Goal: Task Accomplishment & Management: Complete application form

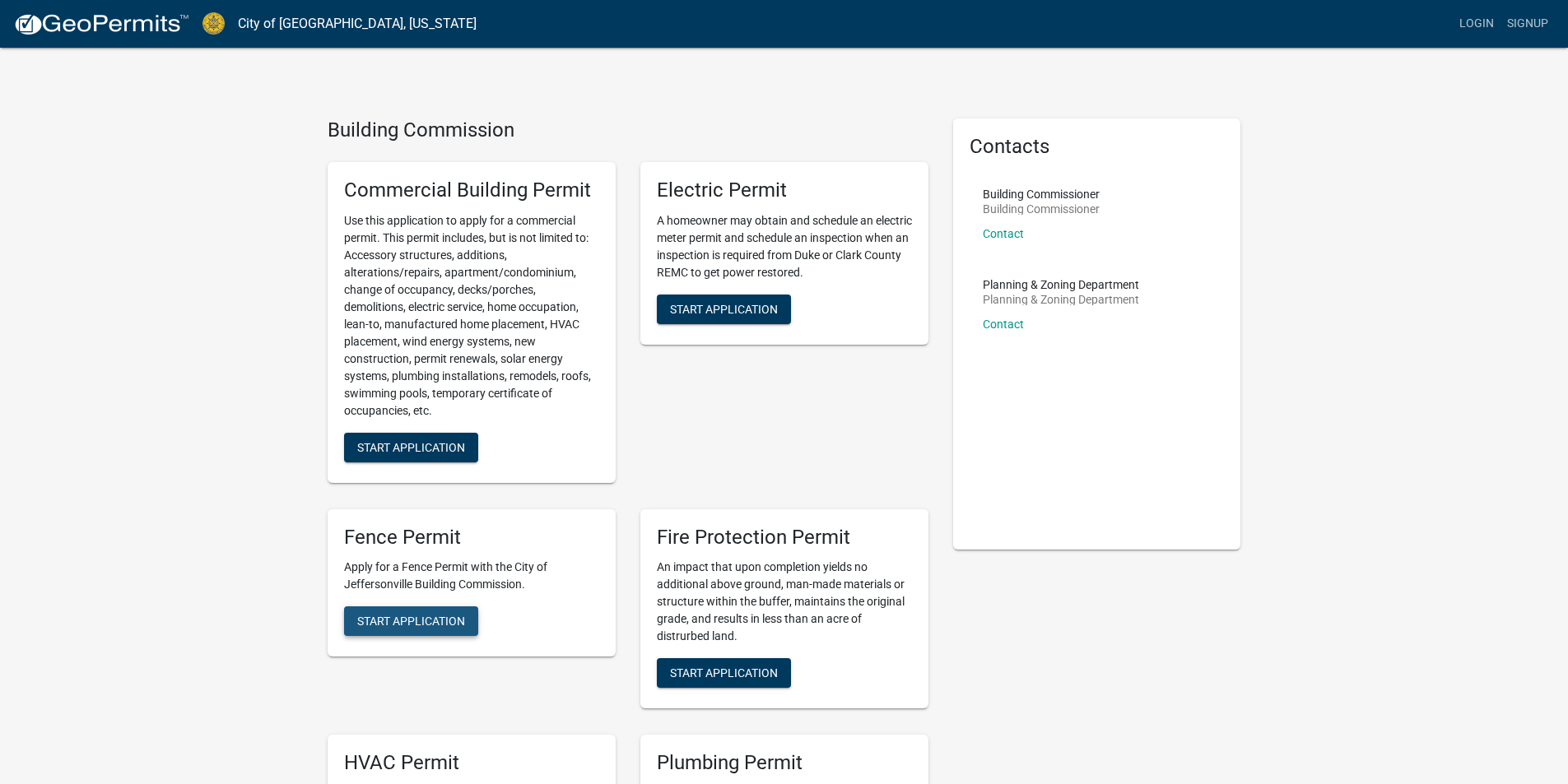
click at [434, 627] on span "Start Application" at bounding box center [411, 620] width 108 height 13
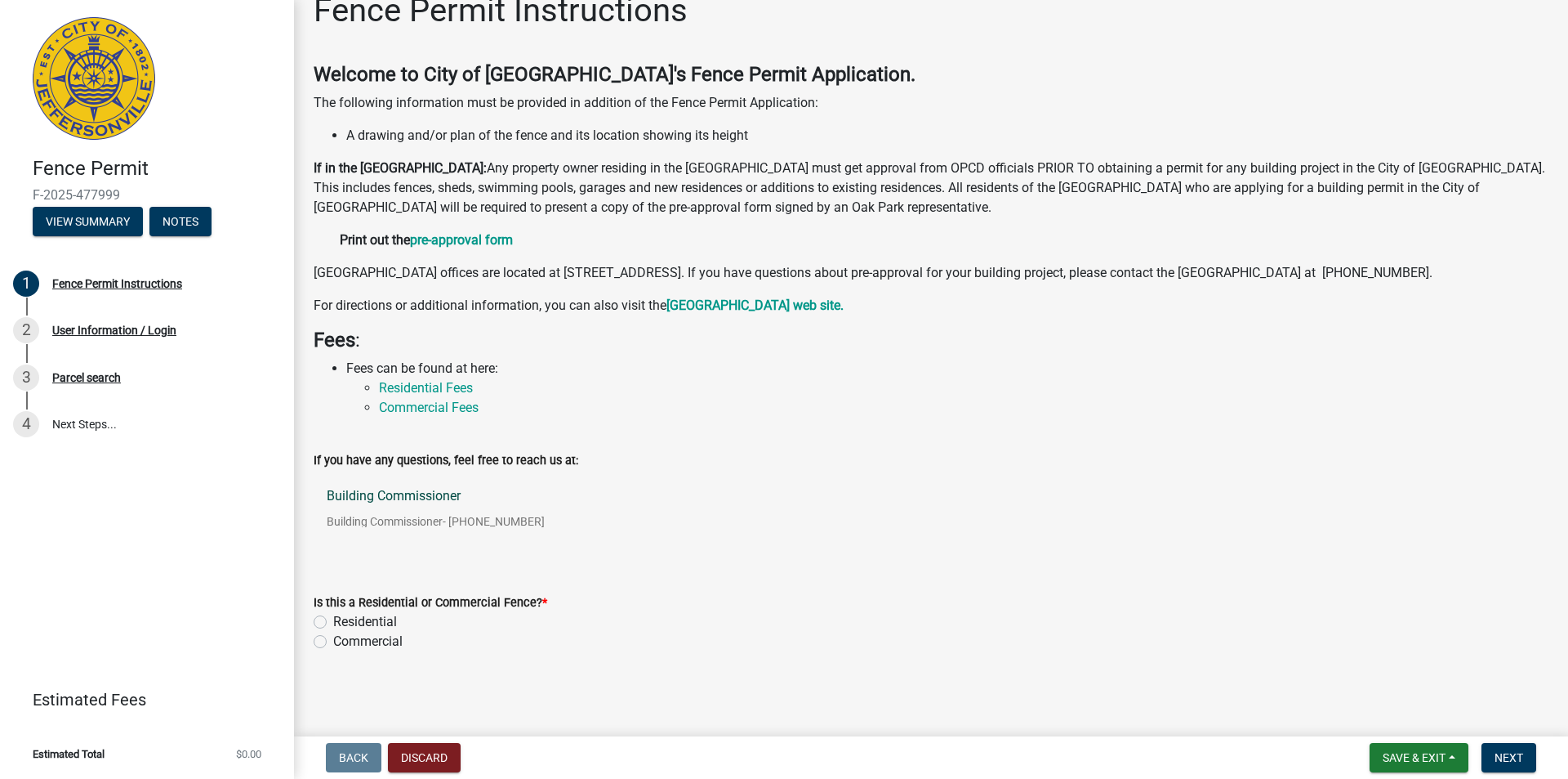
scroll to position [48, 0]
click at [308, 621] on div "Is this a Residential or Commercial Fence? * Residential Commercial" at bounding box center [931, 611] width 1260 height 78
click at [333, 621] on label "Residential" at bounding box center [365, 622] width 63 height 20
click at [333, 621] on input "Residential" at bounding box center [338, 617] width 11 height 11
radio input "true"
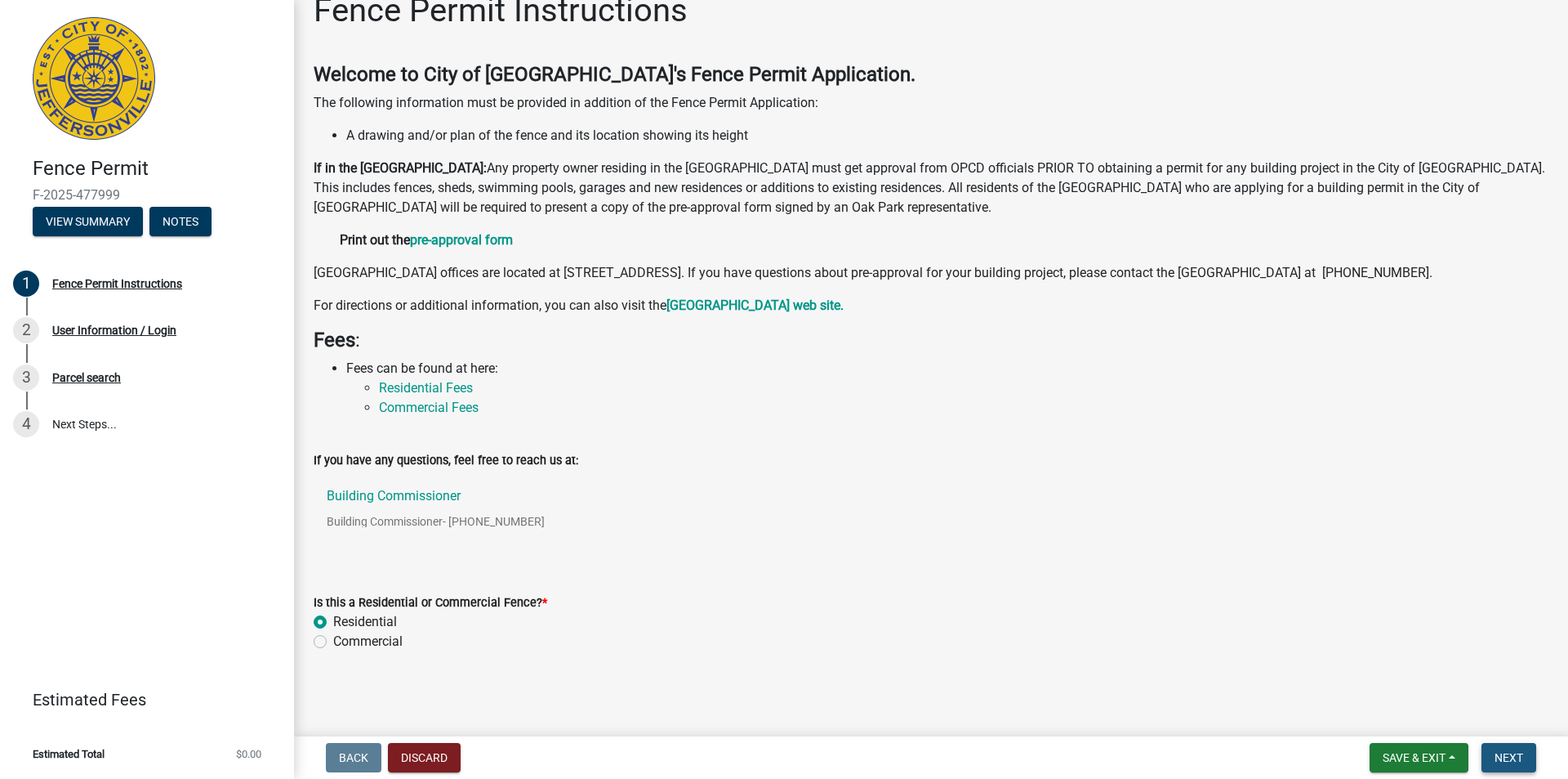
click at [1502, 755] on span "Next" at bounding box center [1509, 757] width 29 height 13
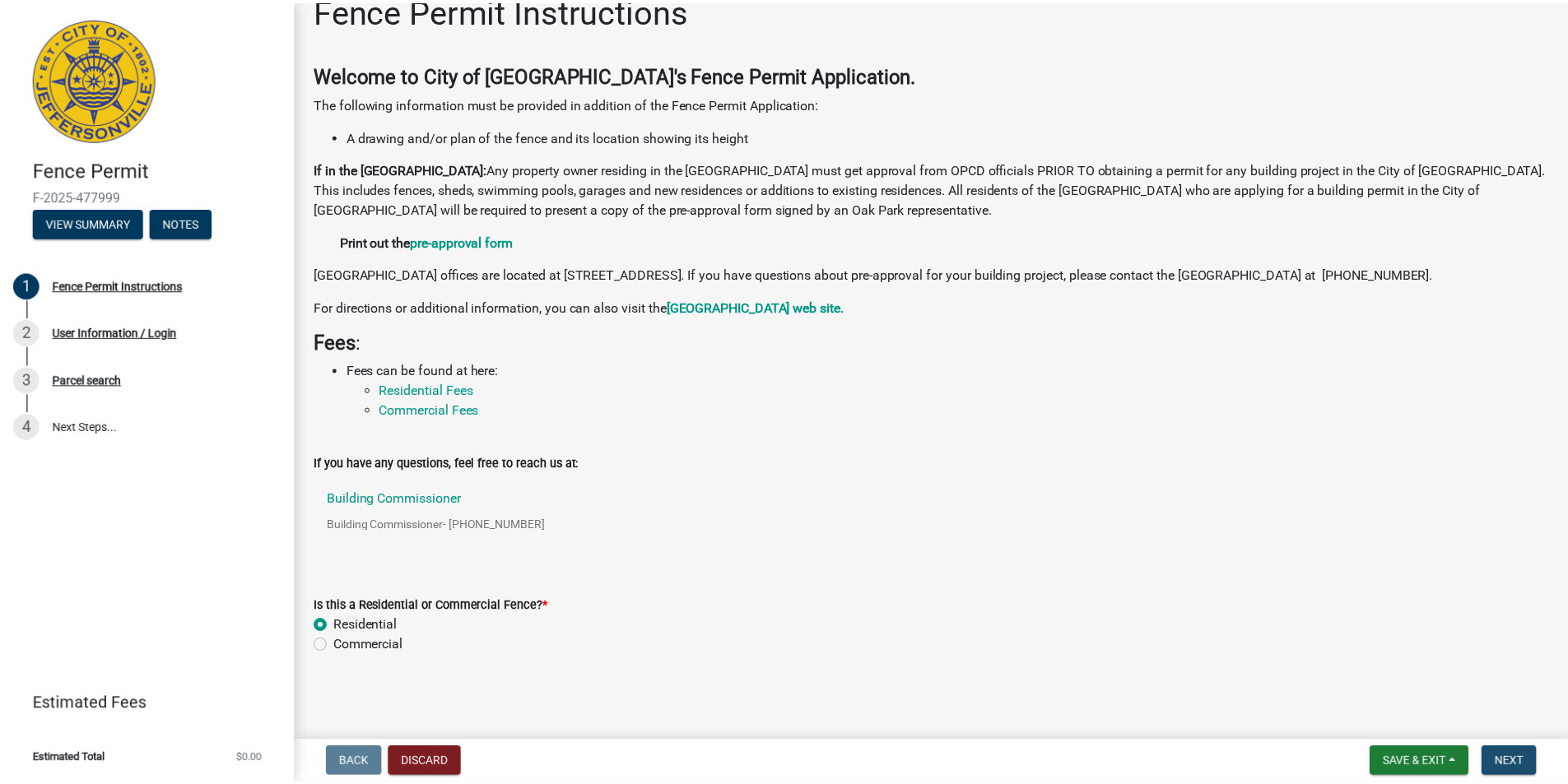
scroll to position [0, 0]
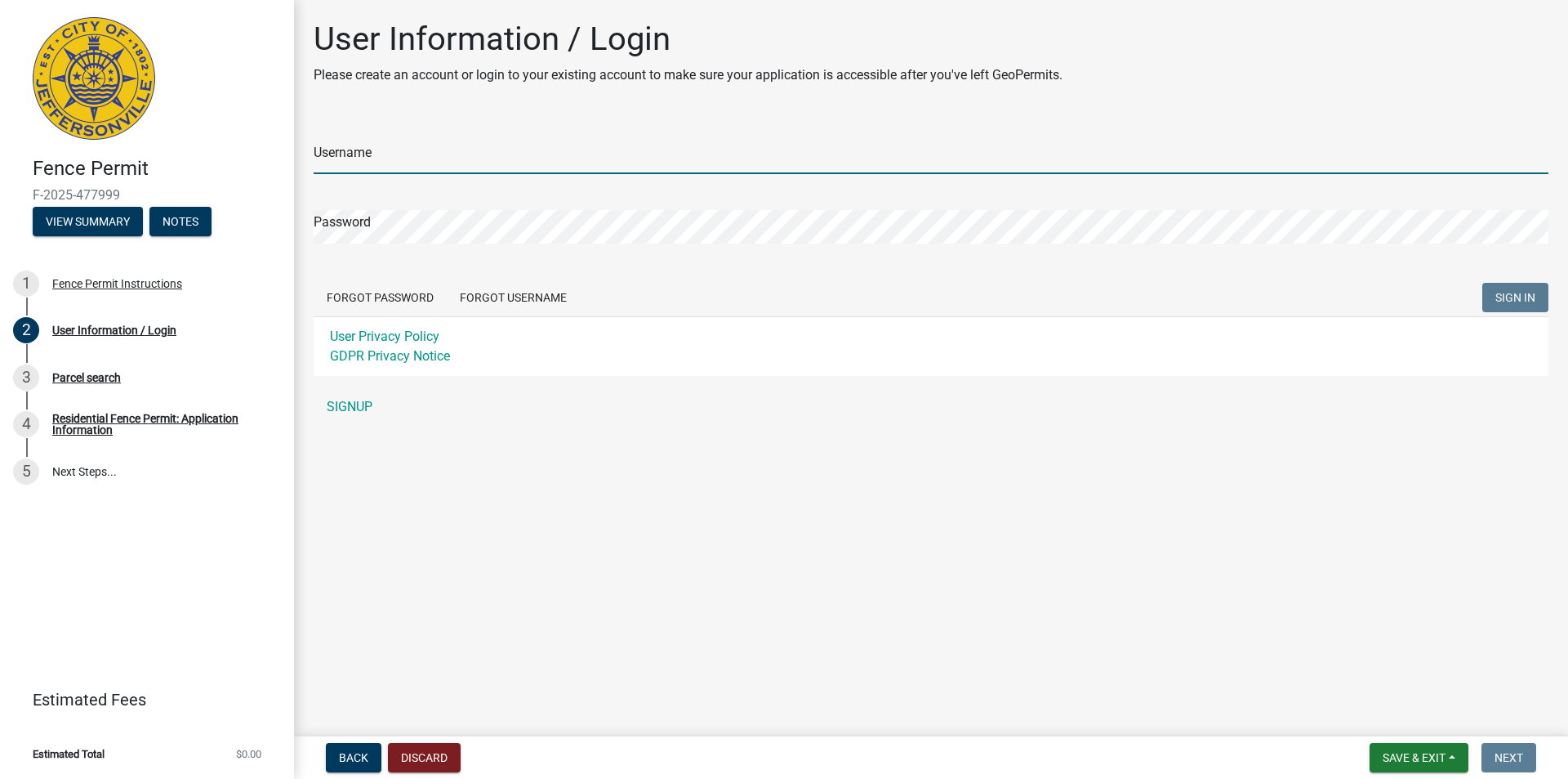
click at [370, 148] on input "Username" at bounding box center [931, 157] width 1235 height 34
type input "dehnlauren@gmal.com"
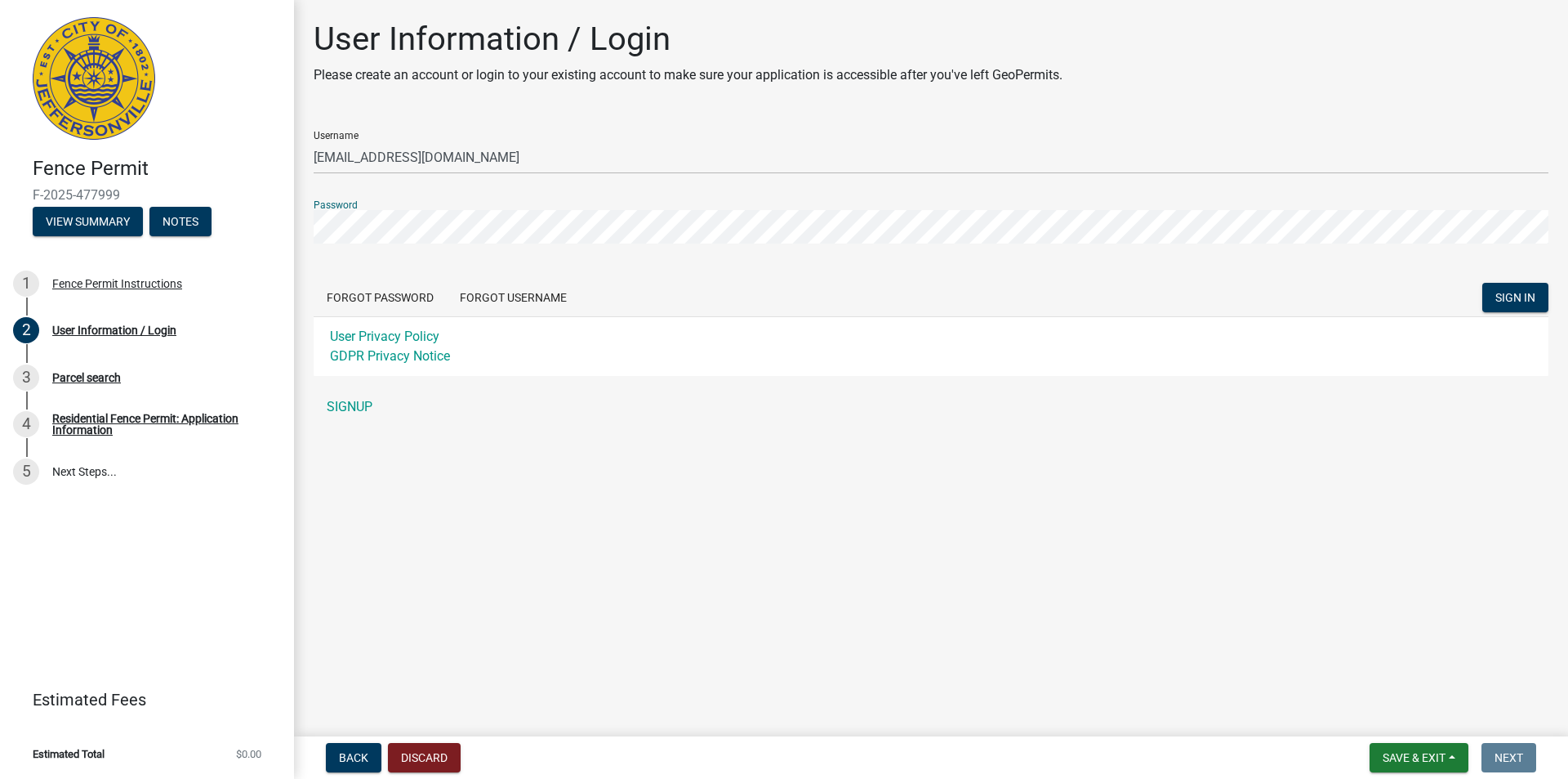
click at [1482, 283] on button "SIGN IN" at bounding box center [1515, 298] width 66 height 30
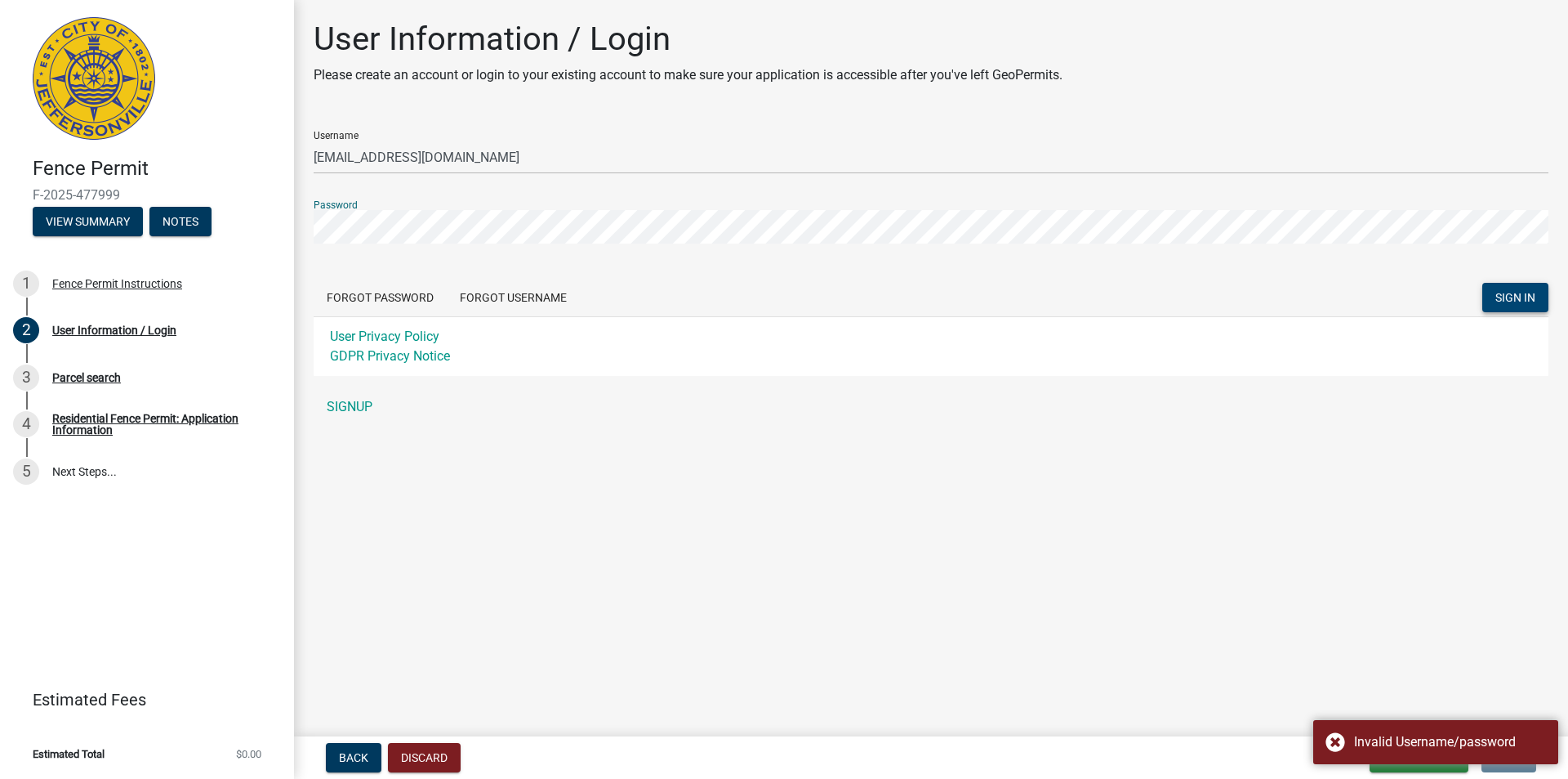
click at [1517, 296] on span "SIGN IN" at bounding box center [1516, 297] width 41 height 13
click at [351, 403] on link "SIGNUP" at bounding box center [931, 406] width 1235 height 33
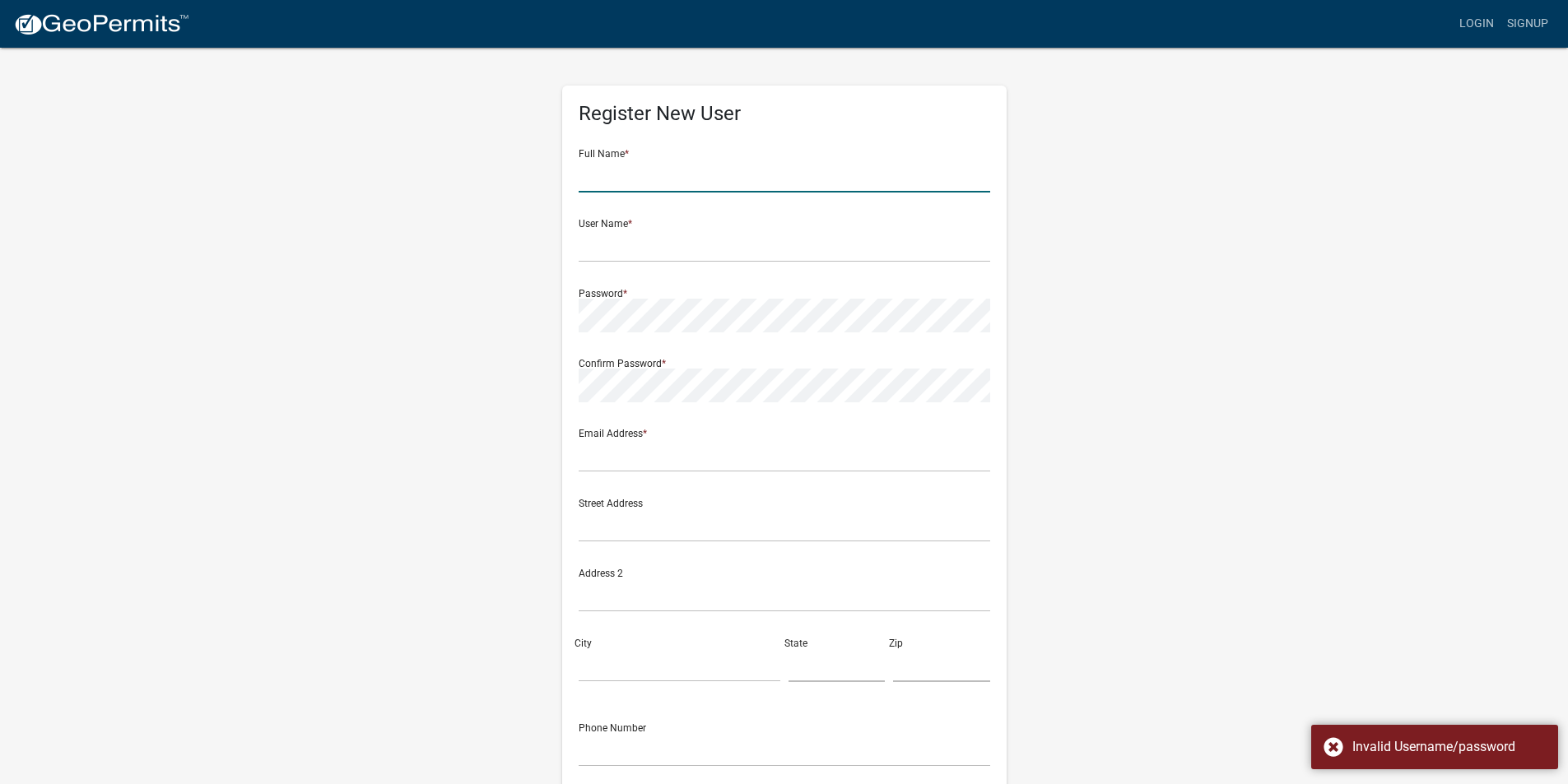
click at [610, 184] on input "text" at bounding box center [784, 176] width 411 height 34
type input "[PERSON_NAME]"
type input "[STREET_ADDRESS]"
type input "Jeffersonville"
type input "IN"
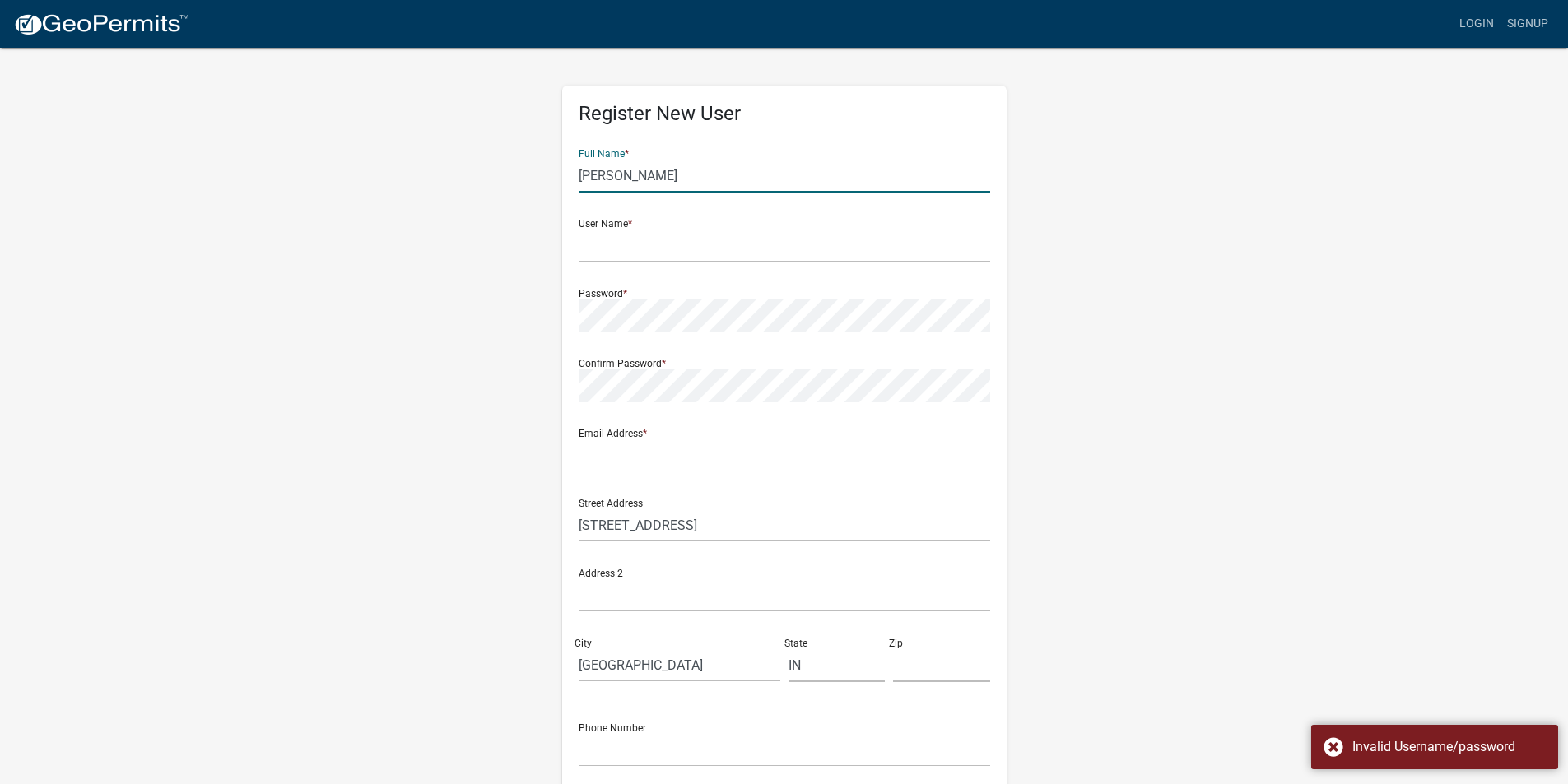
type input "47130"
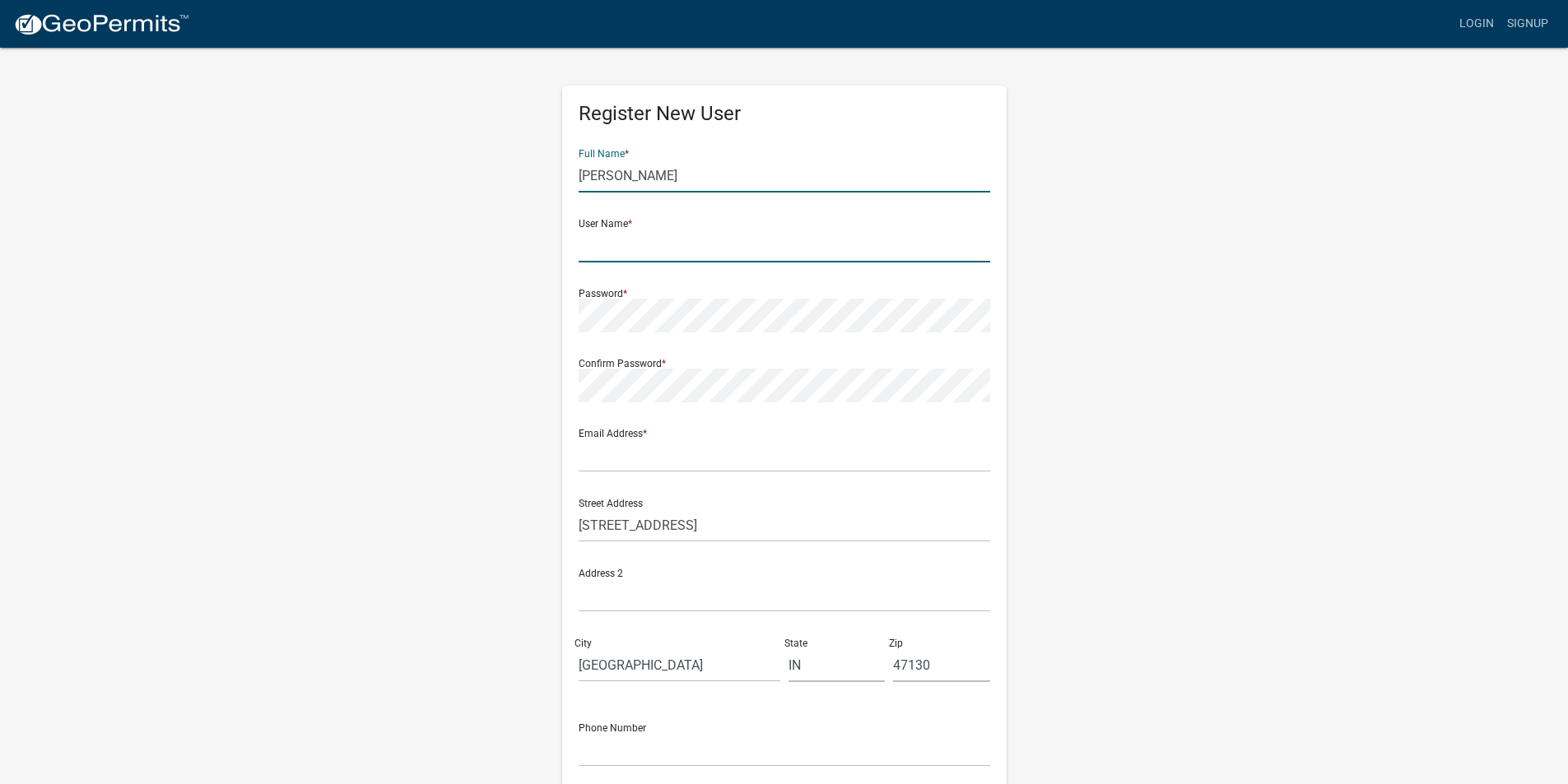
click at [676, 238] on input "text" at bounding box center [784, 246] width 411 height 34
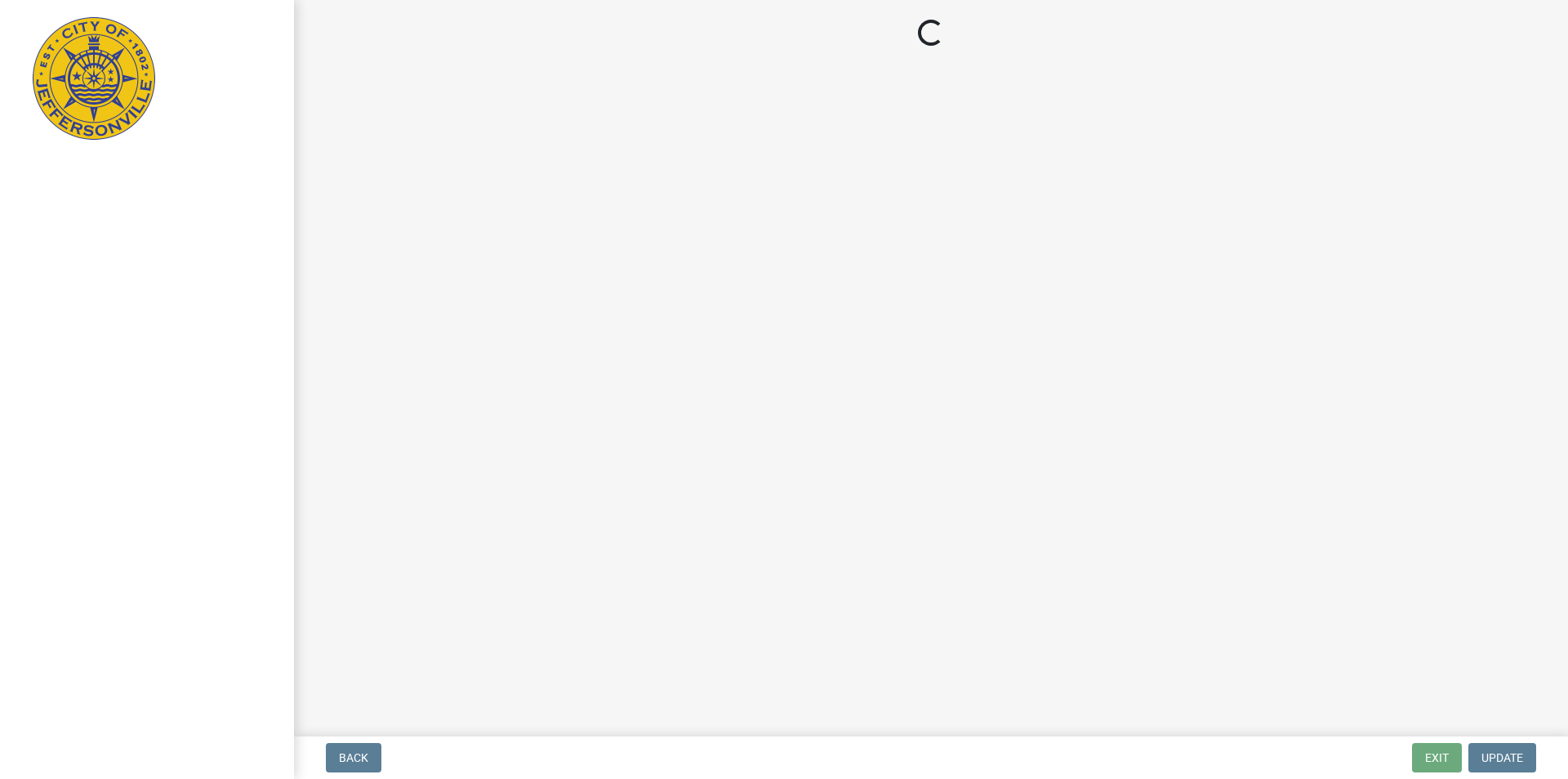
click at [554, 327] on main "Loading..." at bounding box center [931, 365] width 1274 height 730
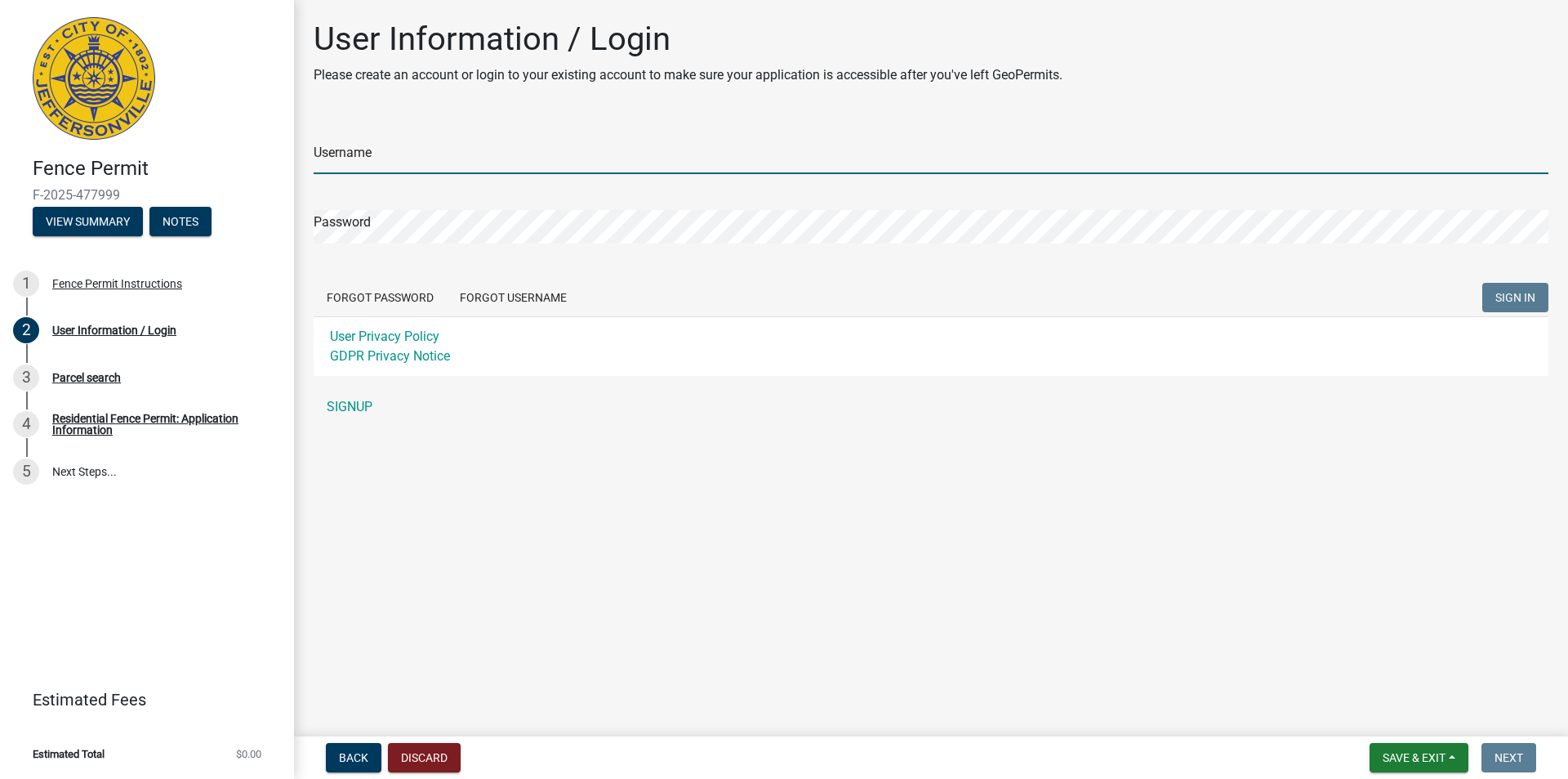
click at [453, 161] on input "Username" at bounding box center [931, 157] width 1235 height 34
type input "lsdehn"
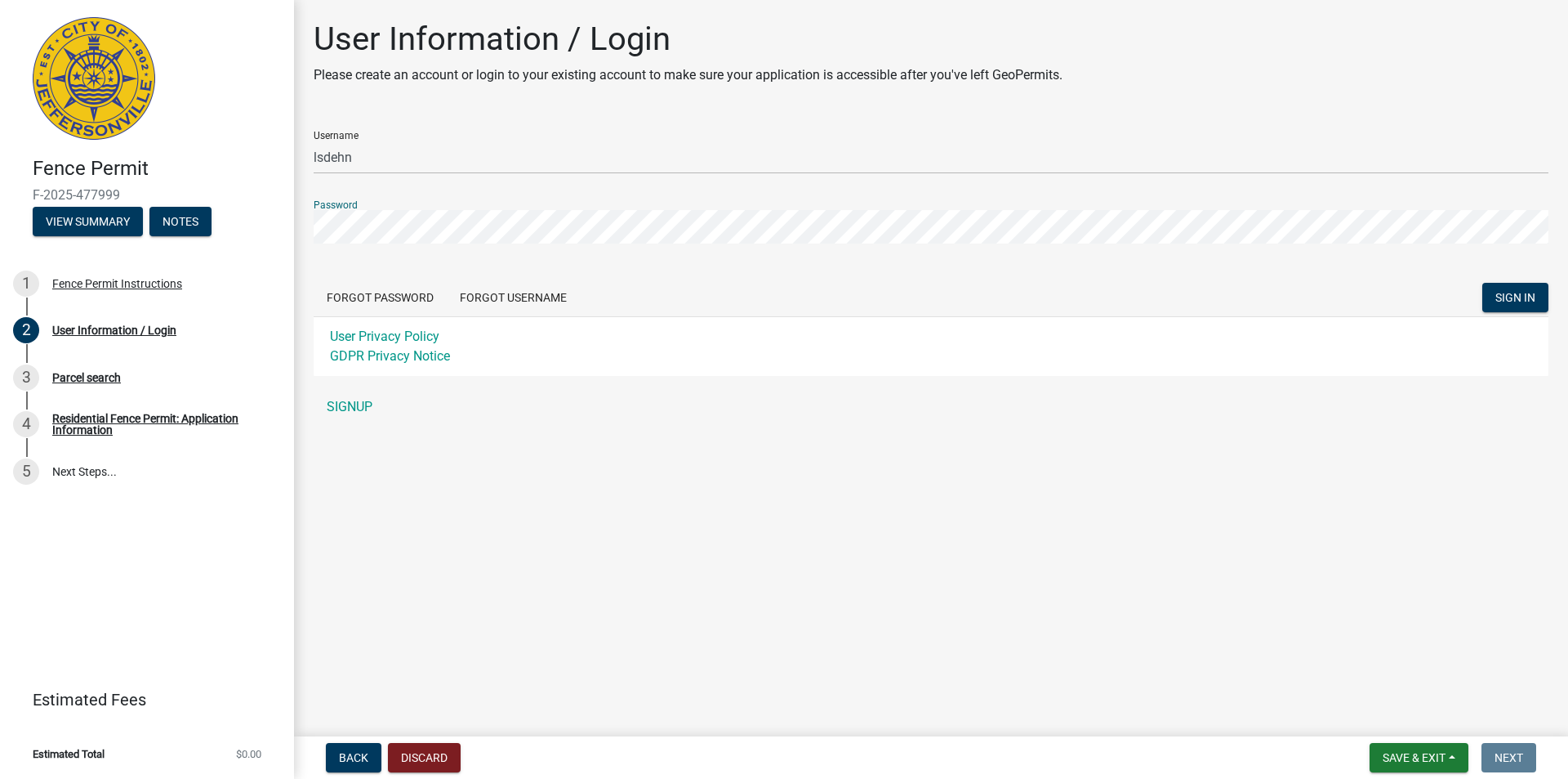
click at [1482, 283] on button "SIGN IN" at bounding box center [1515, 298] width 66 height 30
click at [366, 402] on link "SIGNUP" at bounding box center [931, 406] width 1235 height 33
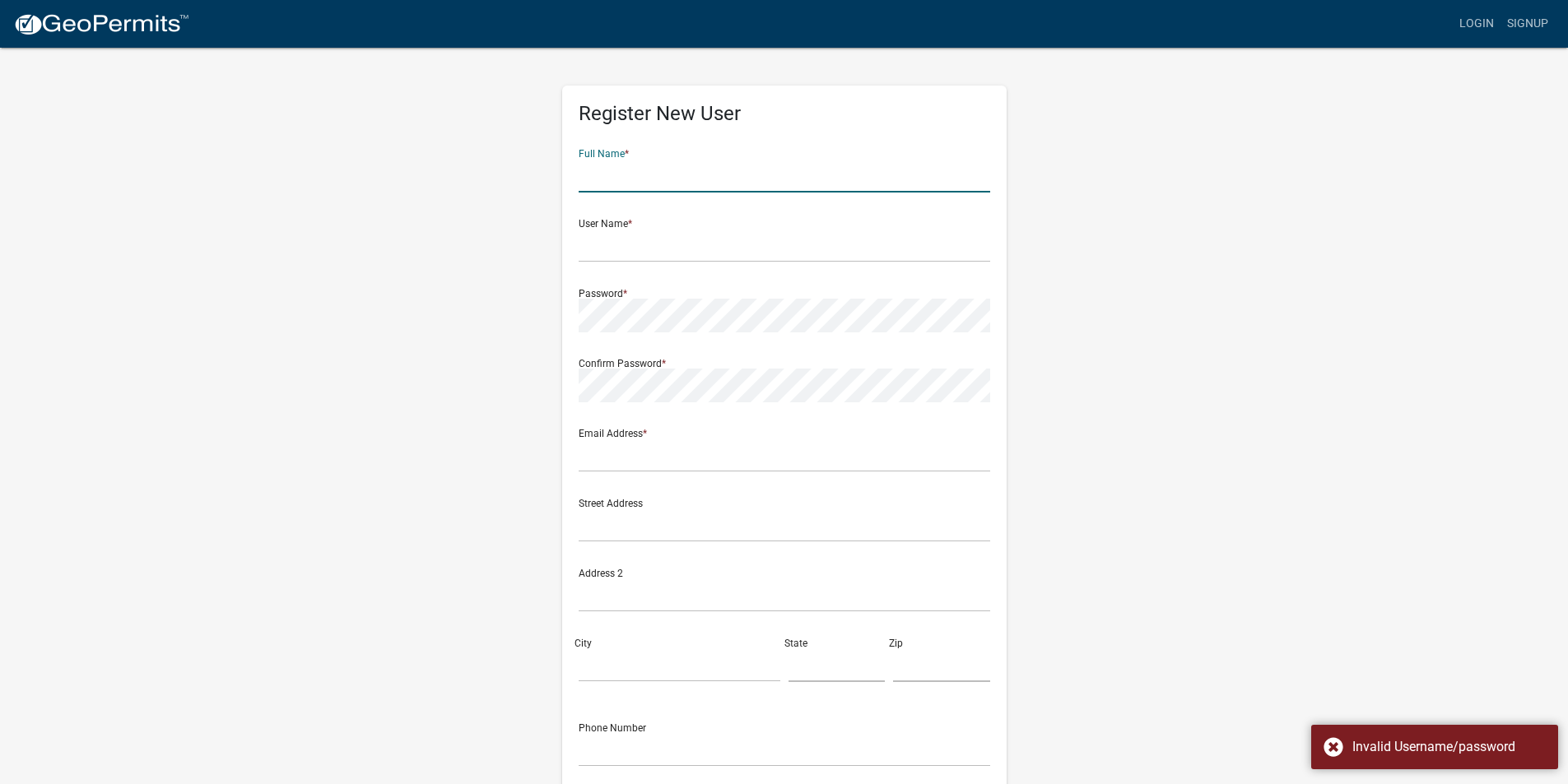
click at [705, 178] on input "text" at bounding box center [784, 176] width 411 height 34
type input "[PERSON_NAME]"
type input "[STREET_ADDRESS]"
type input "Jeffersonville"
type input "IN"
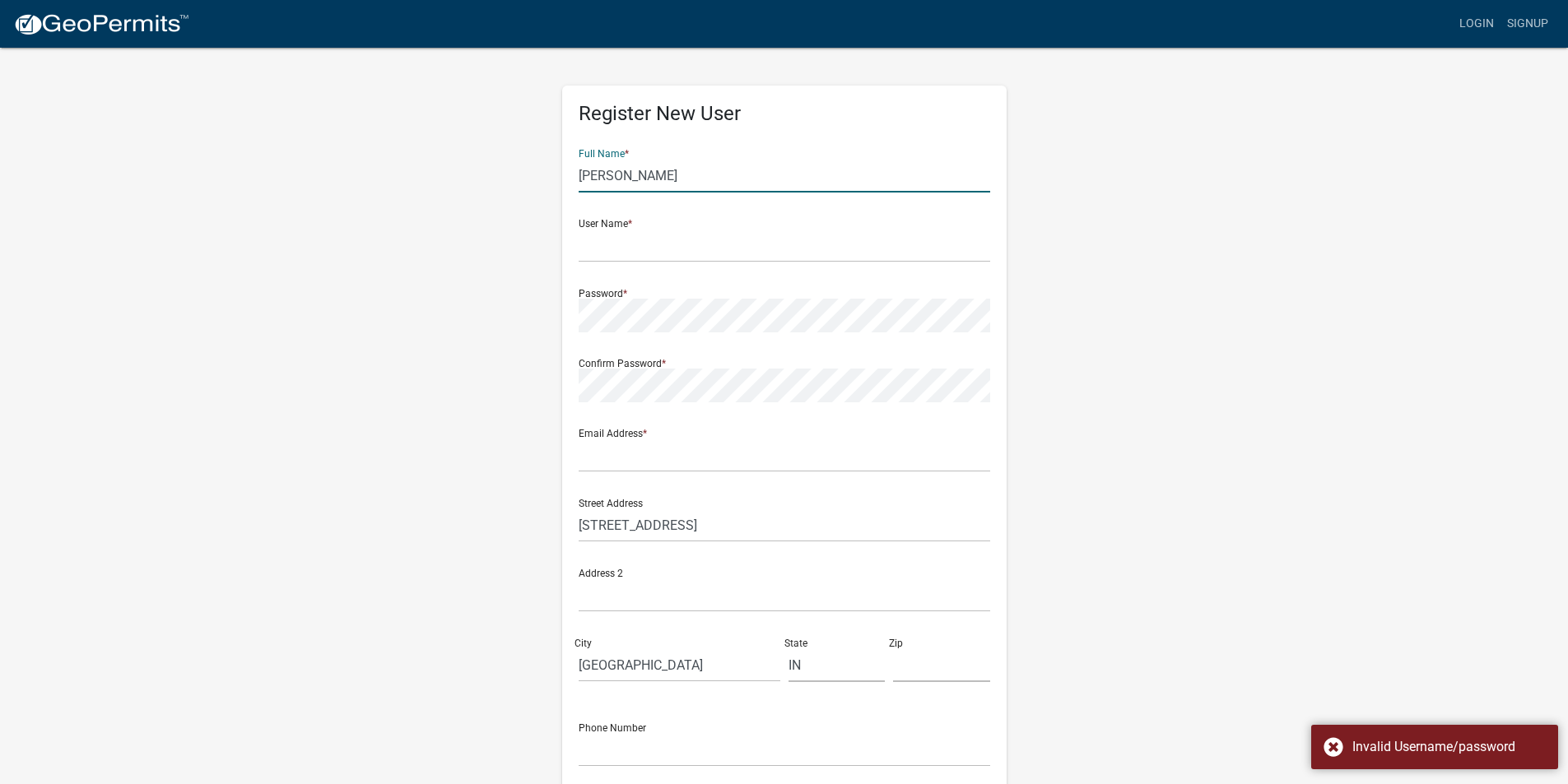
type input "47130"
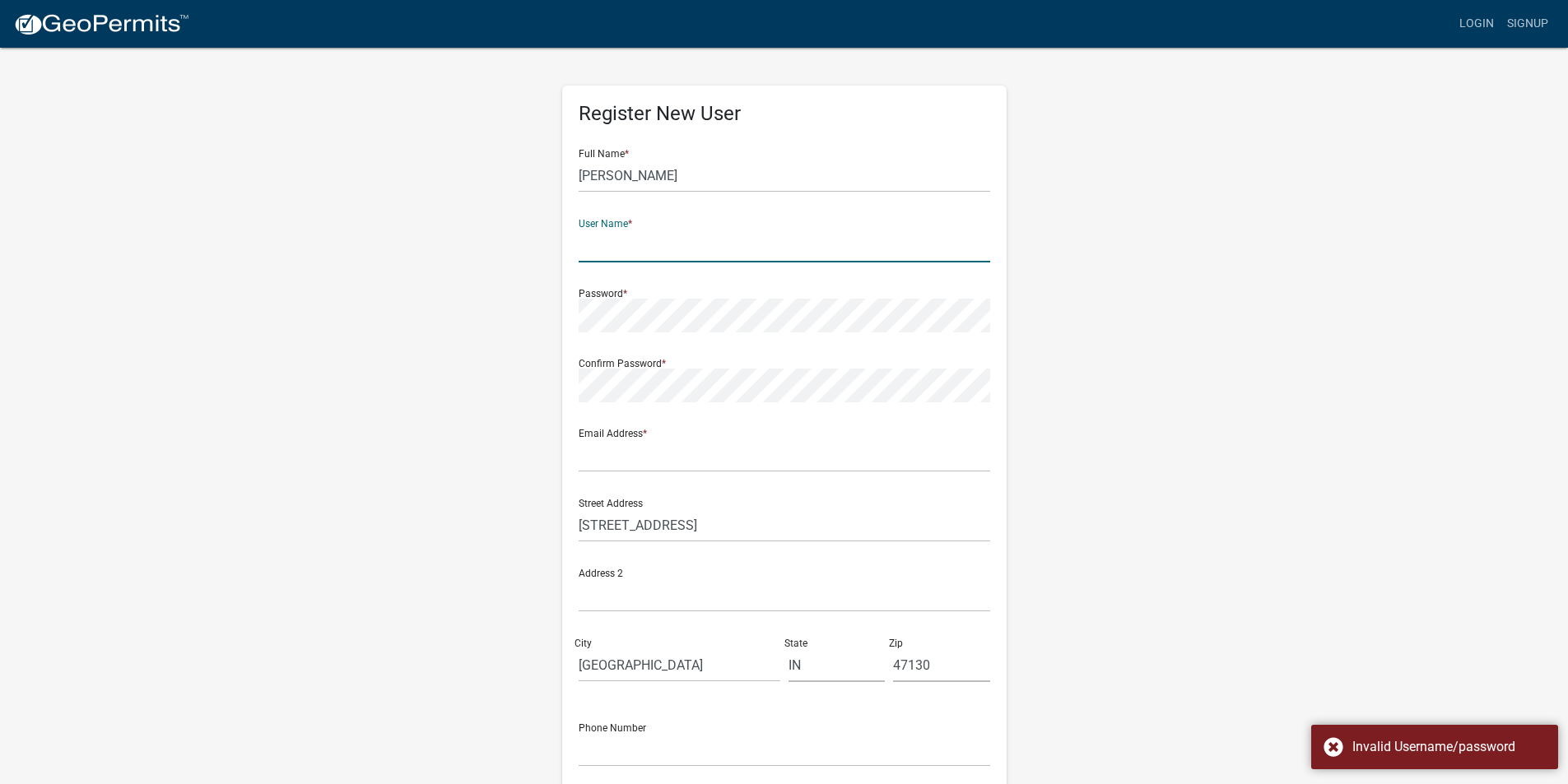
click at [606, 252] on input "text" at bounding box center [784, 246] width 411 height 34
type input "lsdehn"
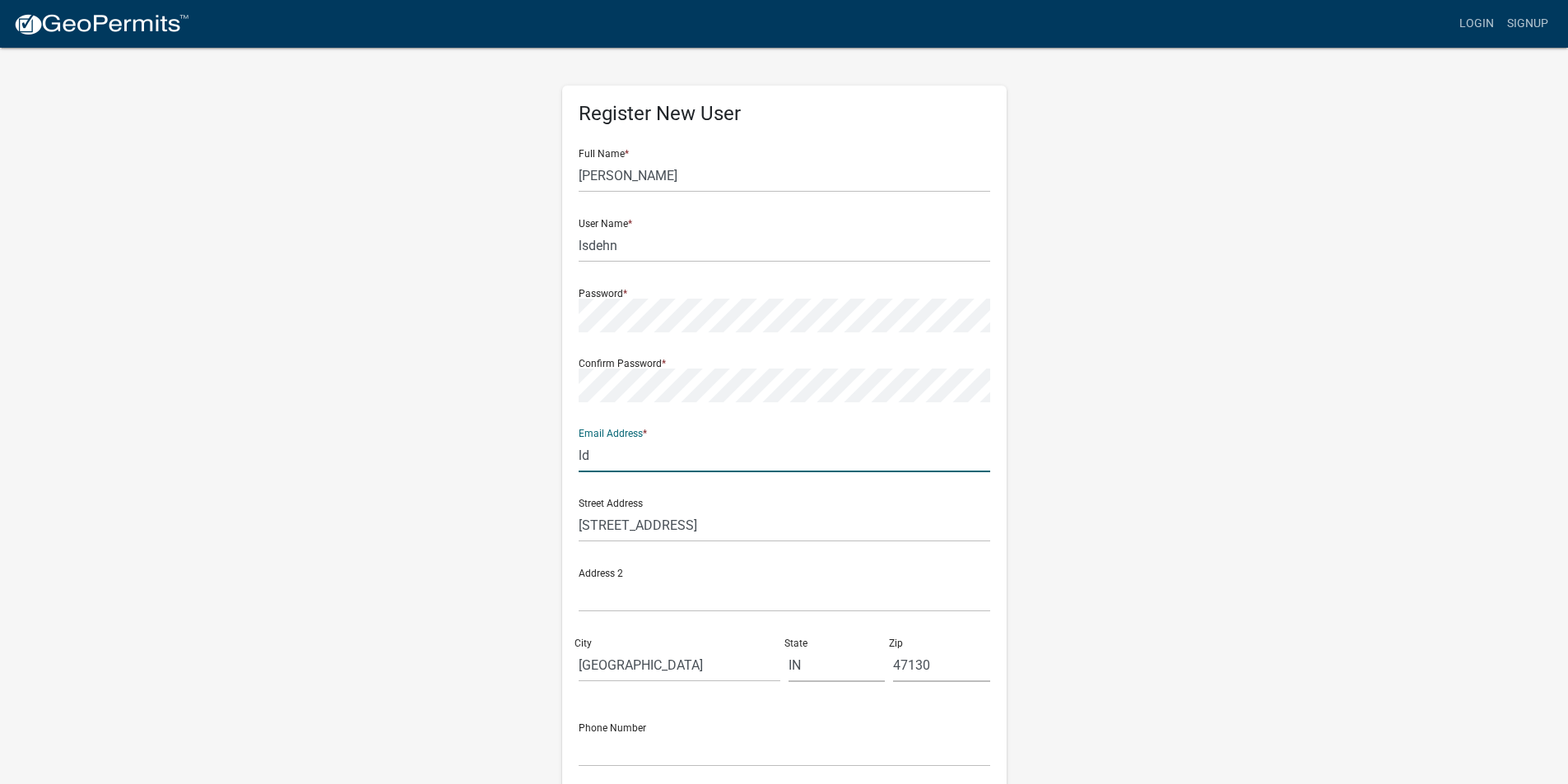
type input "l"
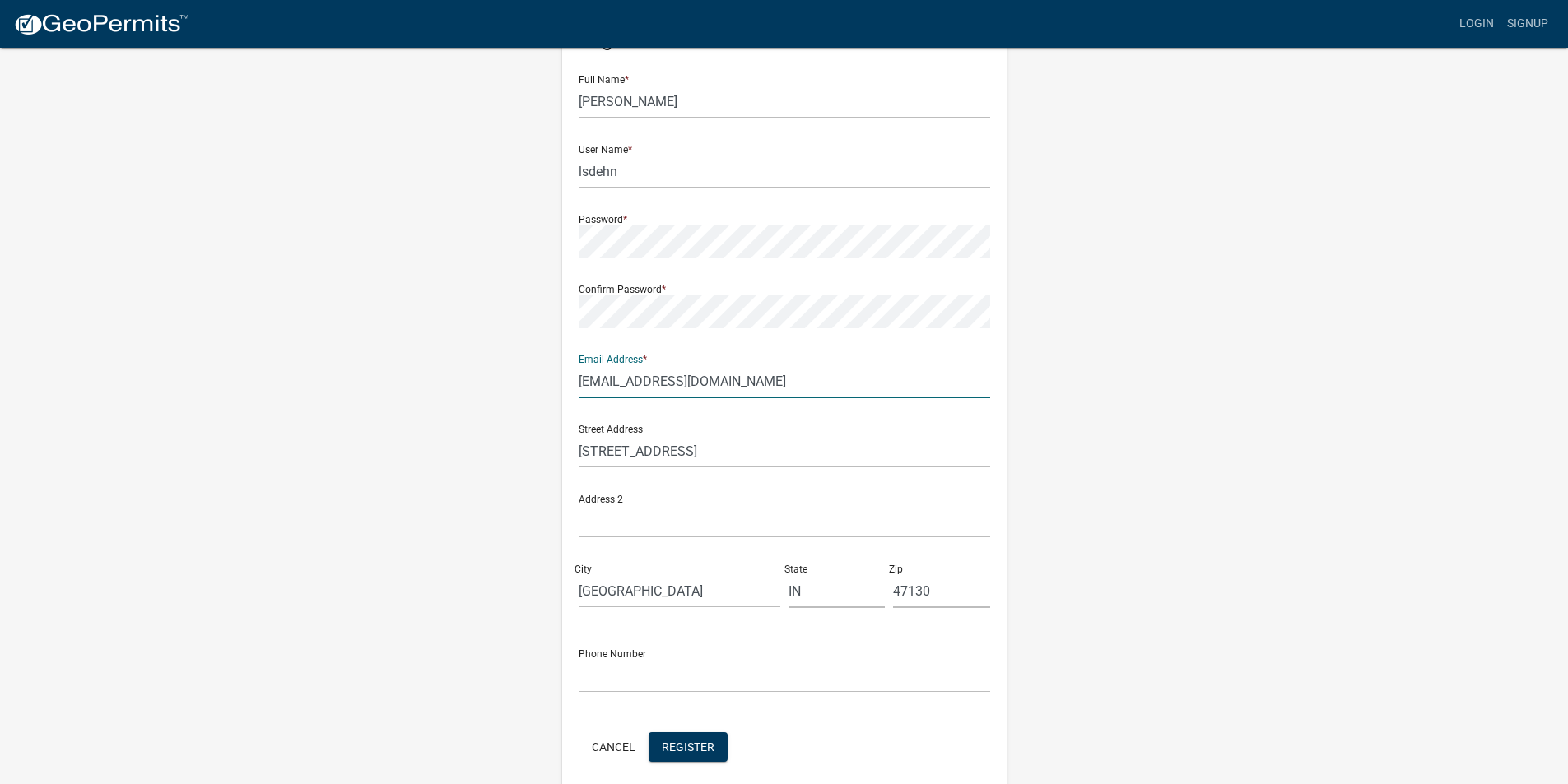
scroll to position [142, 0]
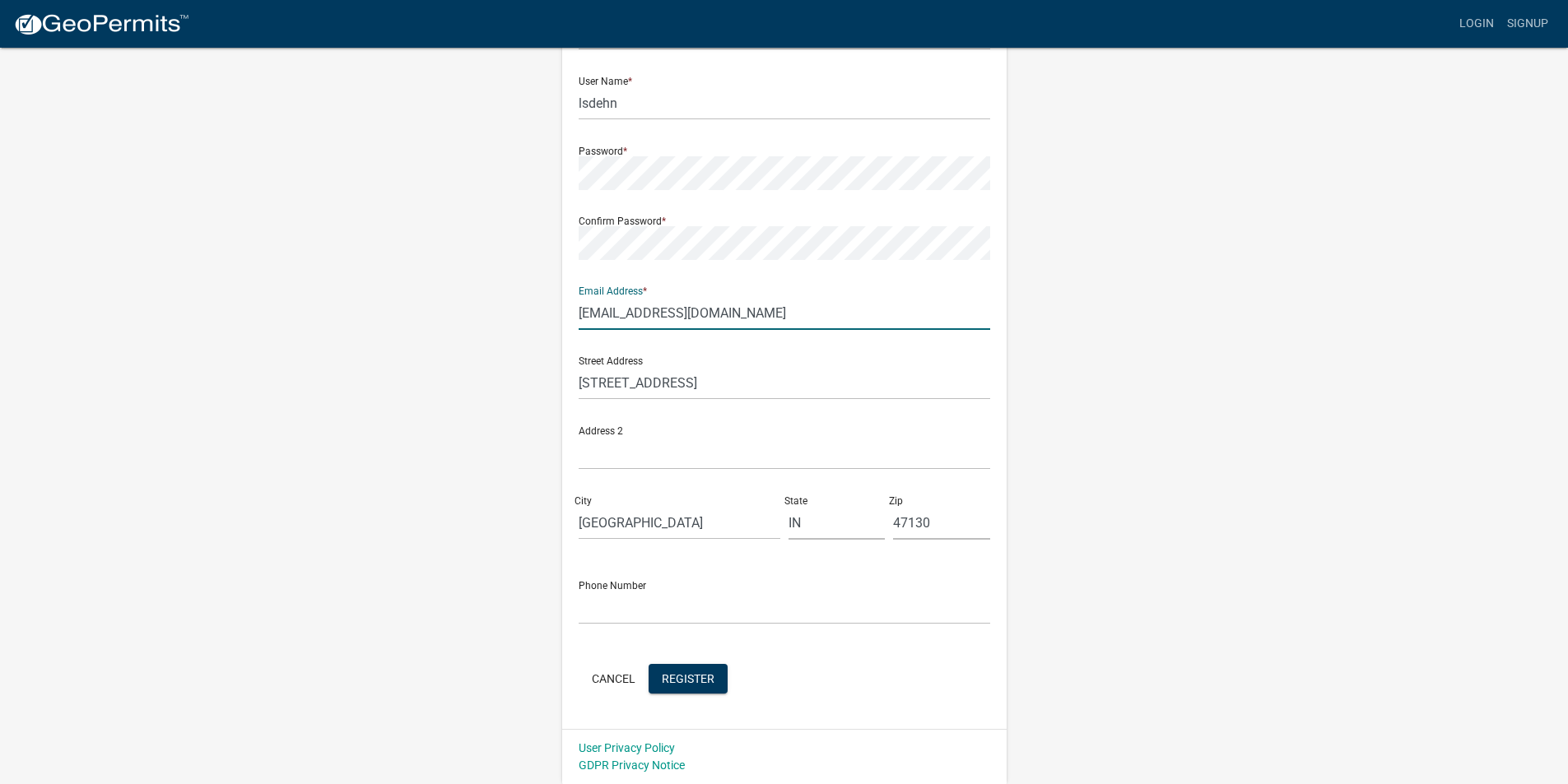
type input "[EMAIL_ADDRESS][DOMAIN_NAME]"
click at [652, 611] on input "text" at bounding box center [784, 607] width 411 height 34
type input "5025506399"
click at [684, 675] on span "Register" at bounding box center [688, 678] width 53 height 13
click at [602, 680] on button "Cancel" at bounding box center [613, 679] width 70 height 30
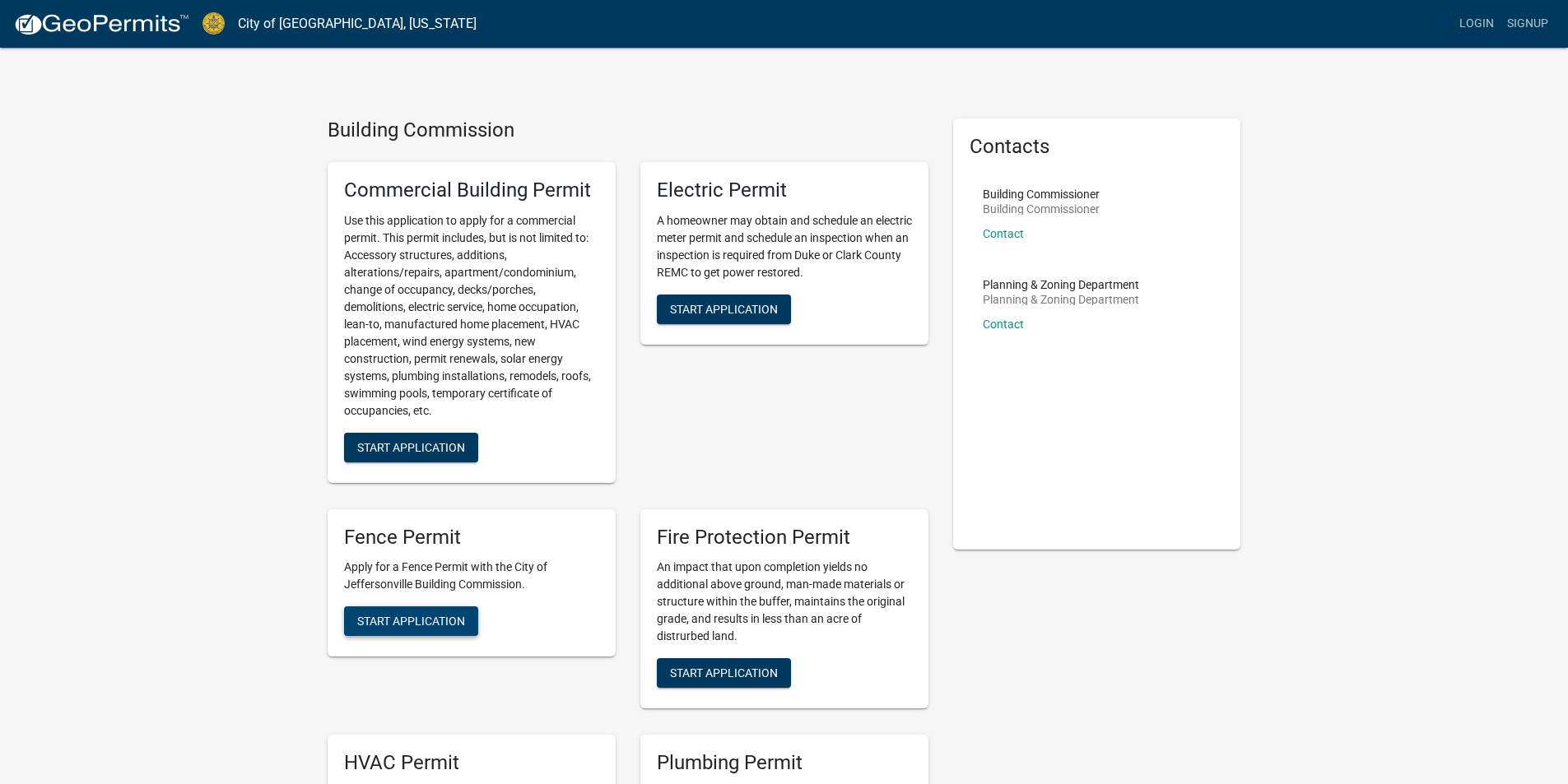
click at [452, 625] on span "Start Application" at bounding box center [411, 620] width 108 height 13
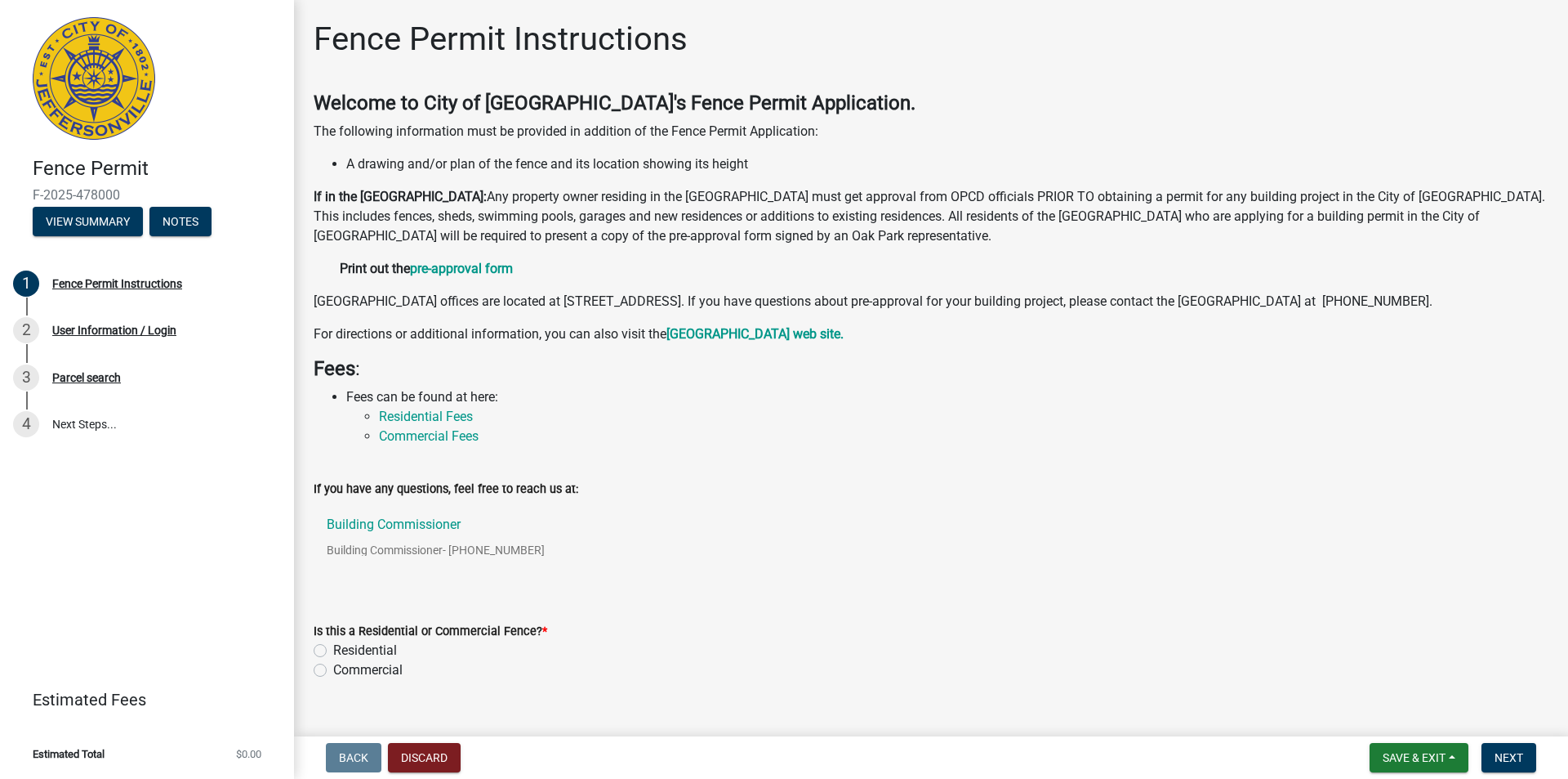
click at [384, 660] on label "Residential" at bounding box center [365, 650] width 63 height 20
click at [344, 651] on input "Residential" at bounding box center [338, 646] width 11 height 11
radio input "true"
click at [1537, 762] on form "Save & Exit Save Save & Exit Next" at bounding box center [1453, 757] width 180 height 30
click at [1526, 761] on button "Next" at bounding box center [1508, 757] width 54 height 30
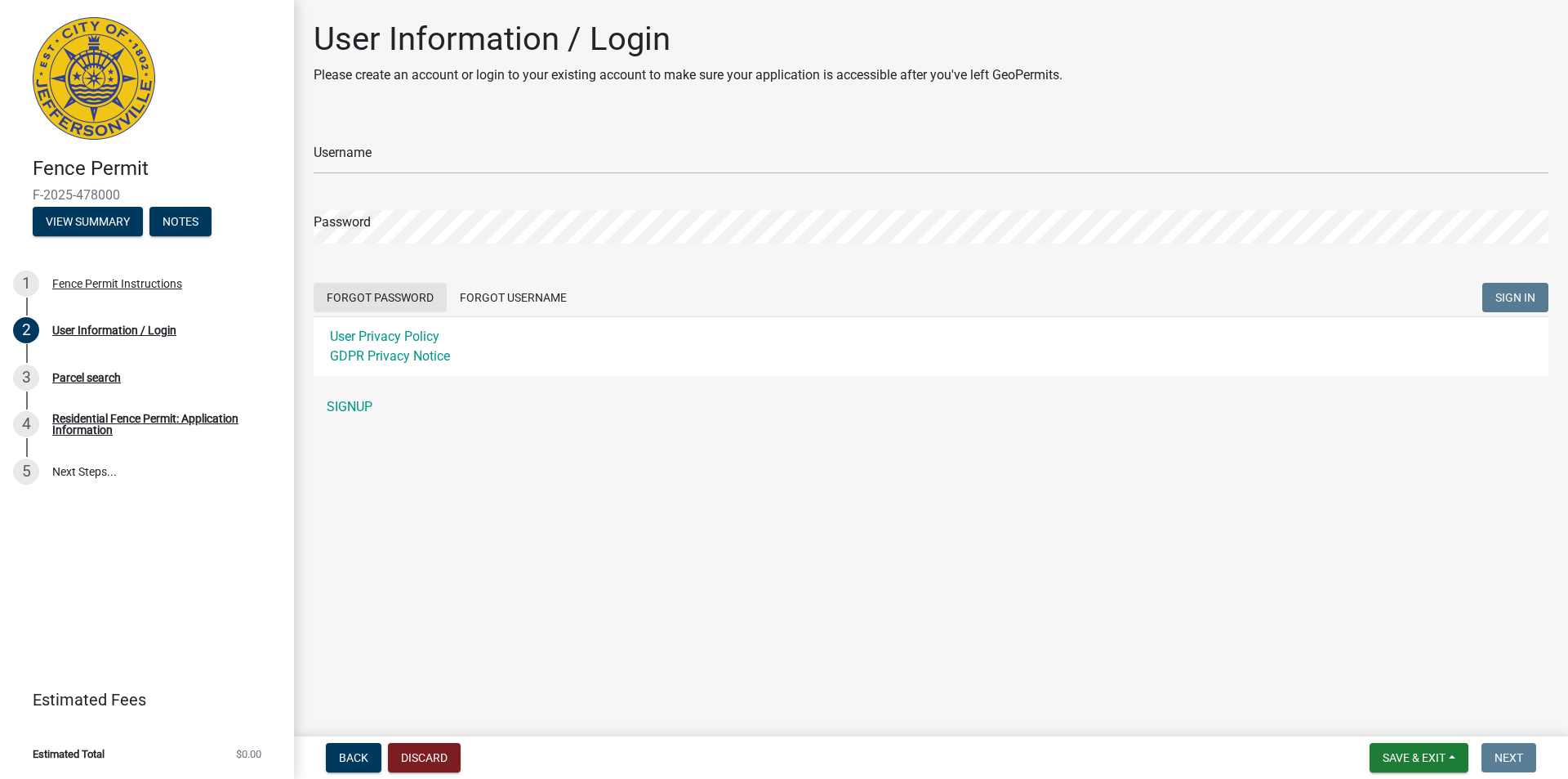
click at [394, 303] on button "Forgot Password" at bounding box center [379, 298] width 133 height 30
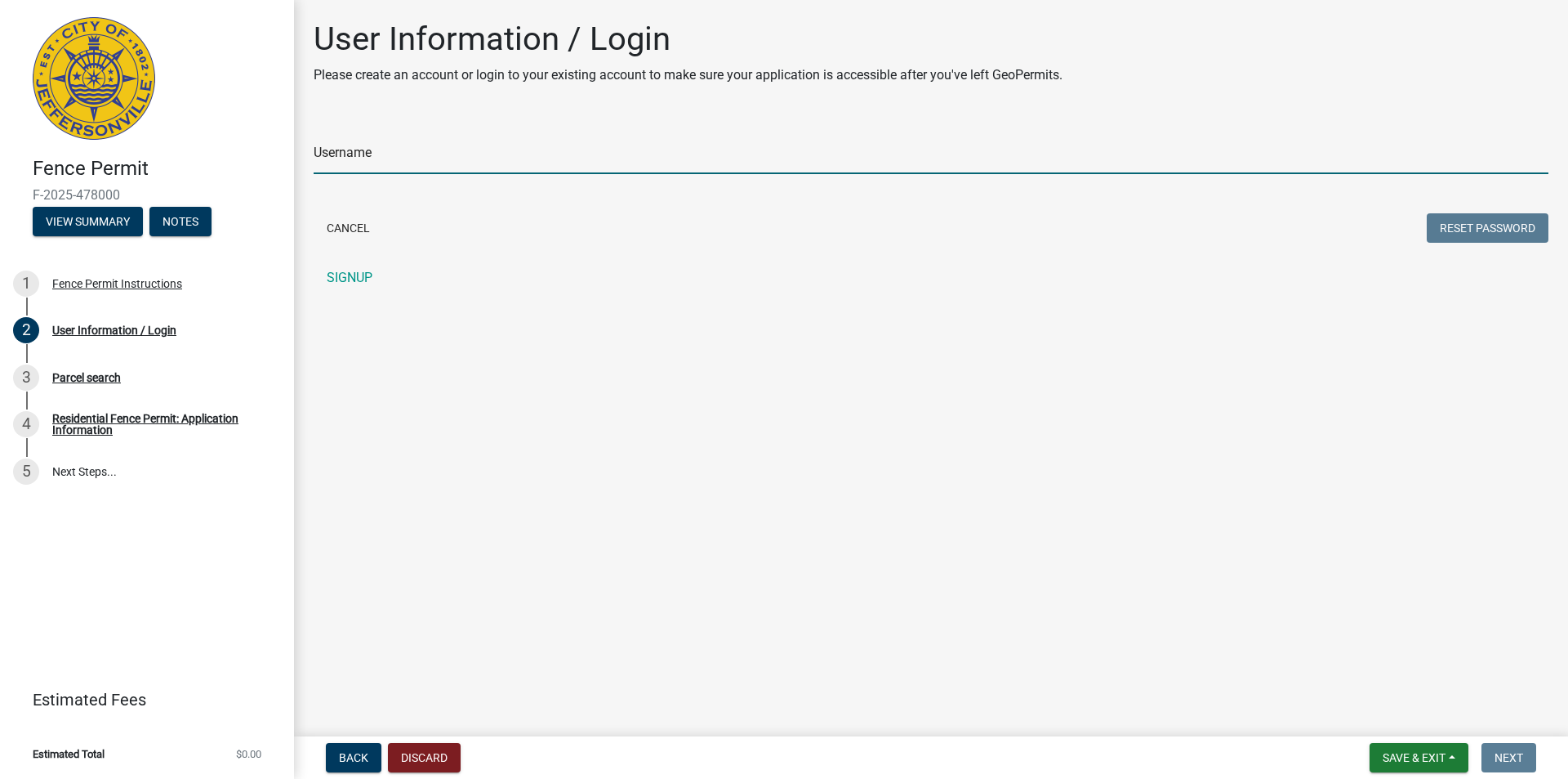
click at [519, 158] on input "Username" at bounding box center [931, 157] width 1235 height 34
type input "lsdehn"
click at [1445, 244] on div "Cancel Reset Password" at bounding box center [931, 230] width 1235 height 34
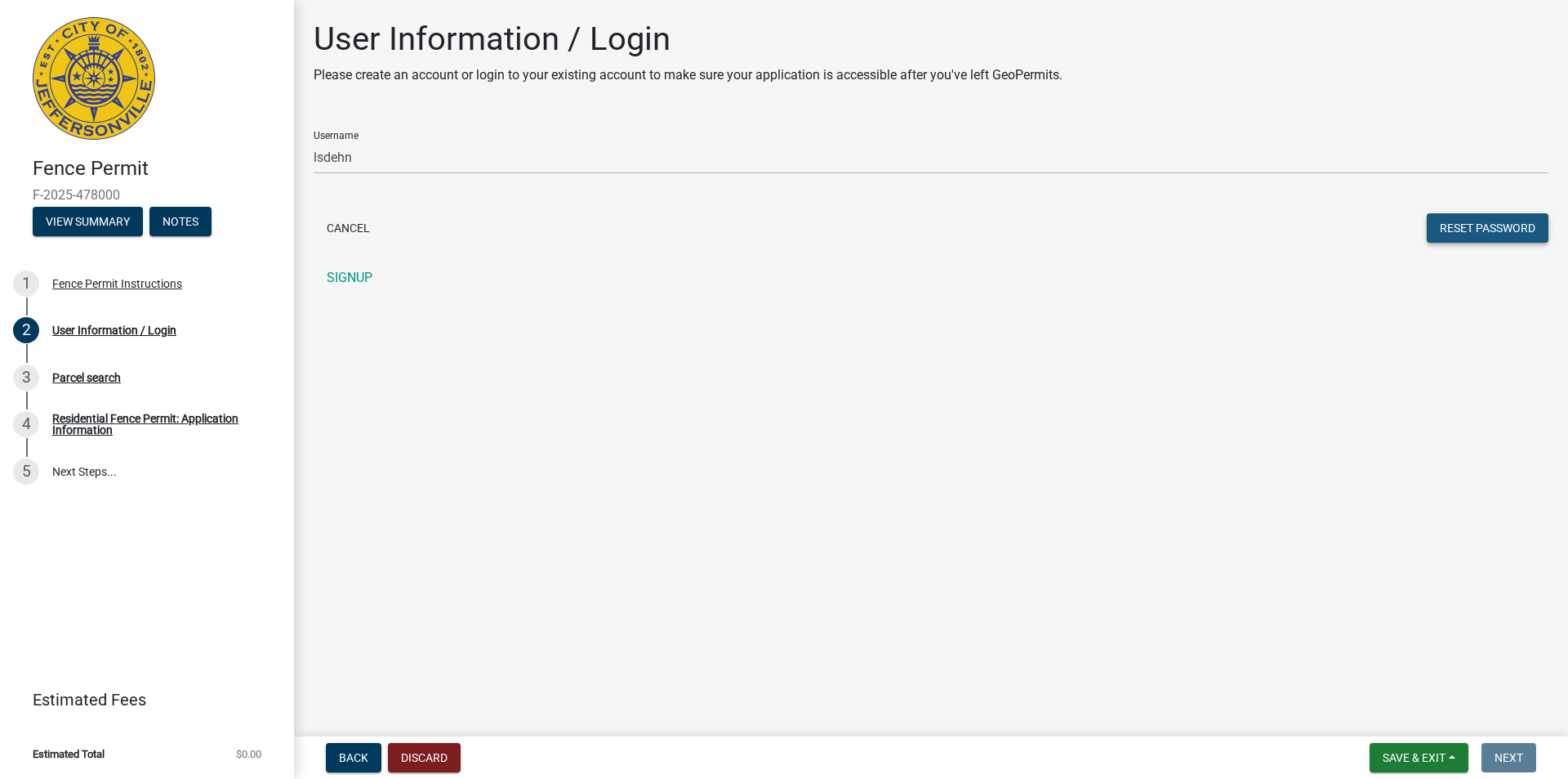
click at [1457, 226] on button "Reset Password" at bounding box center [1487, 228] width 122 height 30
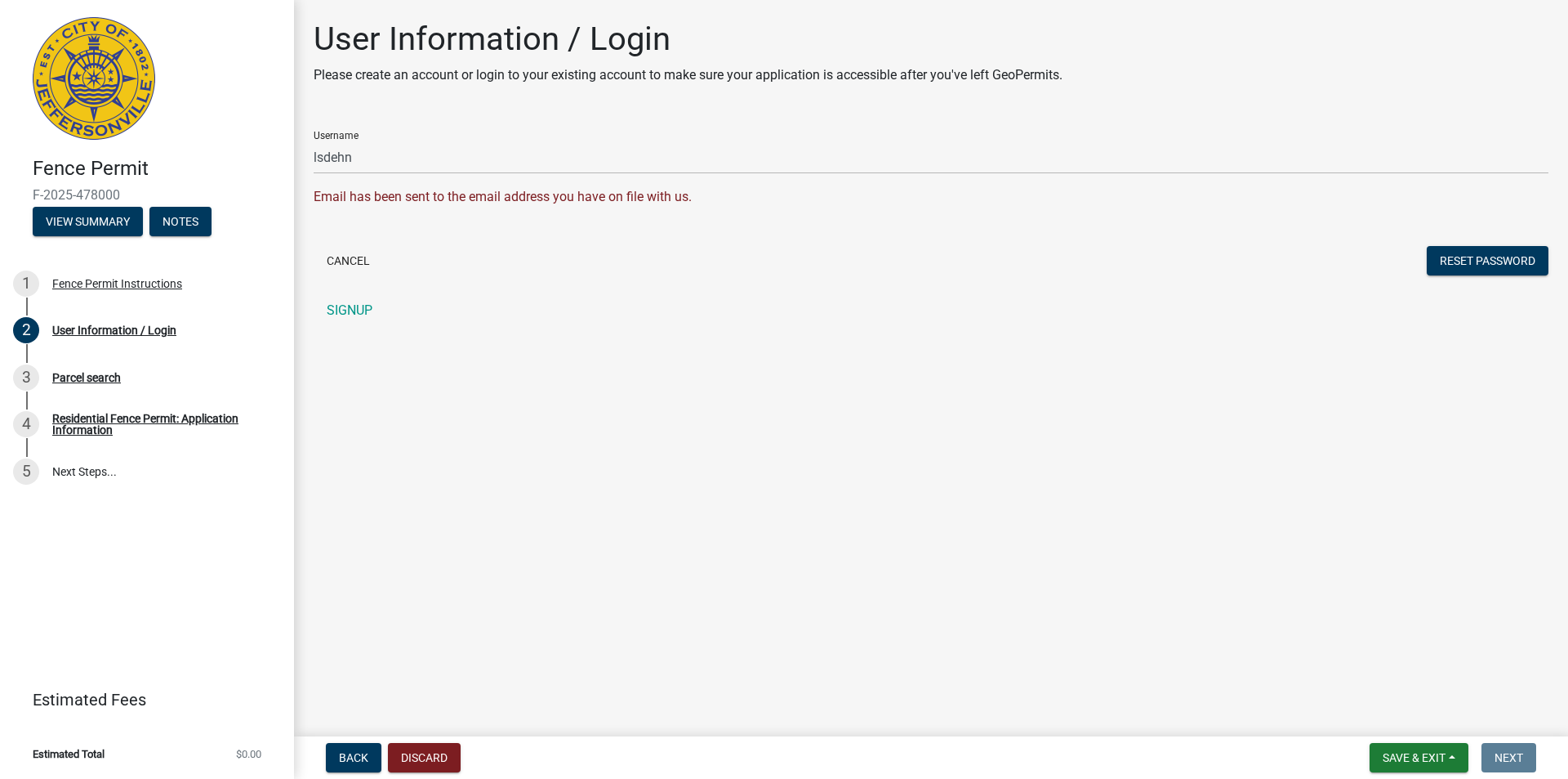
click at [522, 365] on main "User Information / Login Please create an account or login to your existing acc…" at bounding box center [931, 365] width 1274 height 730
click at [352, 306] on link "SIGNUP" at bounding box center [931, 310] width 1235 height 33
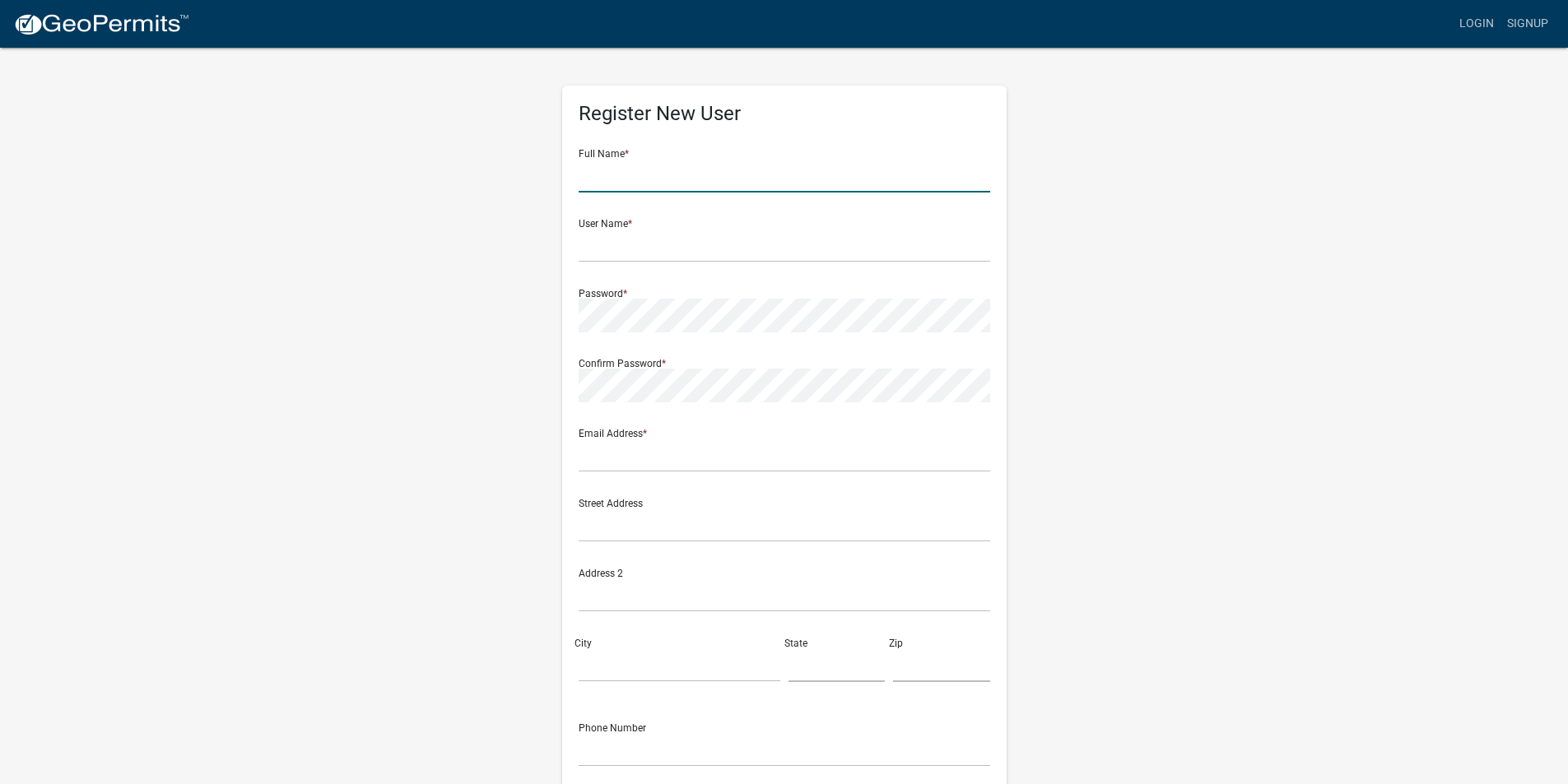
click at [677, 190] on input "text" at bounding box center [784, 176] width 411 height 34
type input "[PERSON_NAME]"
type input "[STREET_ADDRESS]"
type input "Jeffersonville"
type input "IN"
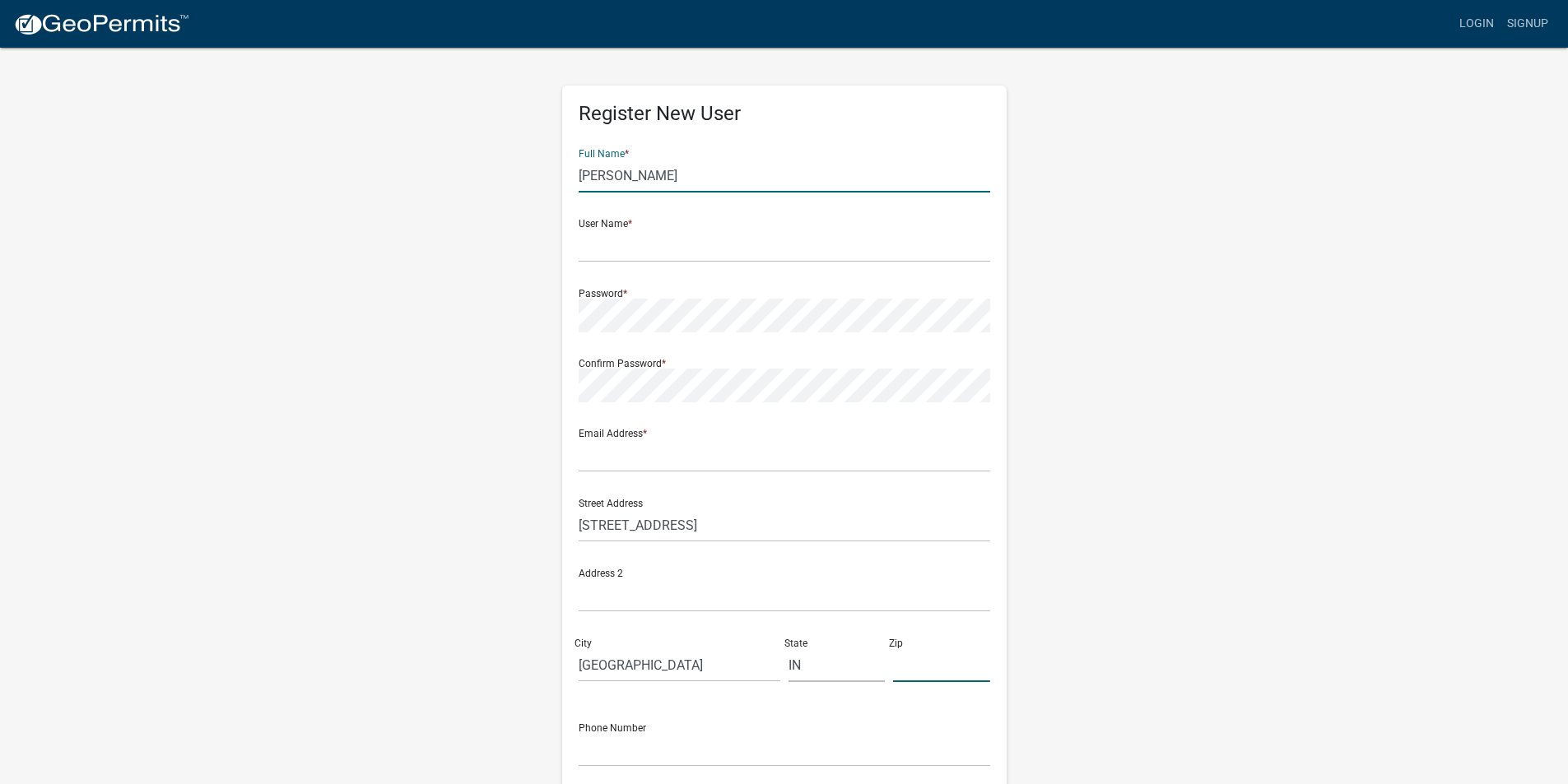
type input "47130"
click at [657, 259] on input "text" at bounding box center [784, 246] width 411 height 34
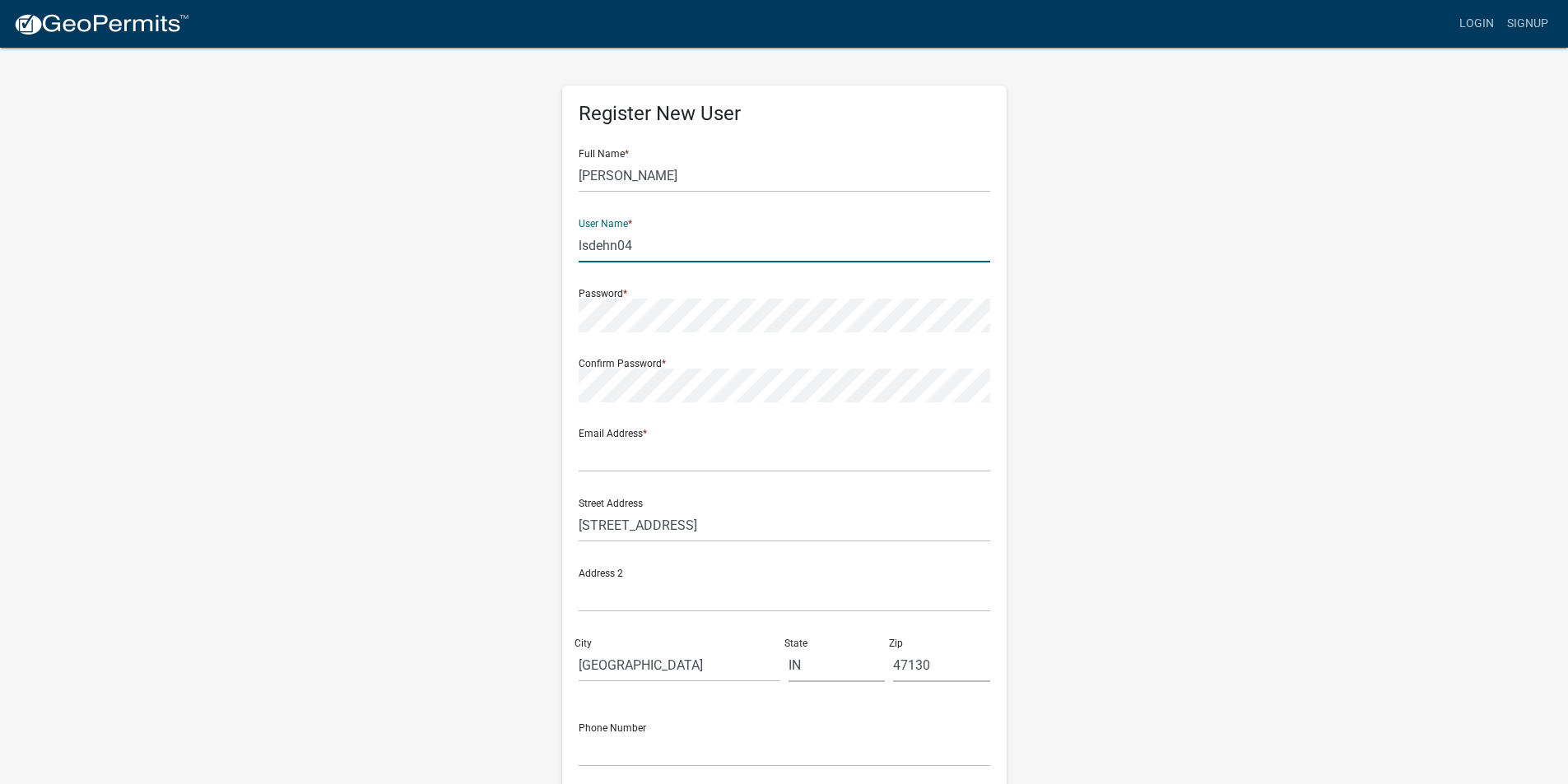
type input "lsdehn04"
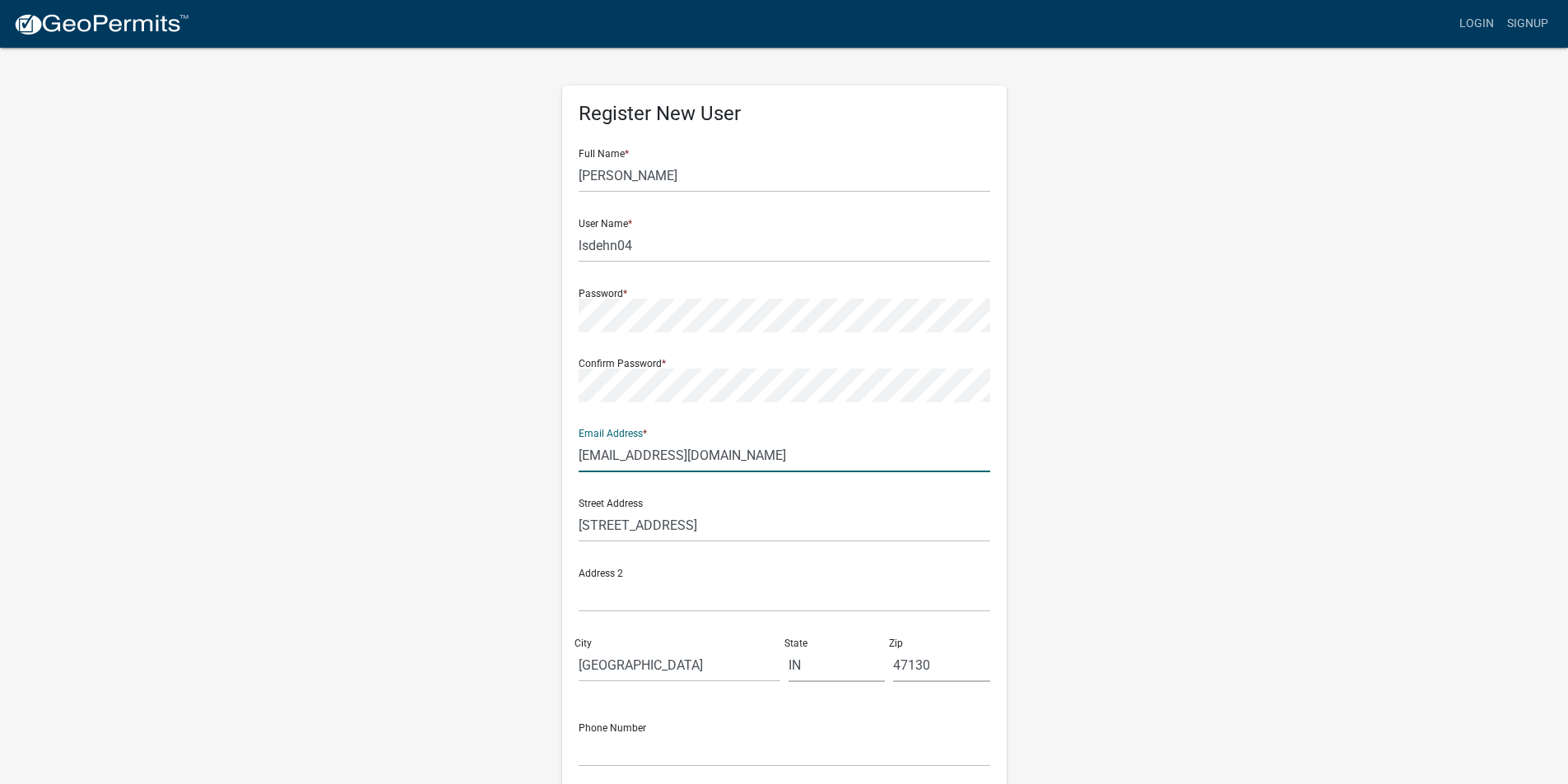
type input "[EMAIL_ADDRESS][DOMAIN_NAME]"
click at [391, 459] on div "Register New User Full Name * Lauren Dehn User Name * lsdehn04 Password * Confi…" at bounding box center [784, 486] width 938 height 880
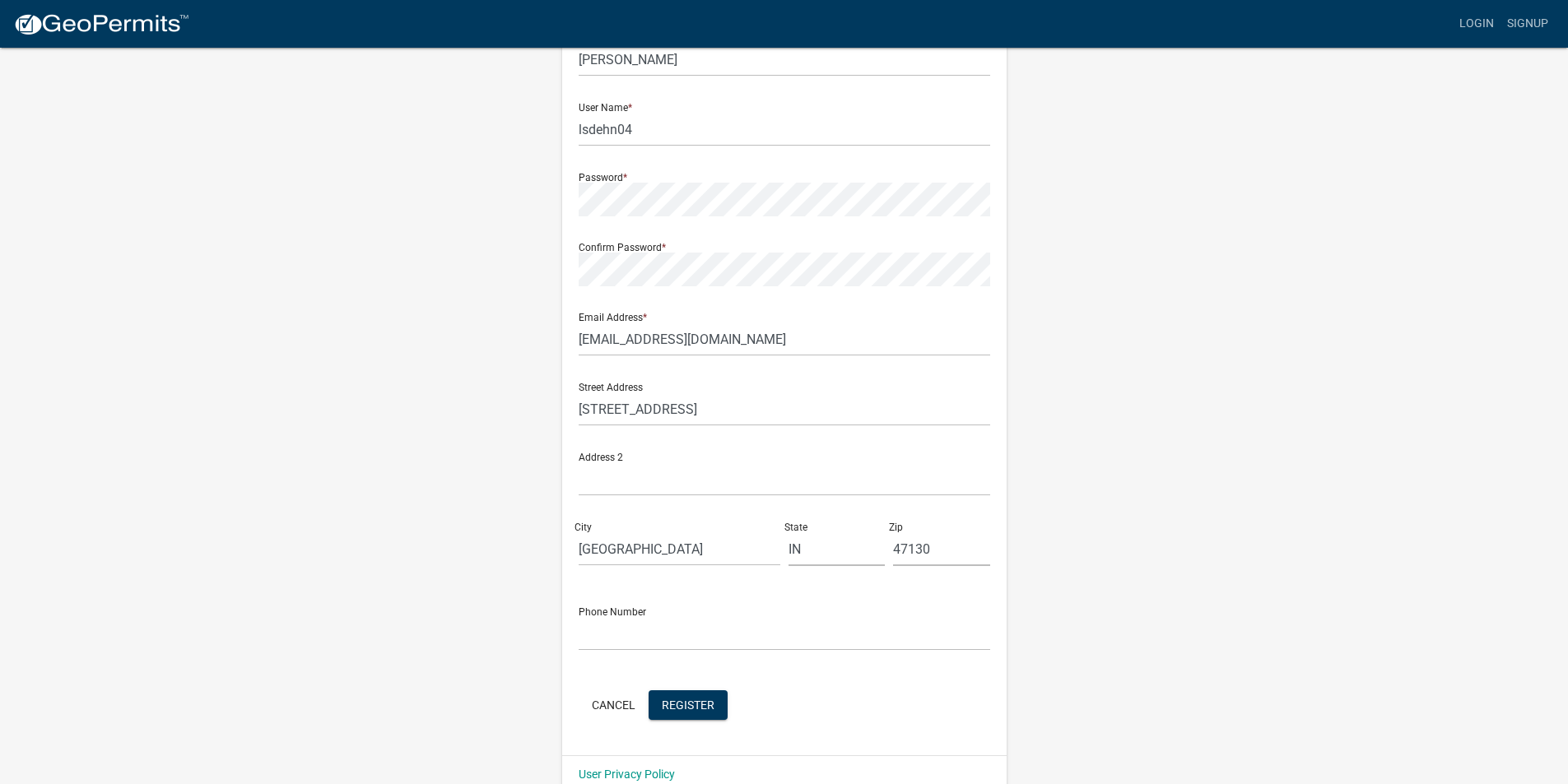
scroll to position [142, 0]
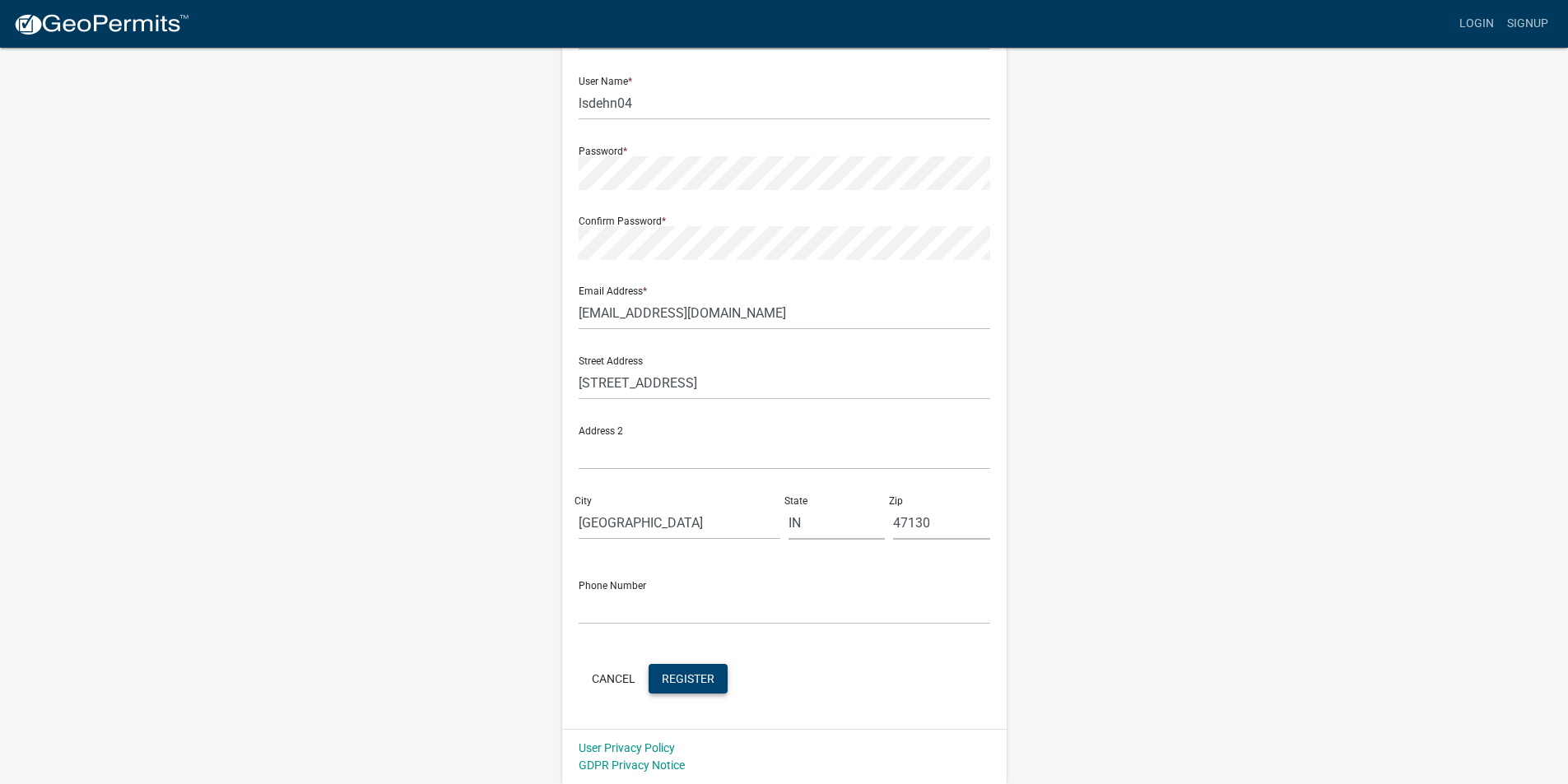
click at [710, 674] on span "Register" at bounding box center [688, 678] width 53 height 13
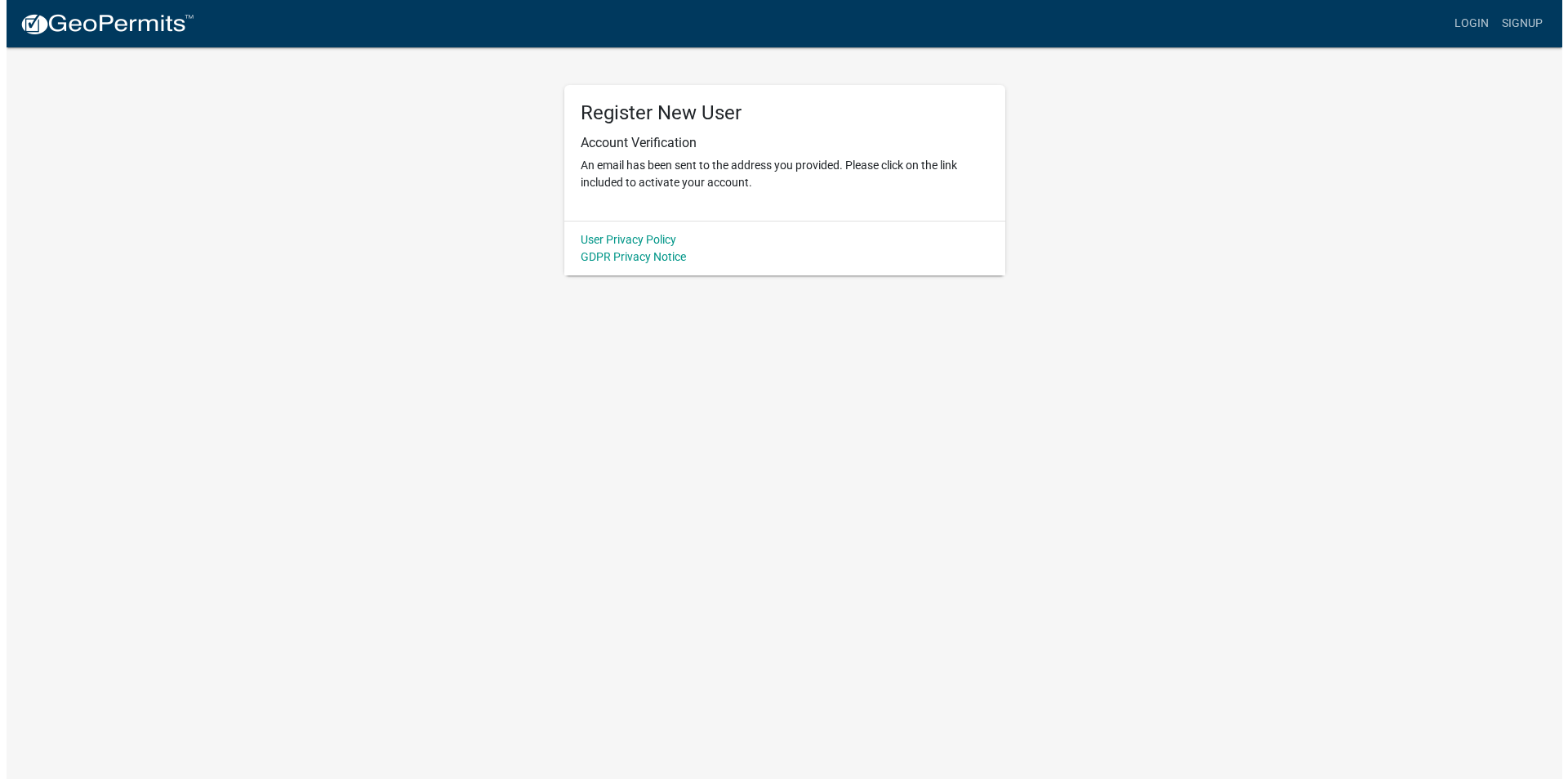
scroll to position [0, 0]
click at [750, 303] on body "Internet Explorer does NOT work with GeoPermits. Get a new browser for more sec…" at bounding box center [784, 390] width 1568 height 779
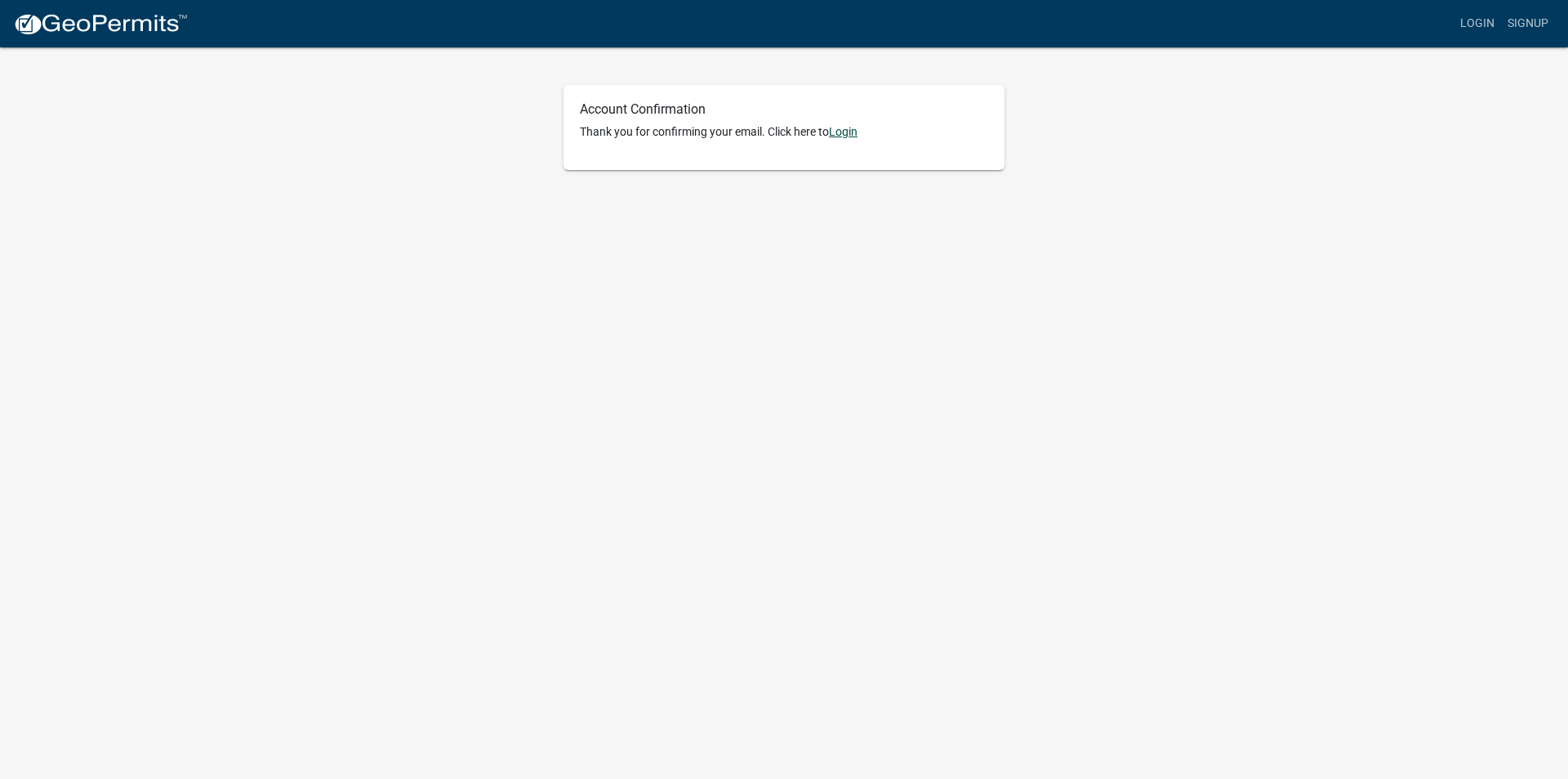
click at [857, 131] on link "Login" at bounding box center [843, 130] width 29 height 13
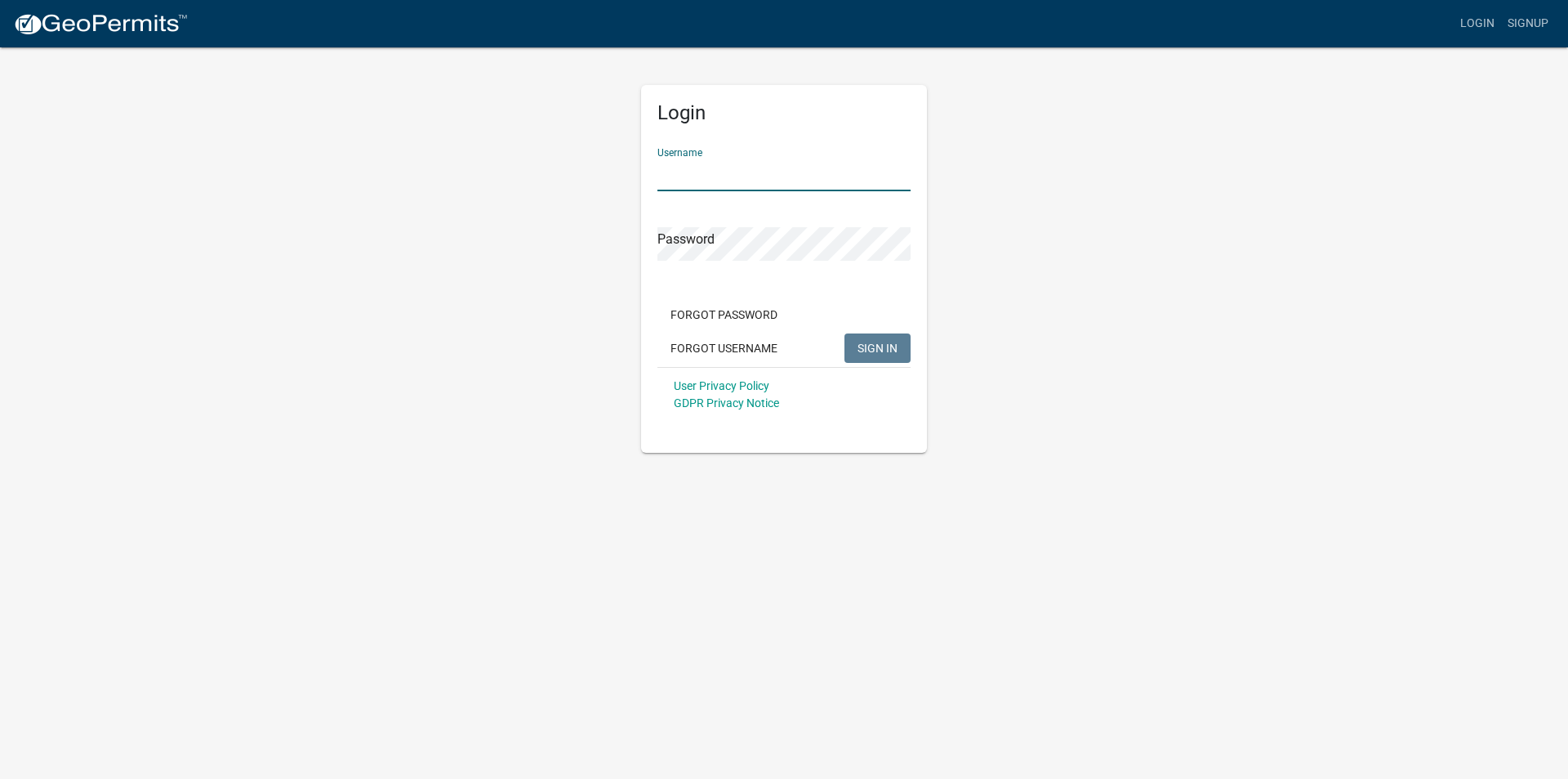
drag, startPoint x: 734, startPoint y: 186, endPoint x: 729, endPoint y: 167, distance: 19.6
click at [732, 175] on input "Username" at bounding box center [784, 175] width 253 height 34
type input "lsdehn04"
click at [845, 333] on button "SIGN IN" at bounding box center [877, 348] width 66 height 30
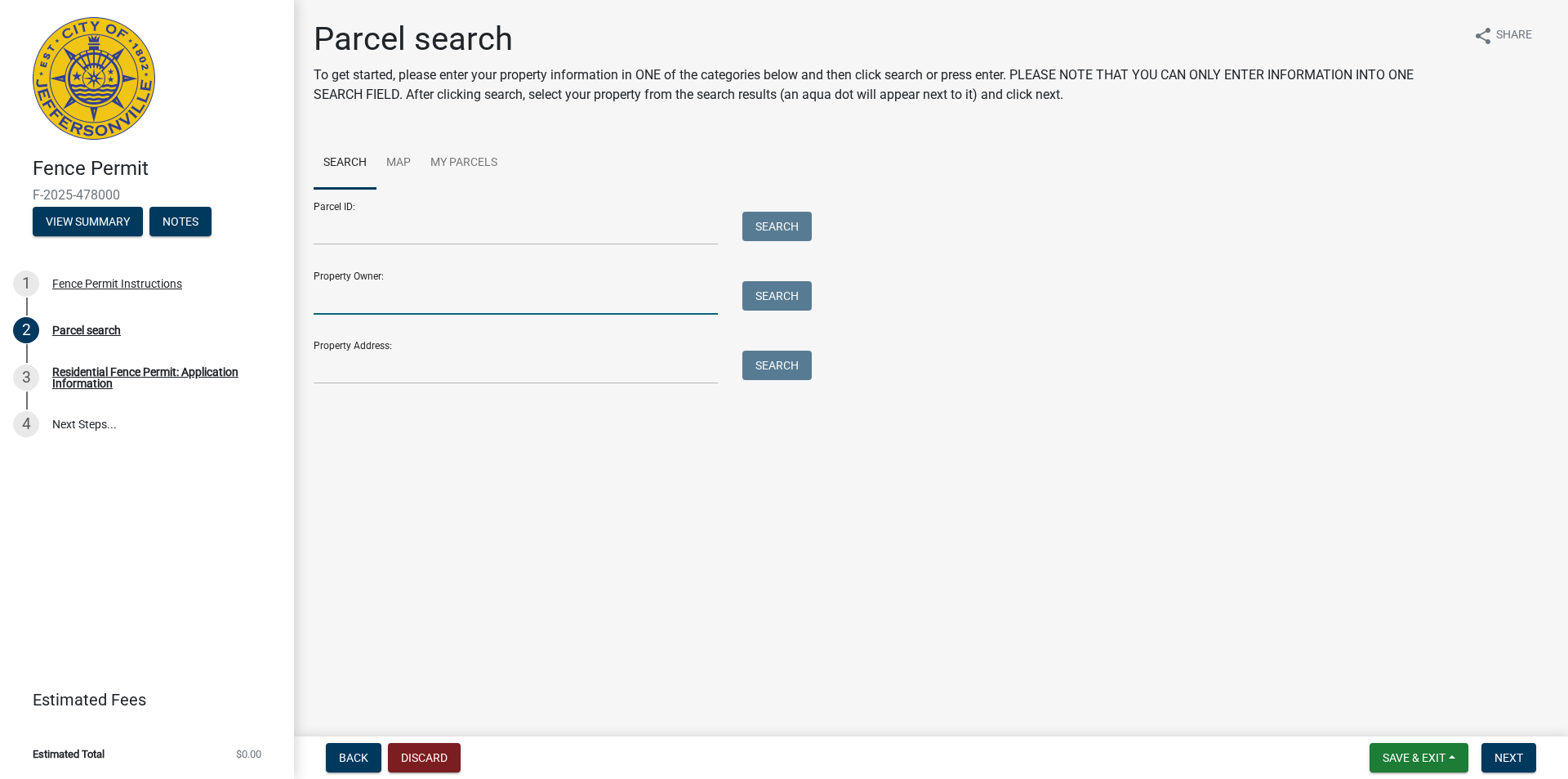
click at [396, 303] on input "Property Owner:" at bounding box center [515, 298] width 404 height 34
type input "[PERSON_NAME]"
click at [799, 300] on button "Search" at bounding box center [777, 296] width 69 height 30
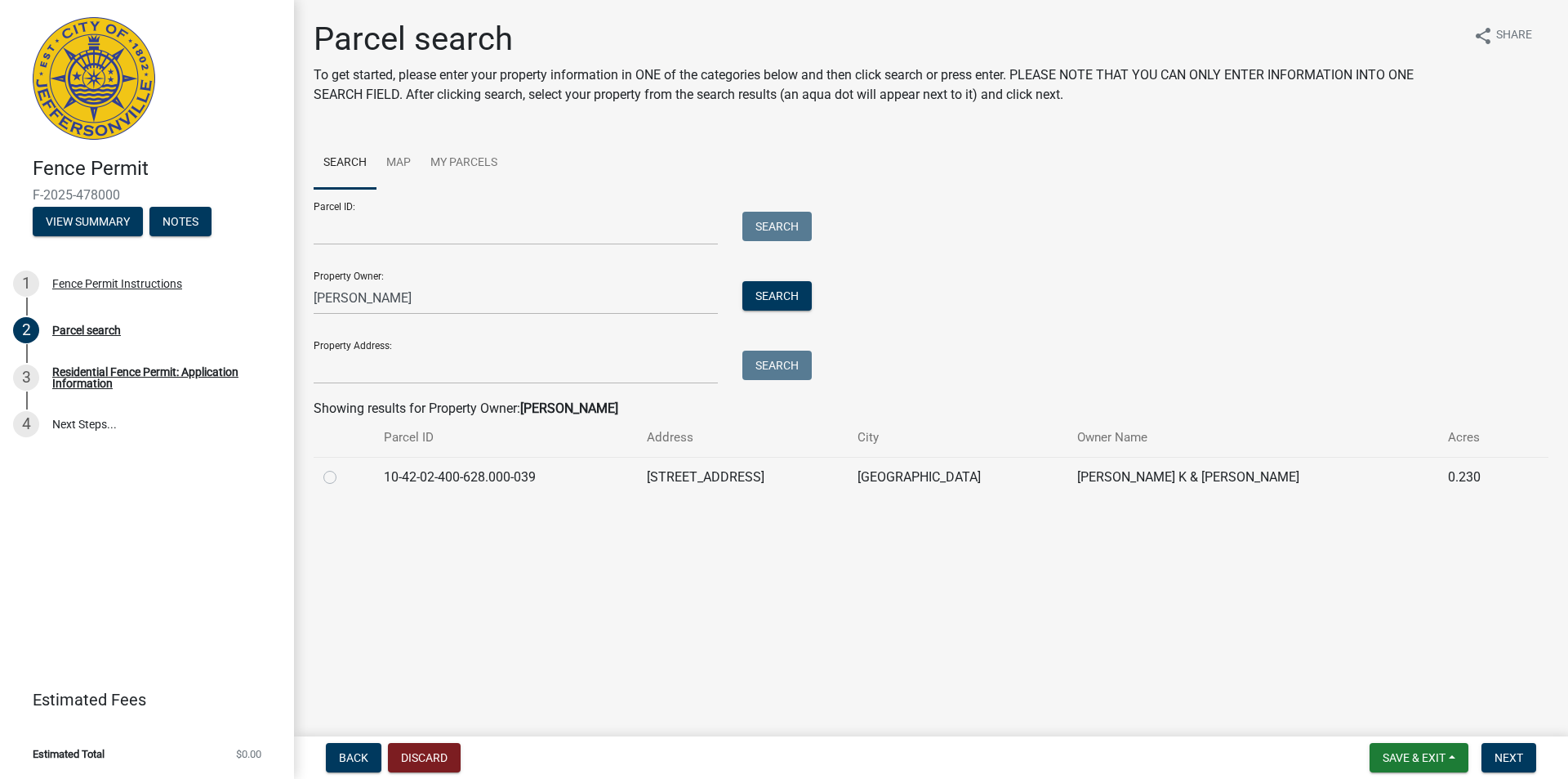
drag, startPoint x: 319, startPoint y: 480, endPoint x: 332, endPoint y: 479, distance: 13.0
click at [331, 479] on td at bounding box center [343, 476] width 60 height 41
click at [343, 468] on label at bounding box center [343, 468] width 0 height 0
click at [343, 478] on input "radio" at bounding box center [348, 473] width 11 height 11
radio input "true"
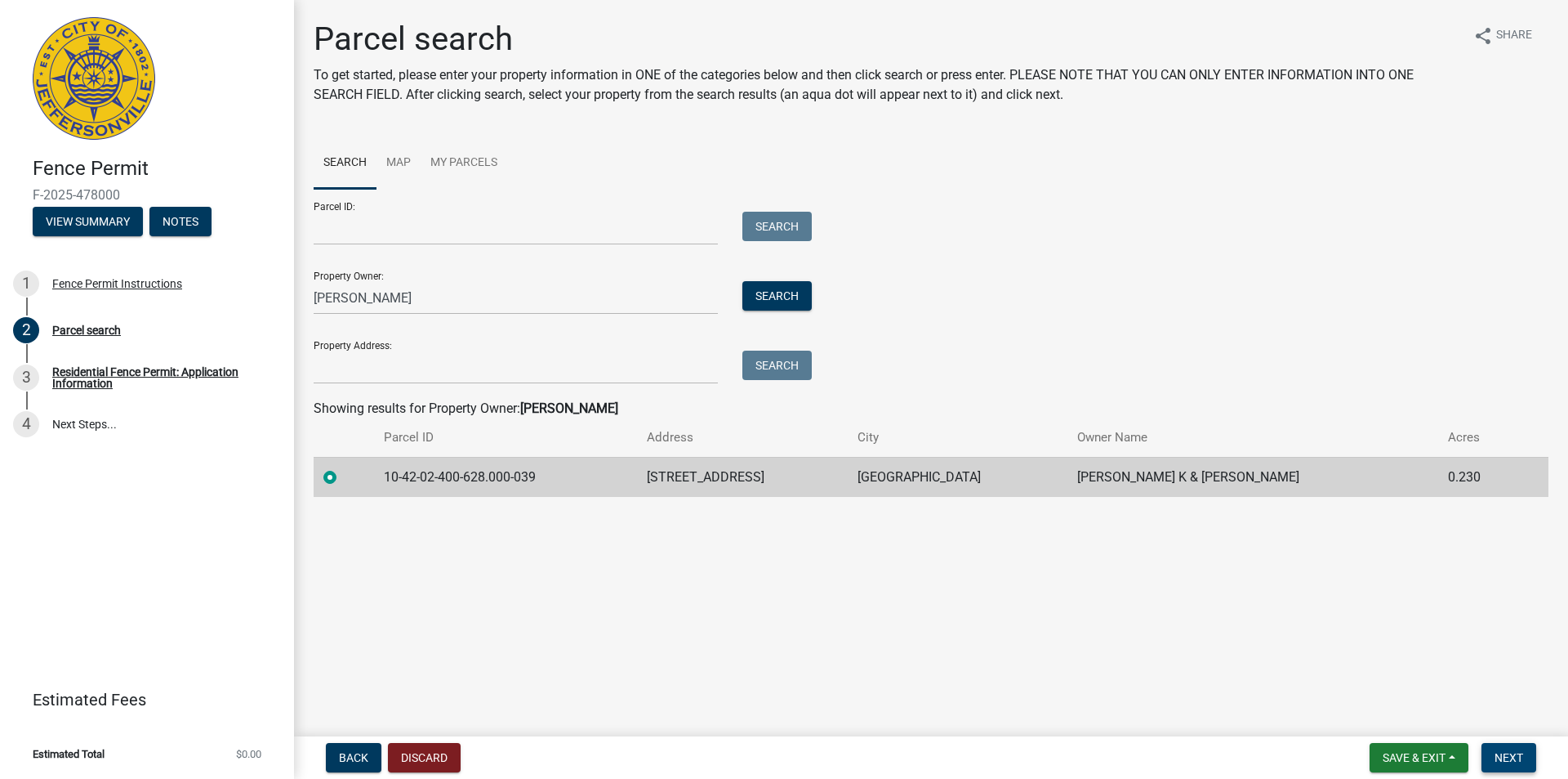
click at [1508, 749] on button "Next" at bounding box center [1508, 757] width 54 height 30
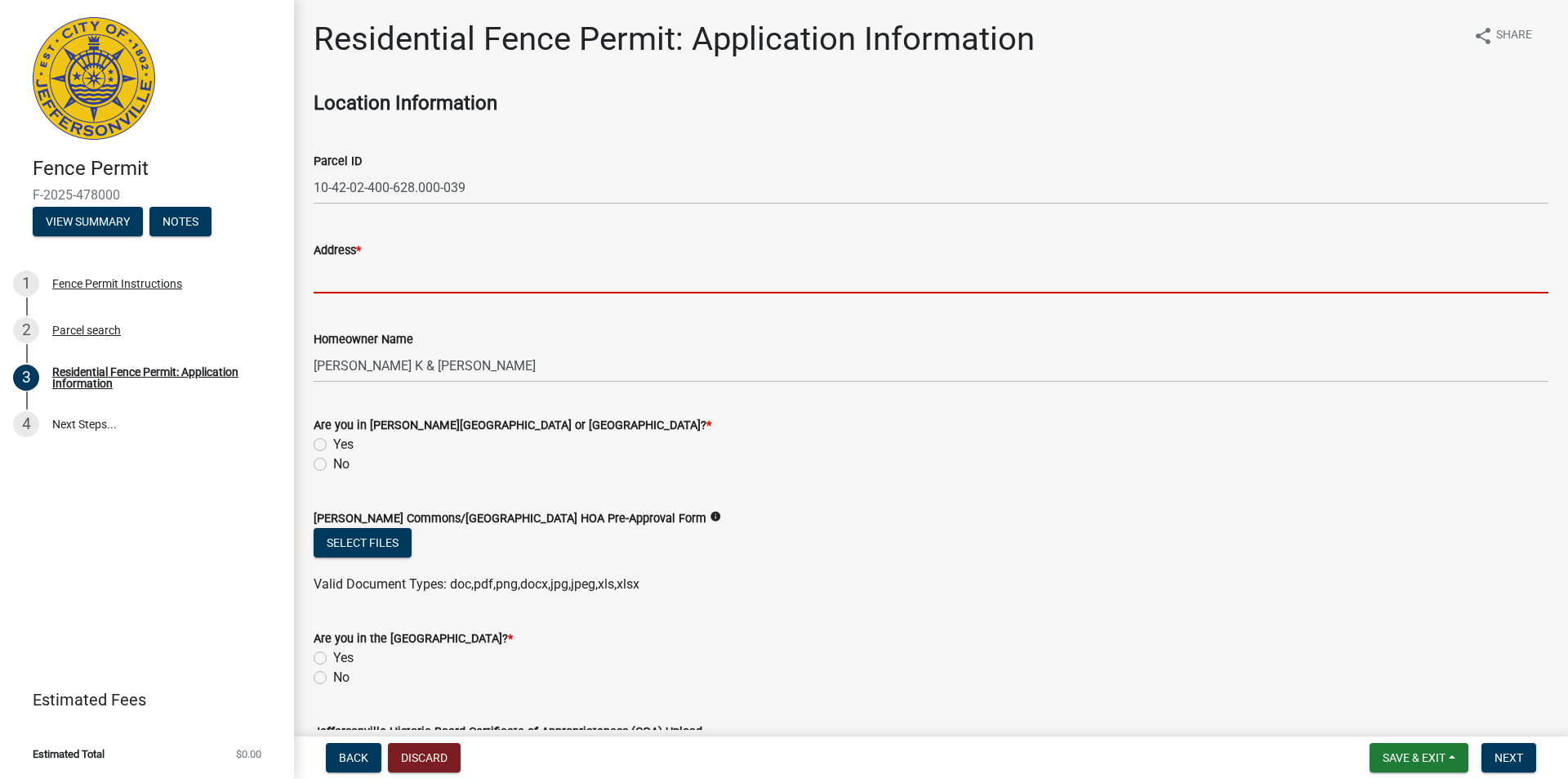
click at [389, 270] on input "Address *" at bounding box center [931, 277] width 1235 height 34
type input "[STREET_ADDRESS]"
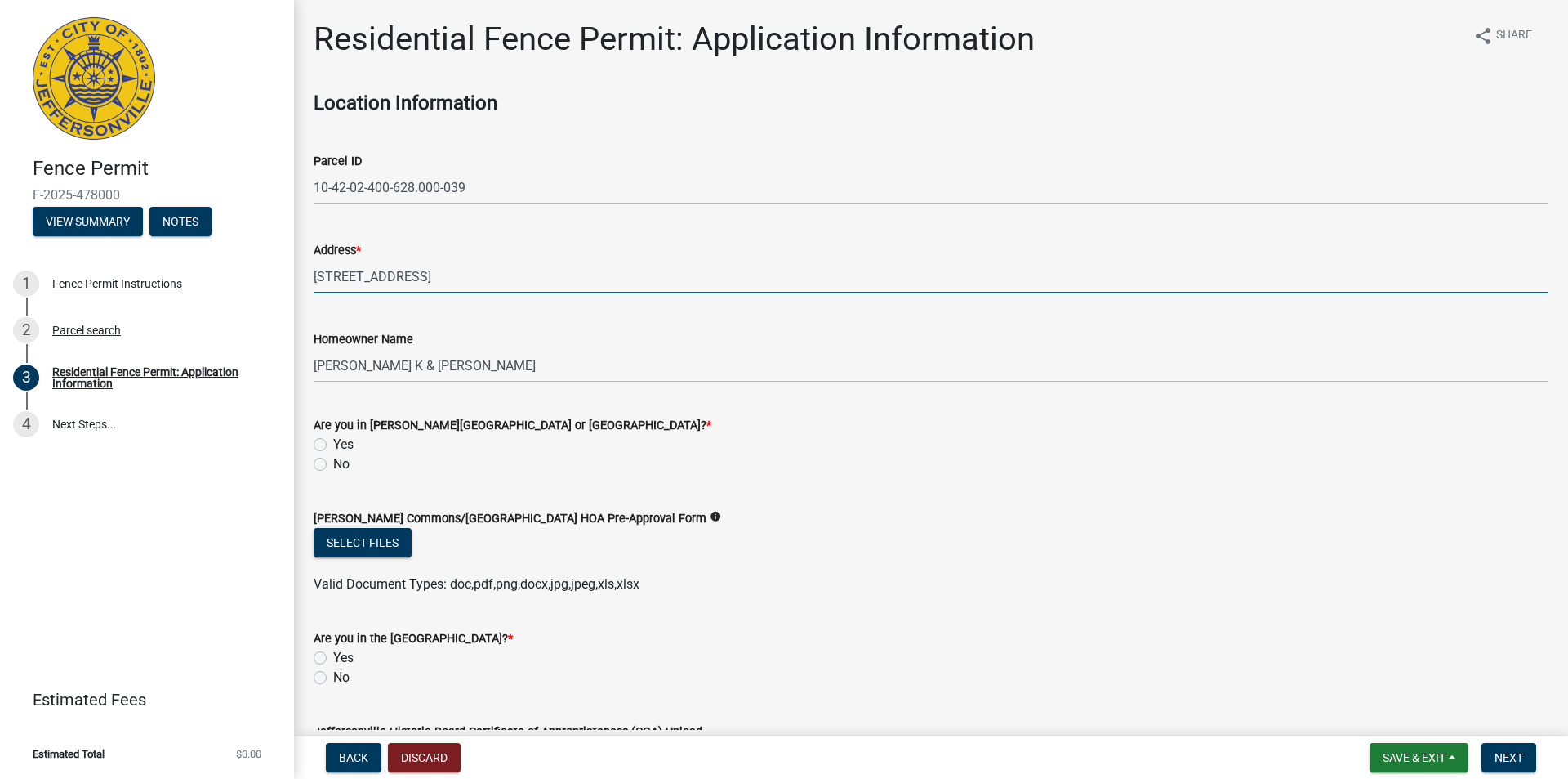
type input "[PERSON_NAME]"
click at [340, 274] on input "[STREET_ADDRESS]" at bounding box center [931, 277] width 1235 height 34
click at [341, 274] on input "[STREET_ADDRESS]" at bounding box center [931, 277] width 1235 height 34
type input "[STREET_ADDRESS]"
click at [656, 439] on div "Yes" at bounding box center [931, 445] width 1235 height 20
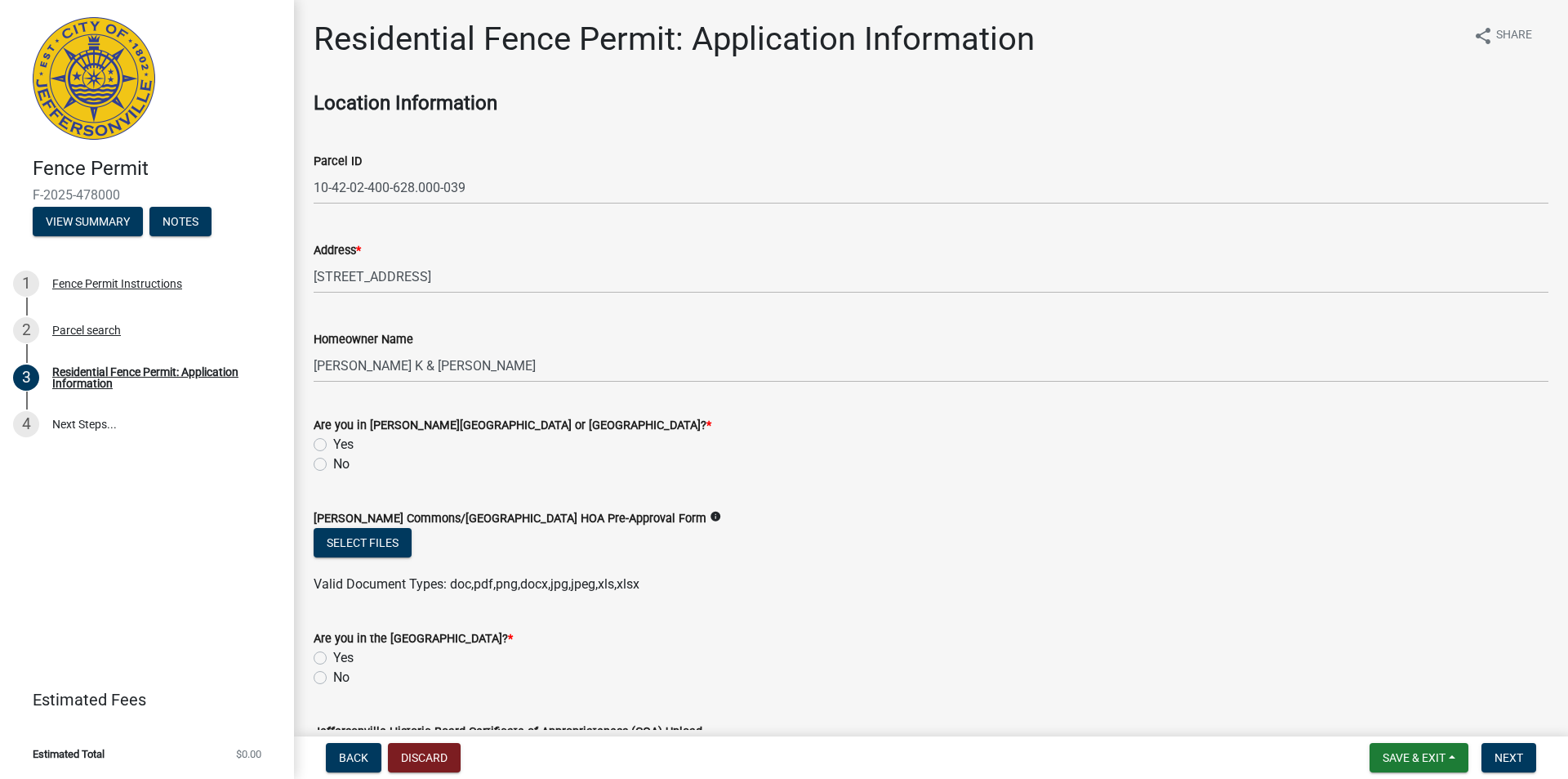
click at [337, 467] on label "No" at bounding box center [341, 465] width 17 height 20
click at [337, 465] on input "No" at bounding box center [338, 460] width 11 height 11
radio input "true"
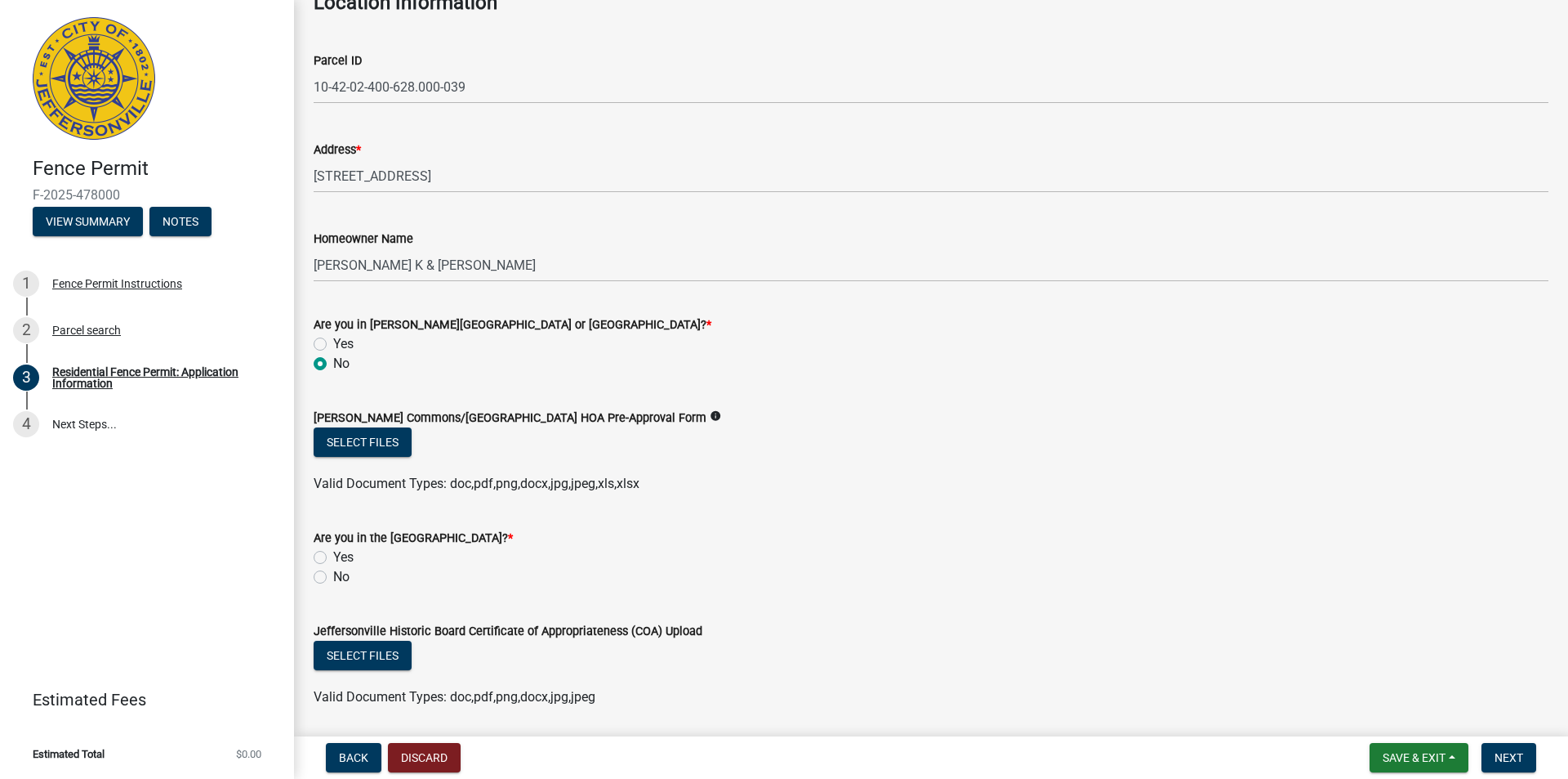
scroll to position [163, 0]
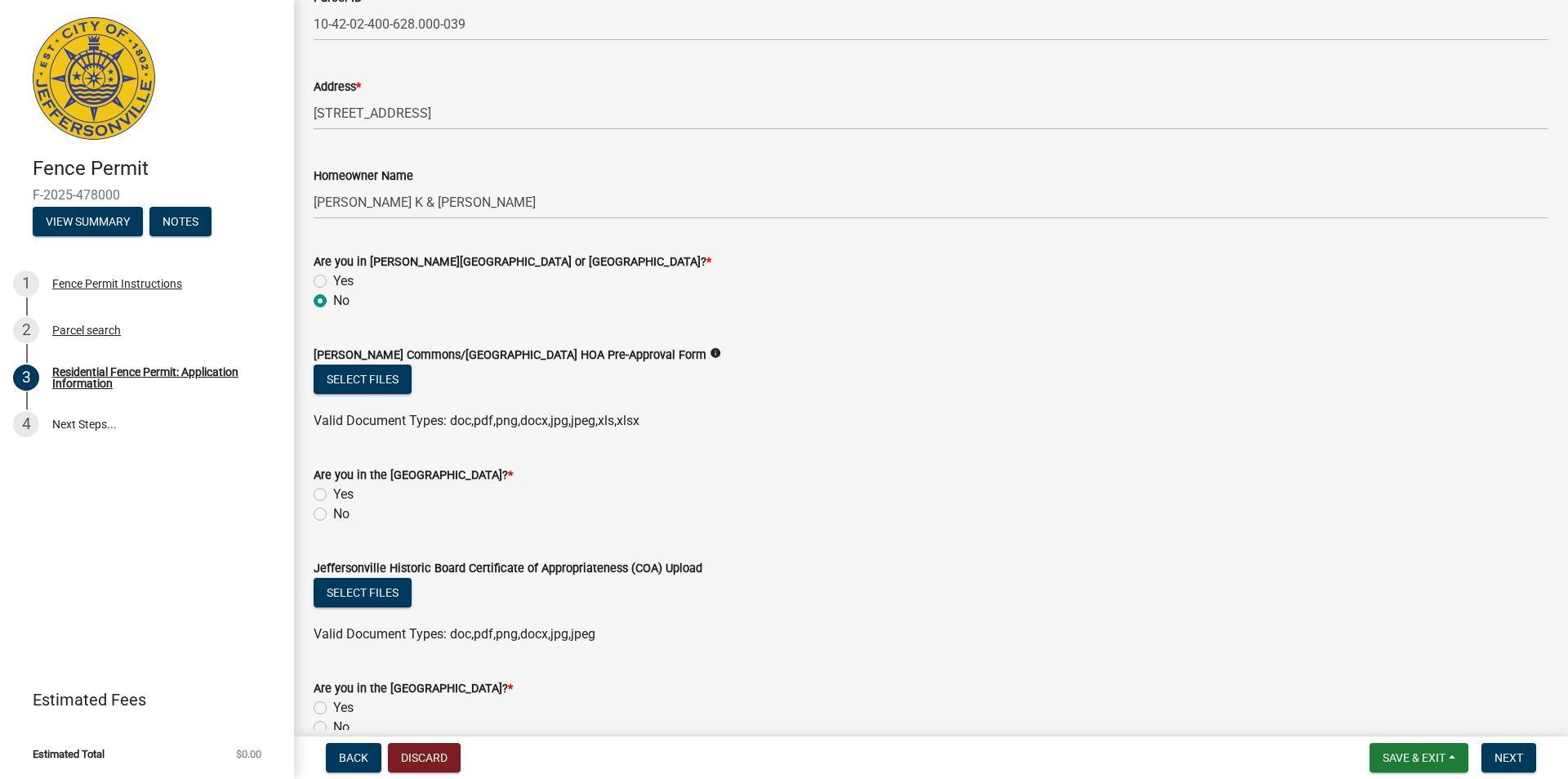
click at [333, 513] on label "No" at bounding box center [341, 514] width 17 height 20
click at [333, 513] on input "No" at bounding box center [338, 509] width 11 height 11
radio input "true"
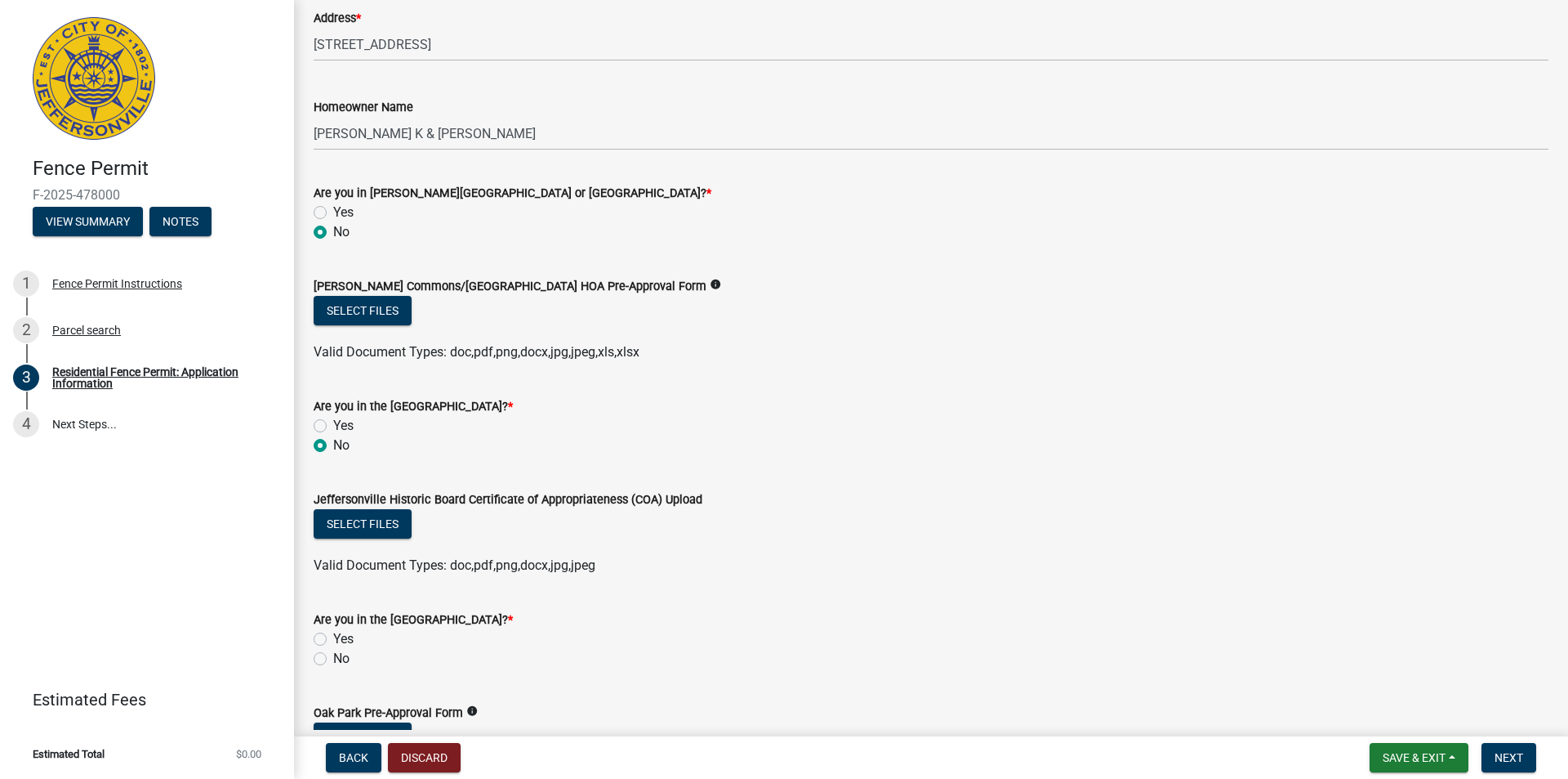
scroll to position [408, 0]
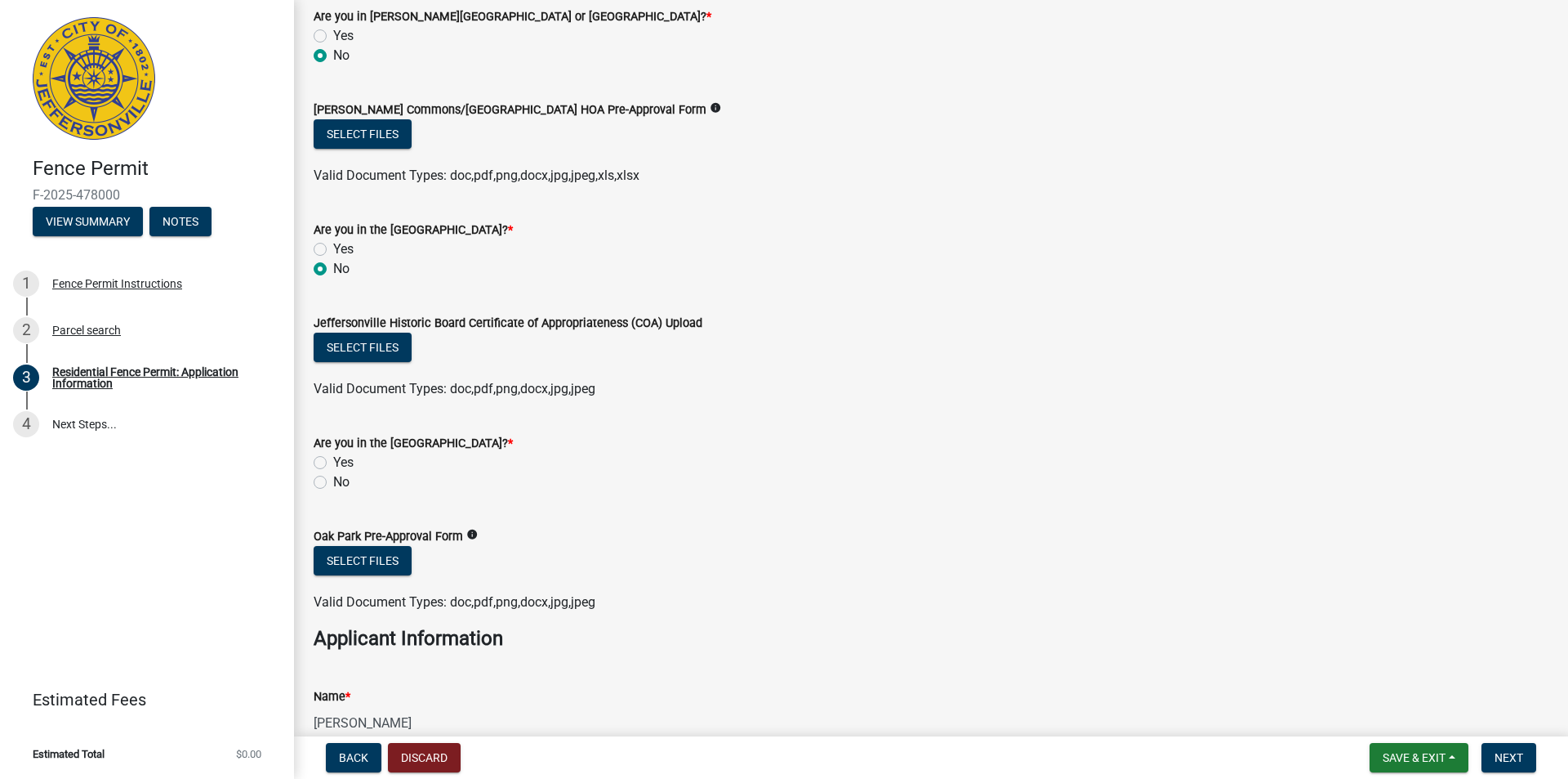
click at [333, 483] on label "No" at bounding box center [341, 482] width 17 height 20
click at [333, 483] on input "No" at bounding box center [338, 477] width 11 height 11
radio input "true"
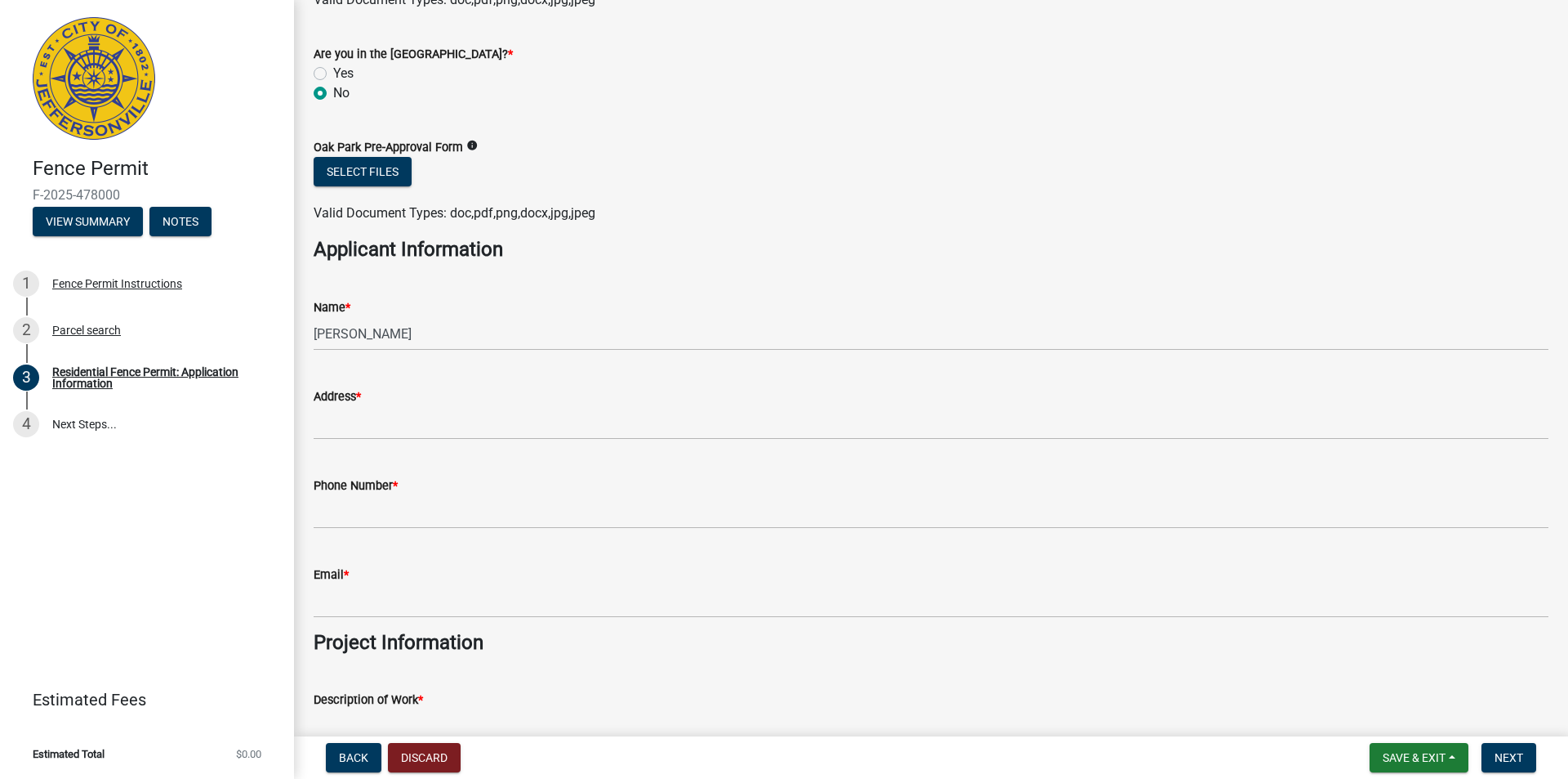
scroll to position [818, 0]
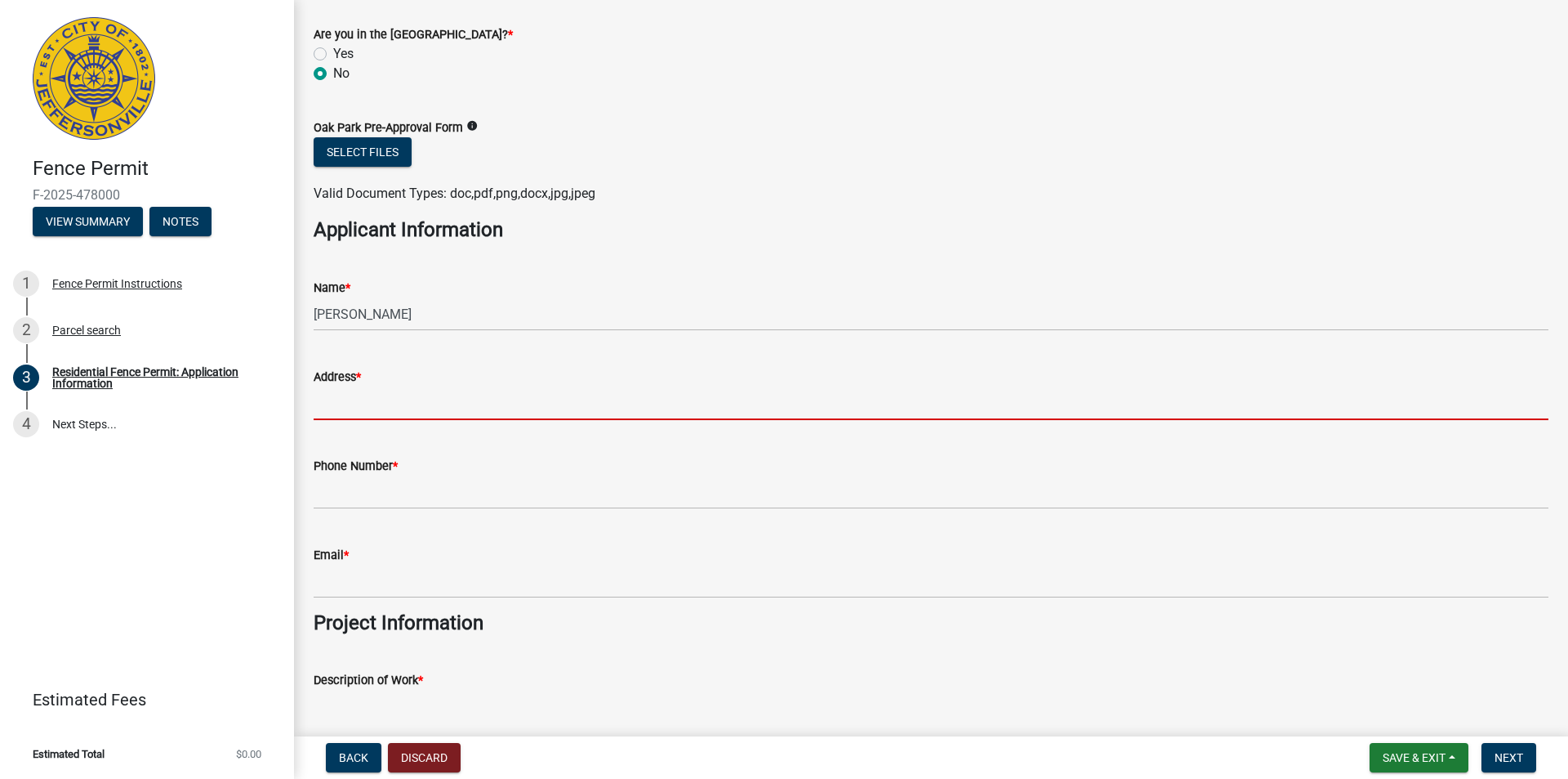
click at [446, 408] on input "Address *" at bounding box center [931, 403] width 1235 height 34
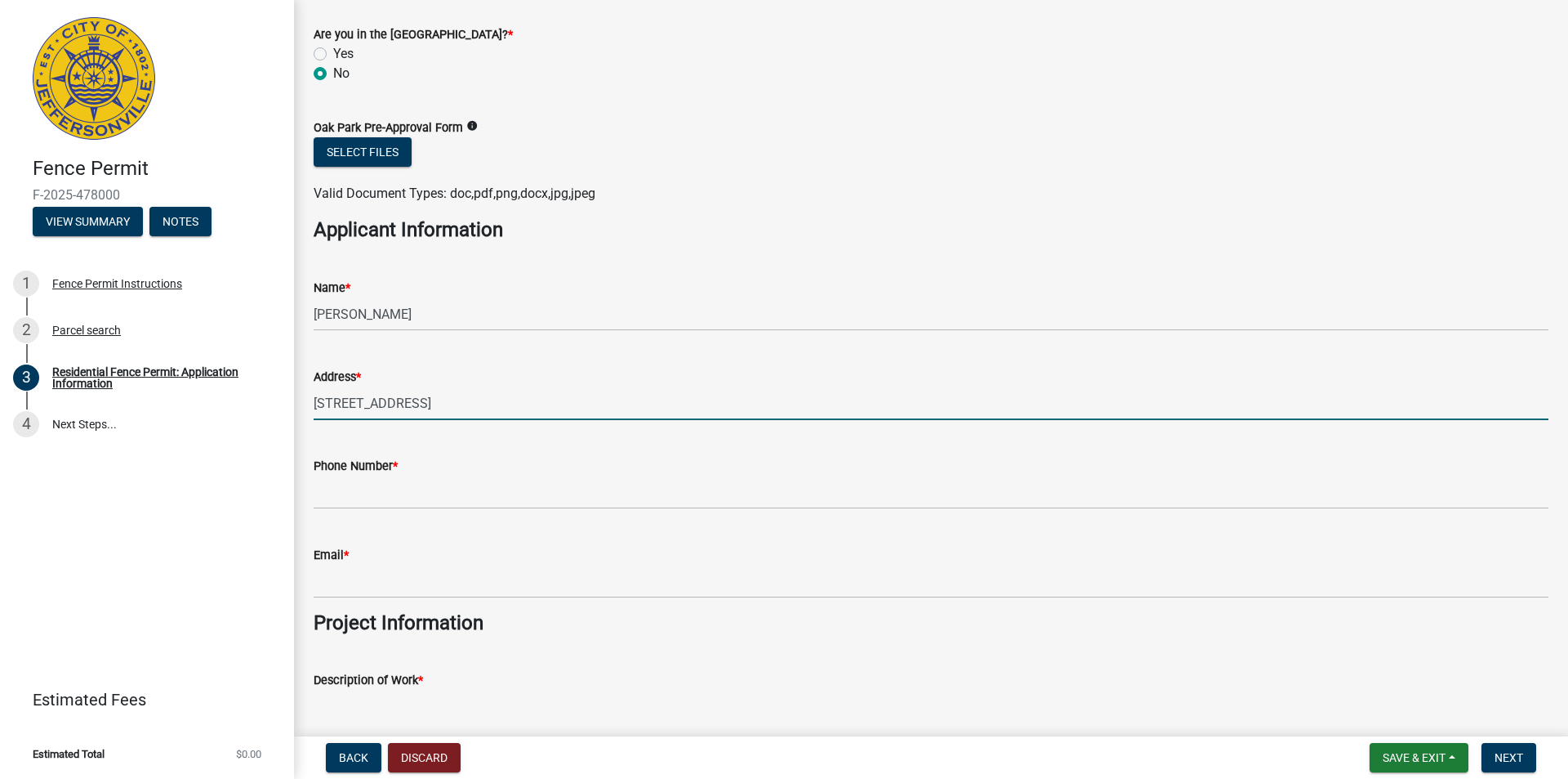
click at [342, 403] on input "[STREET_ADDRESS]" at bounding box center [931, 403] width 1235 height 34
type input "[STREET_ADDRESS]"
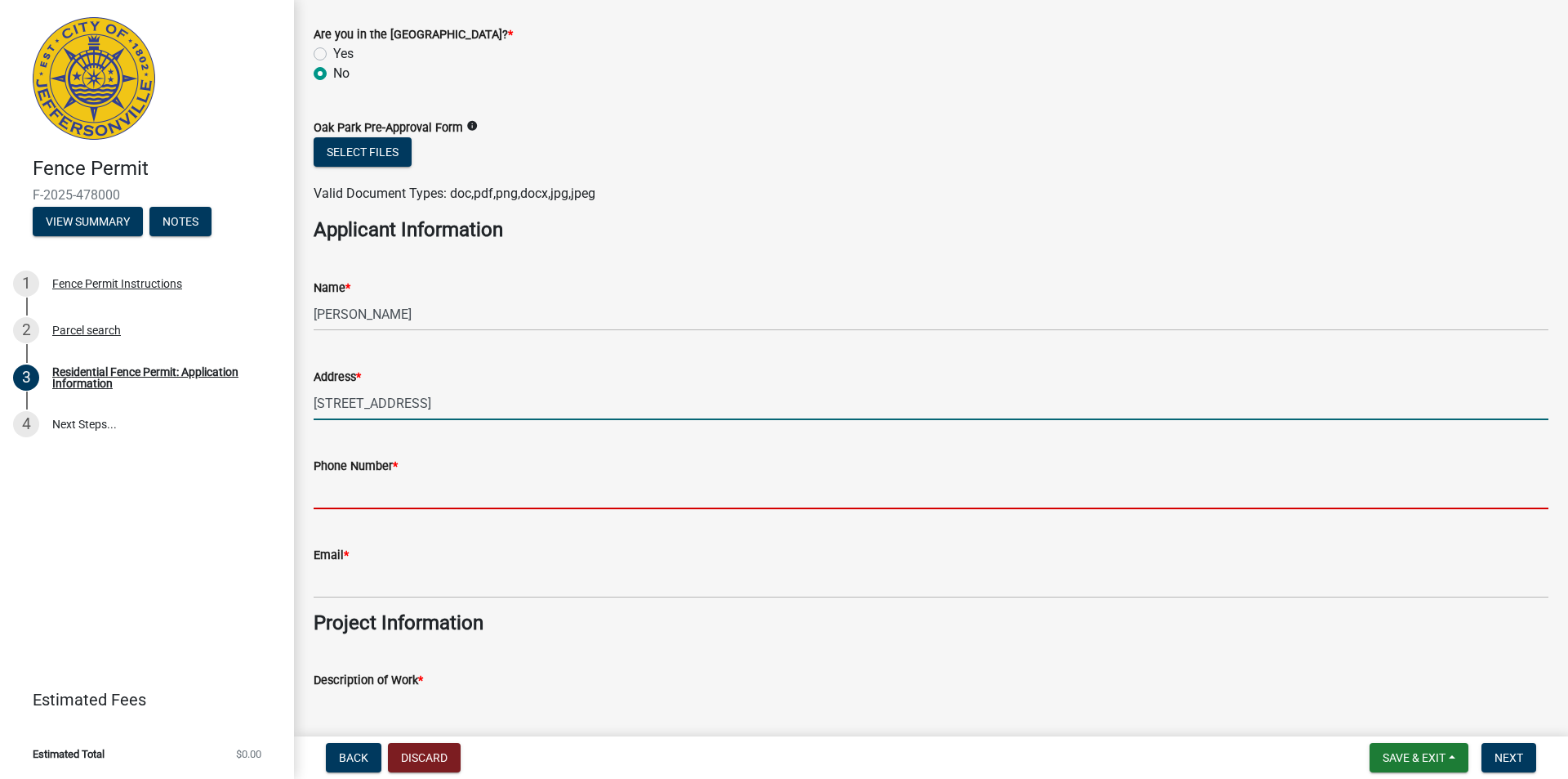
click at [390, 483] on input "Phone Number *" at bounding box center [931, 492] width 1235 height 34
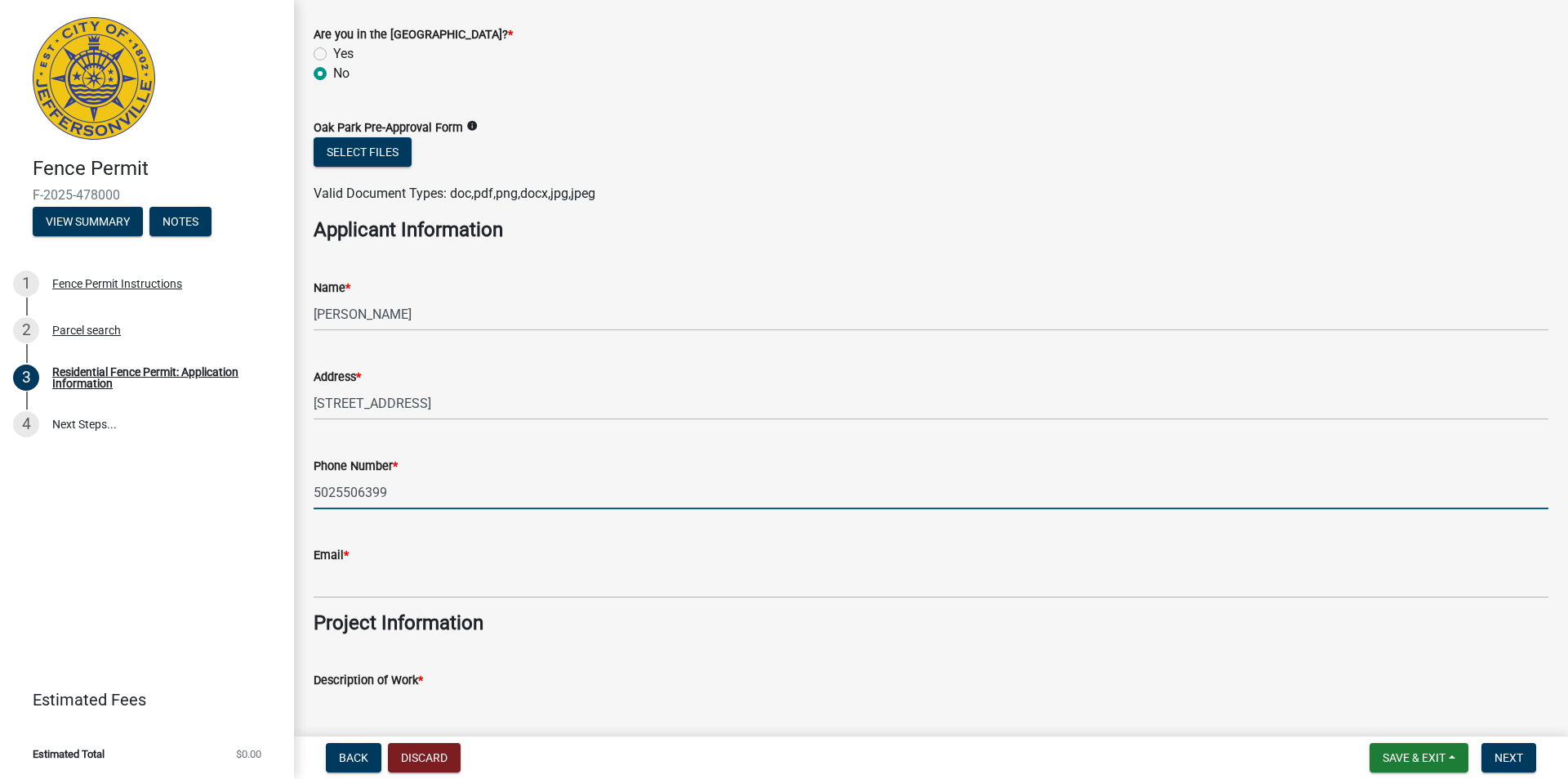
type input "5025506399"
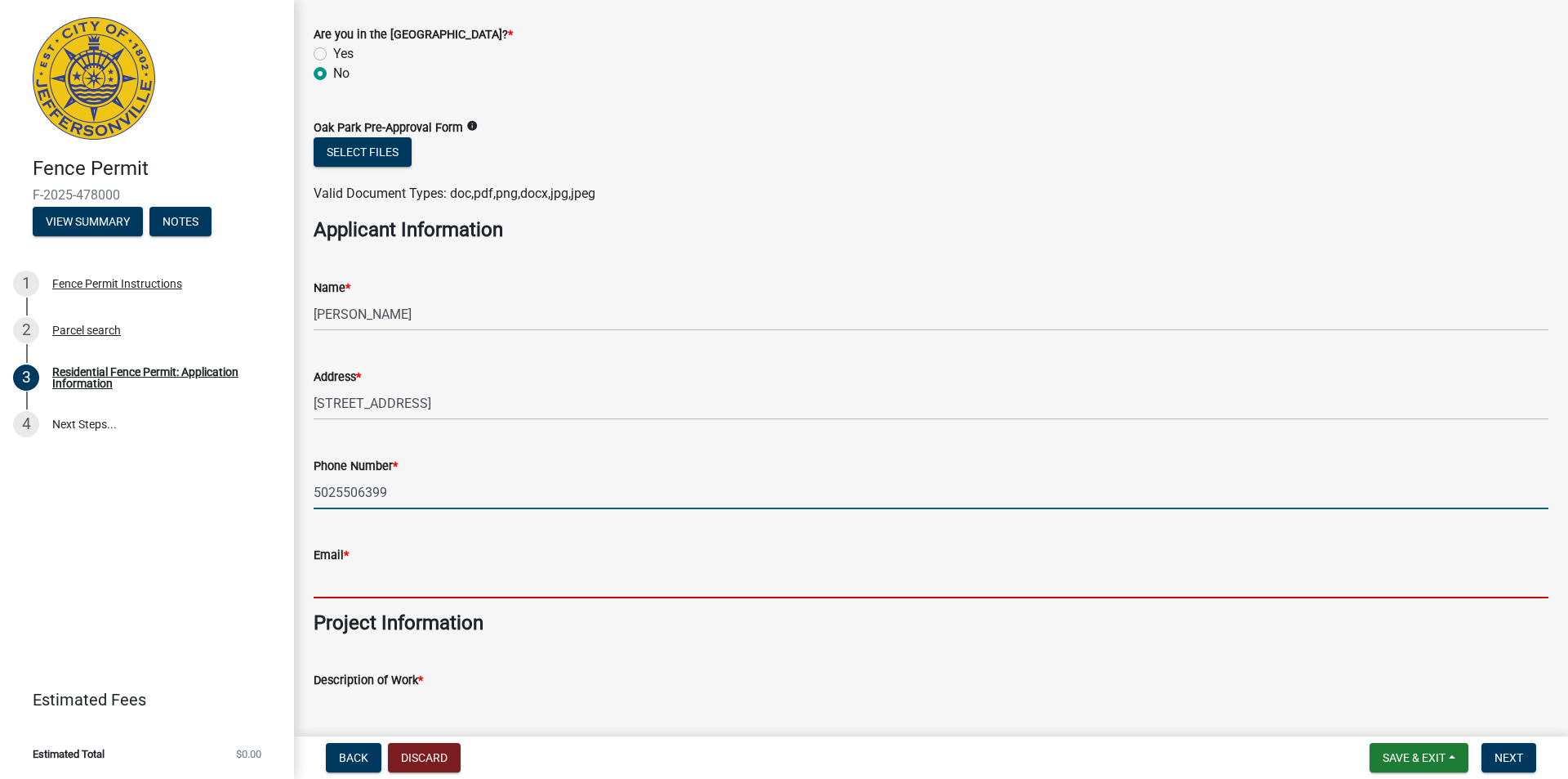
click at [398, 582] on input "Email *" at bounding box center [931, 581] width 1235 height 34
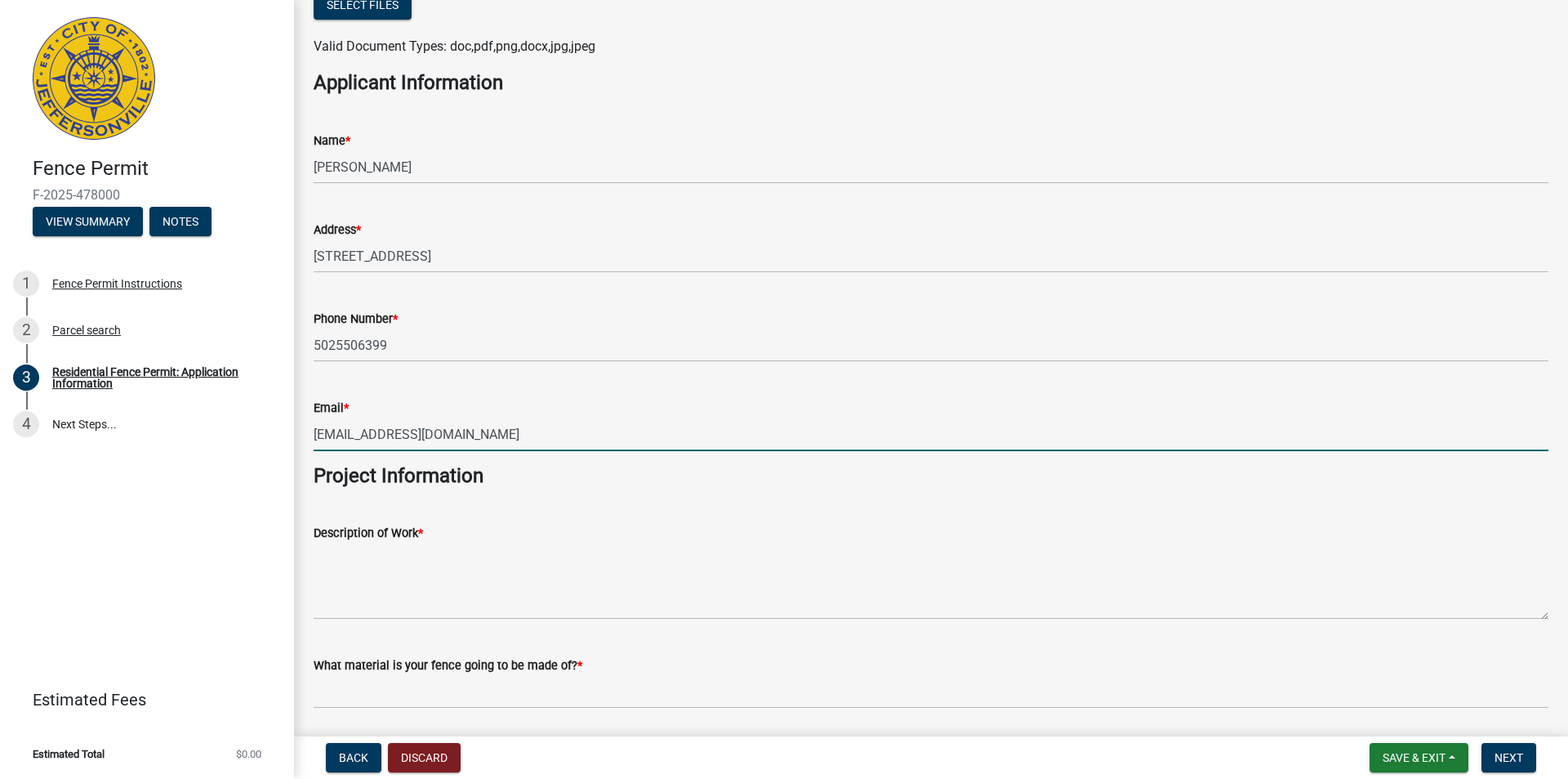
scroll to position [1144, 0]
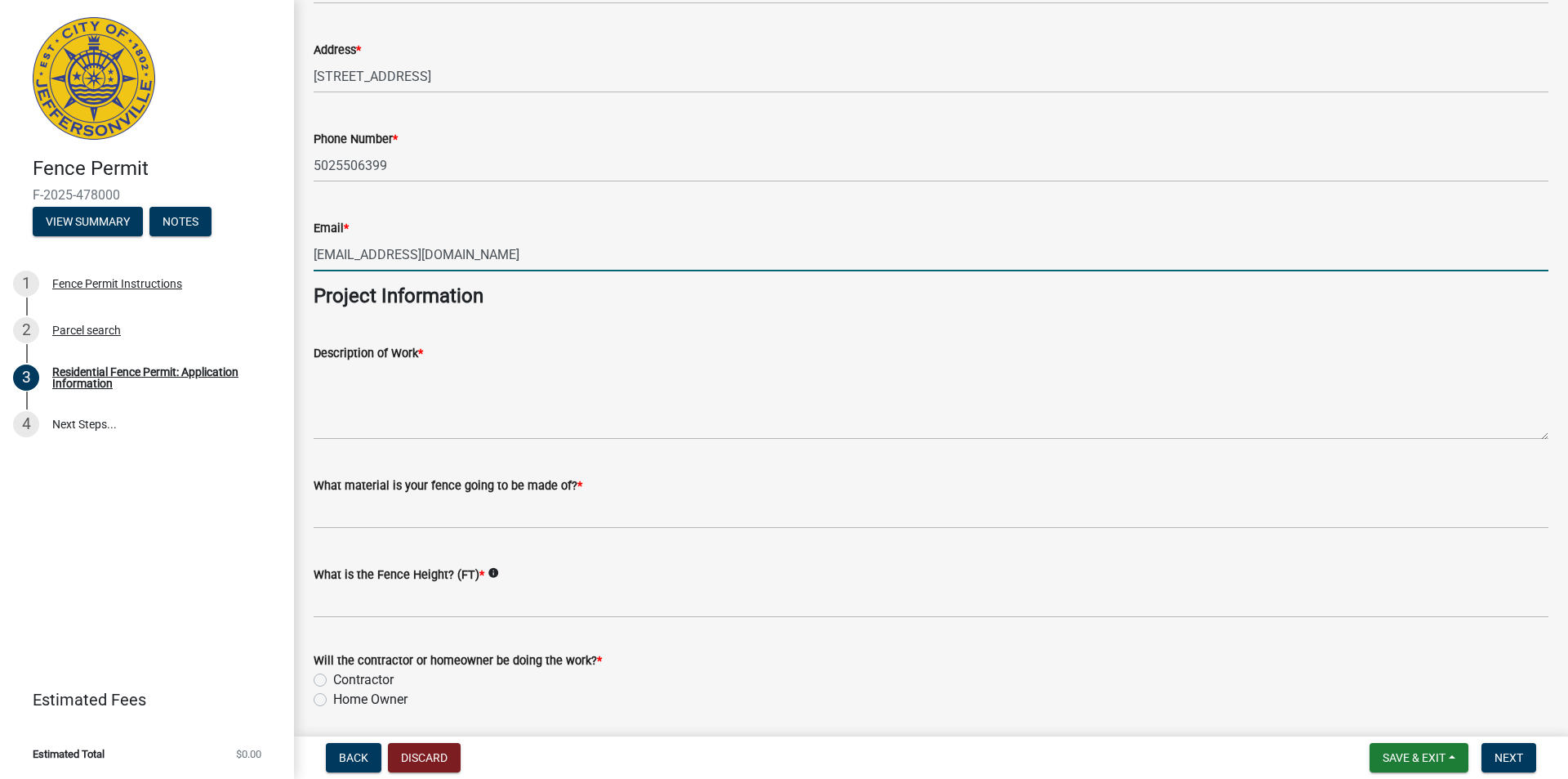
type input "[EMAIL_ADDRESS][DOMAIN_NAME]"
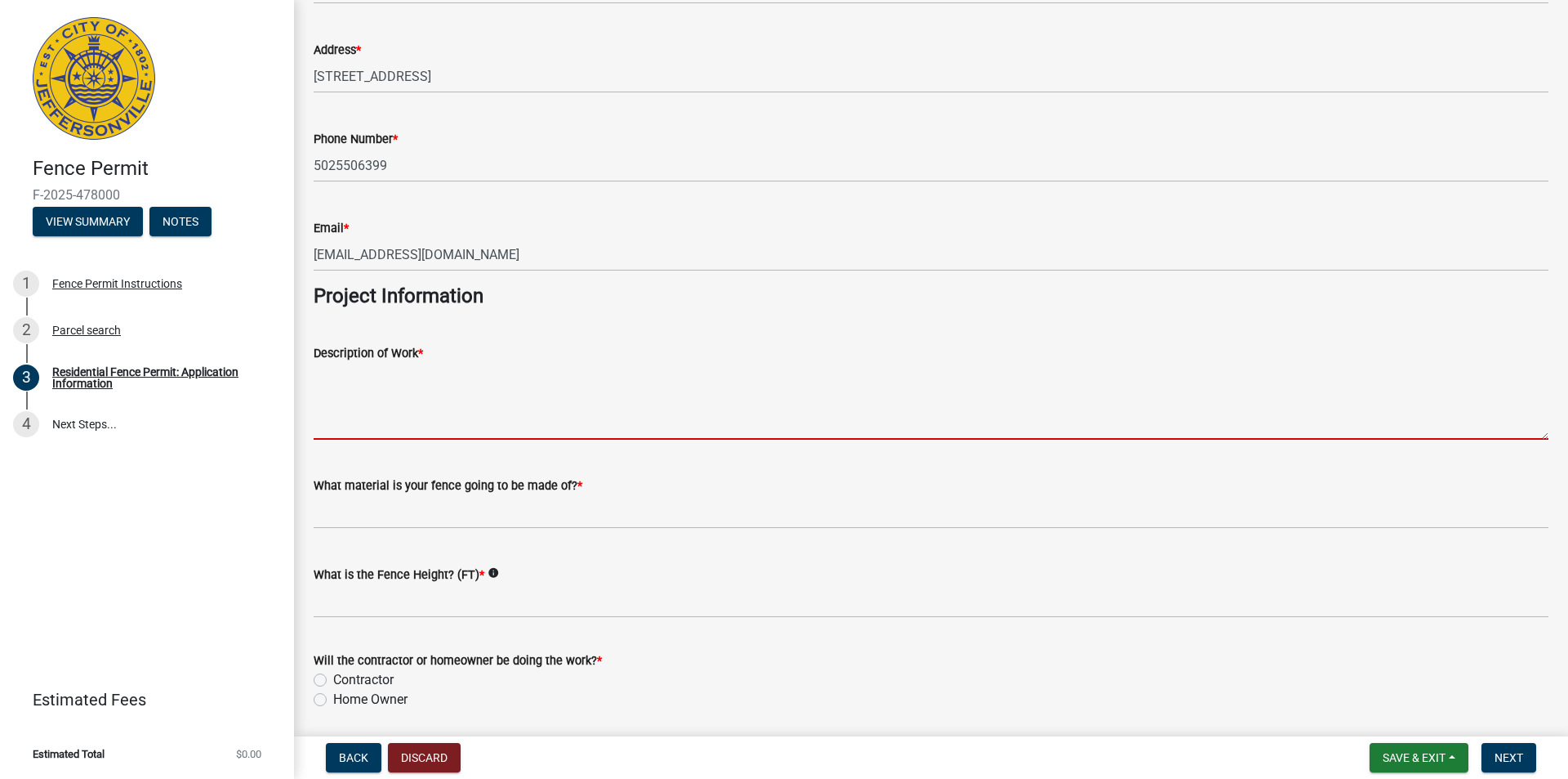
click at [438, 395] on textarea "Description of Work *" at bounding box center [931, 401] width 1235 height 77
click at [352, 418] on textarea "Description of Work *" at bounding box center [931, 401] width 1235 height 77
click at [346, 375] on textarea "Description of Work *" at bounding box center [931, 401] width 1235 height 77
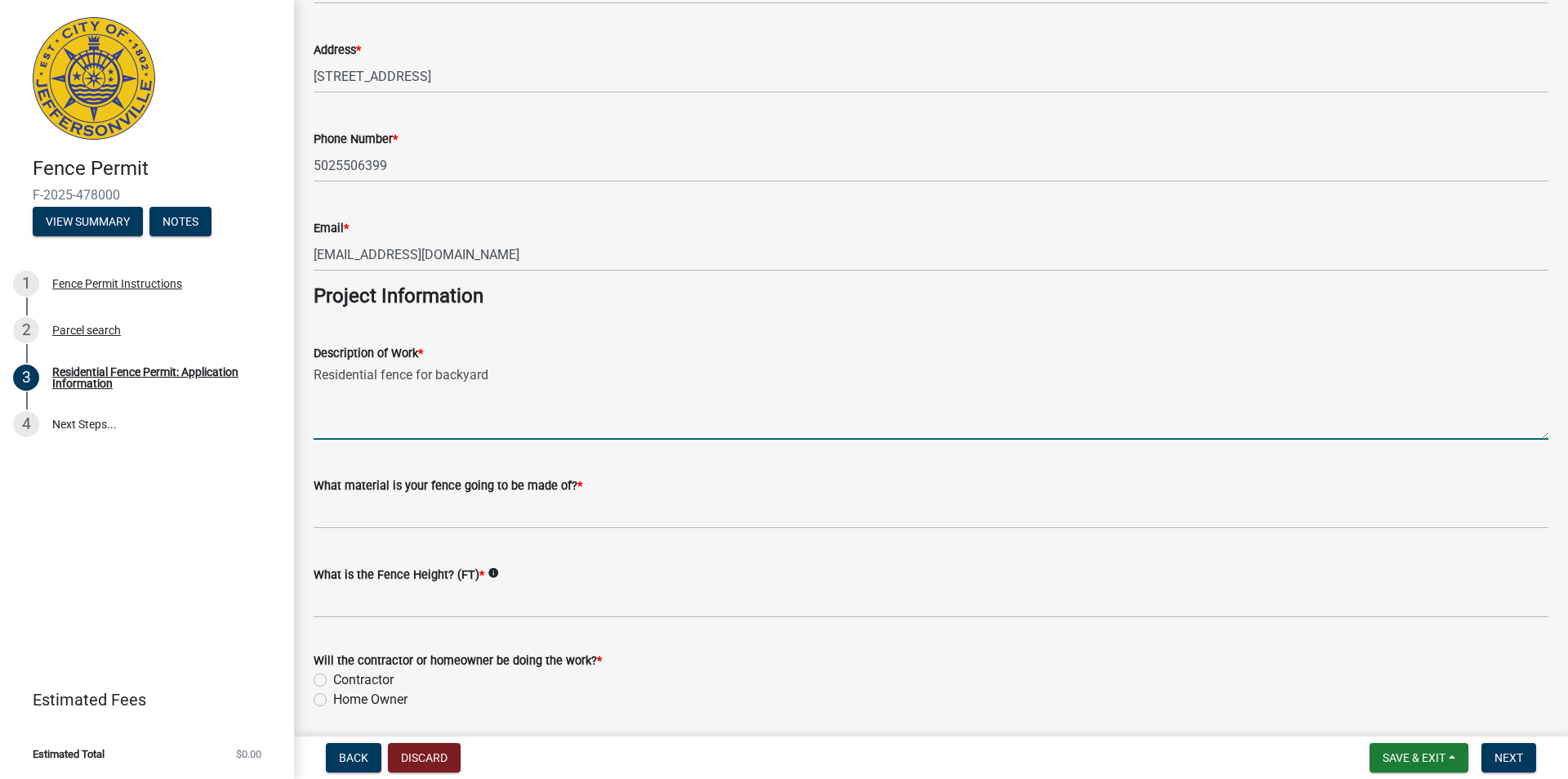
type textarea "Residential fence for backyard"
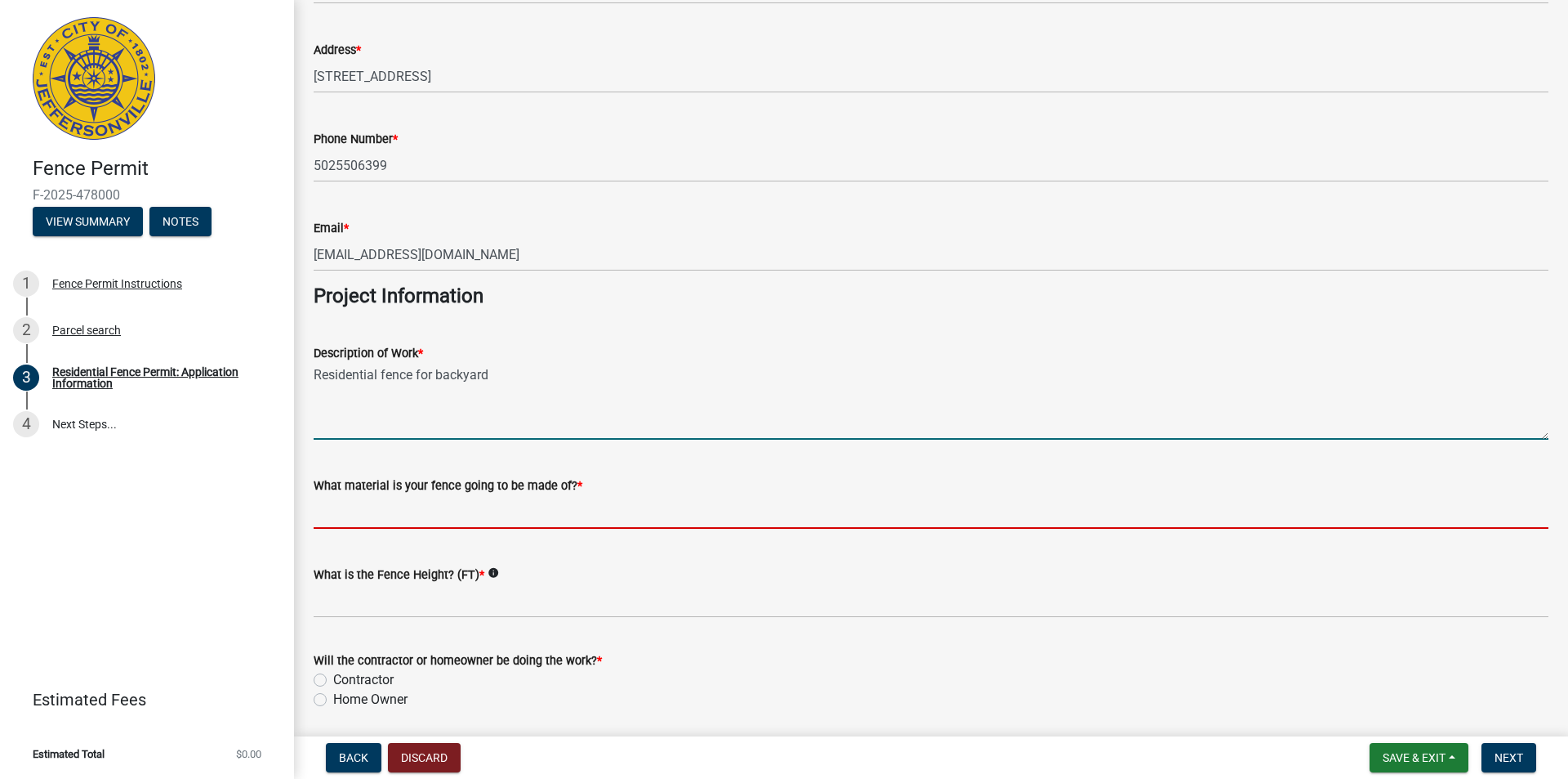
click at [502, 521] on input "What material is your fence going to be made of? *" at bounding box center [931, 512] width 1235 height 34
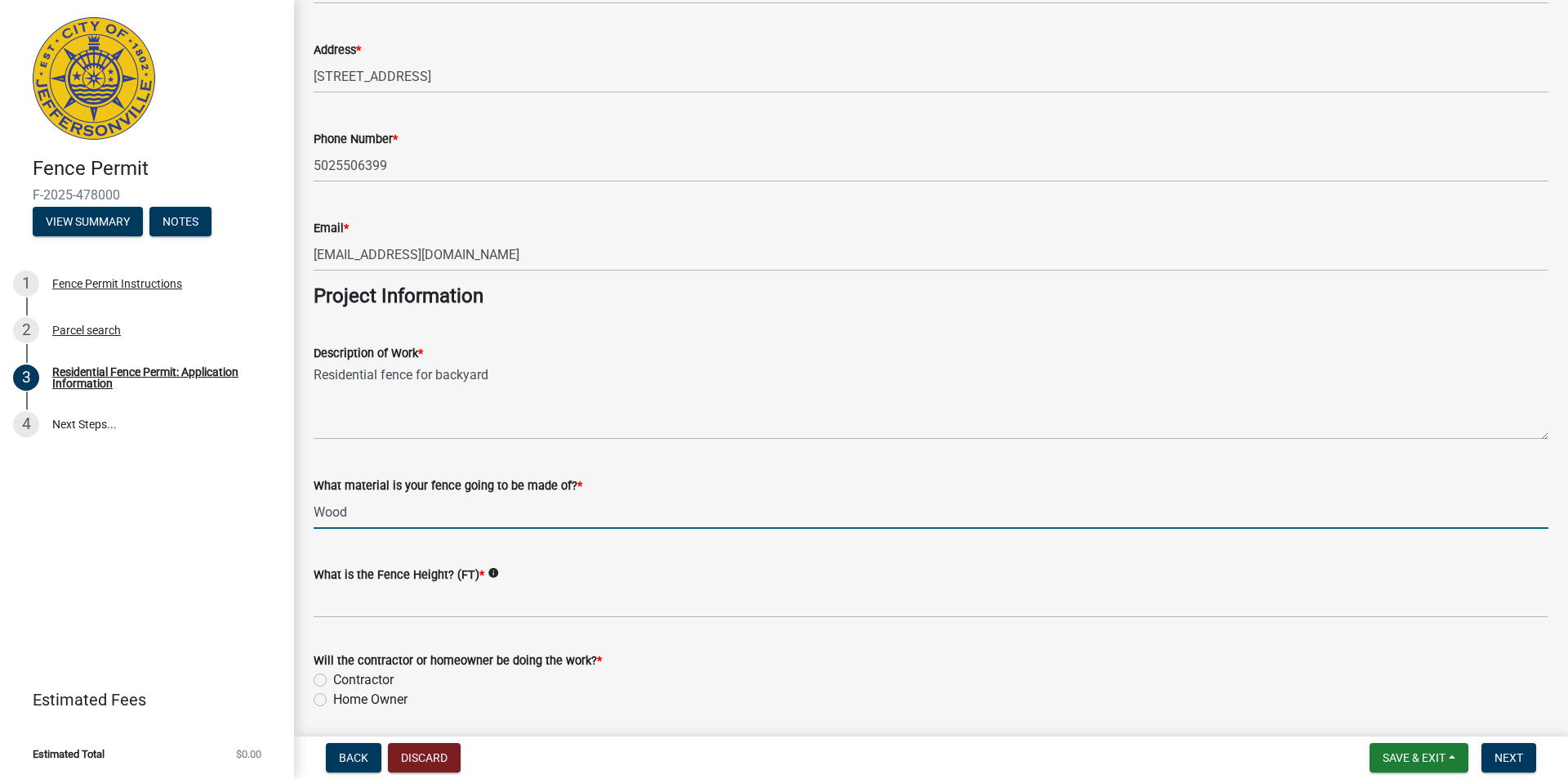
type input "Wood"
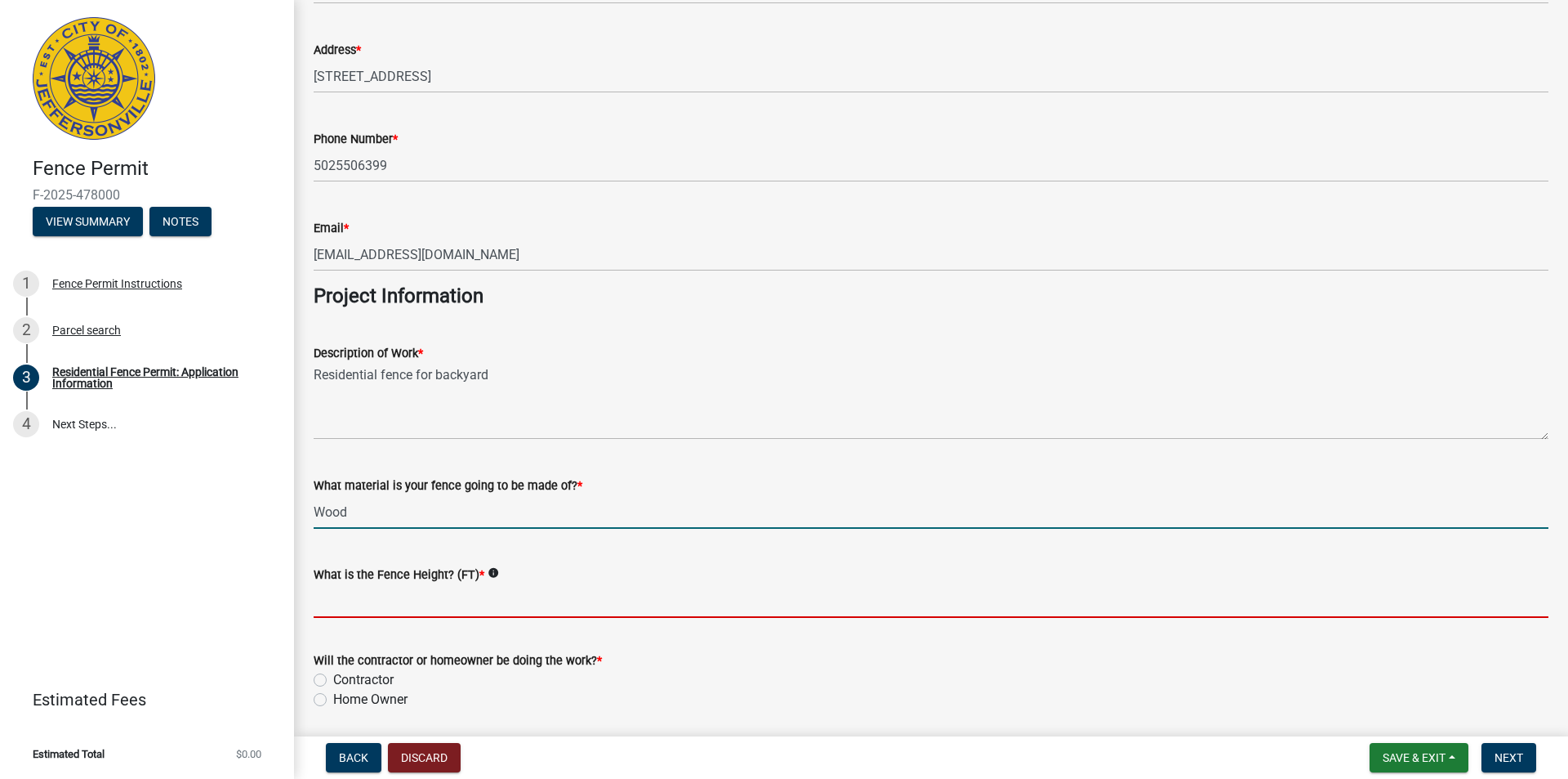
click at [486, 610] on input "What is the Fence Height? (FT) *" at bounding box center [931, 601] width 1235 height 34
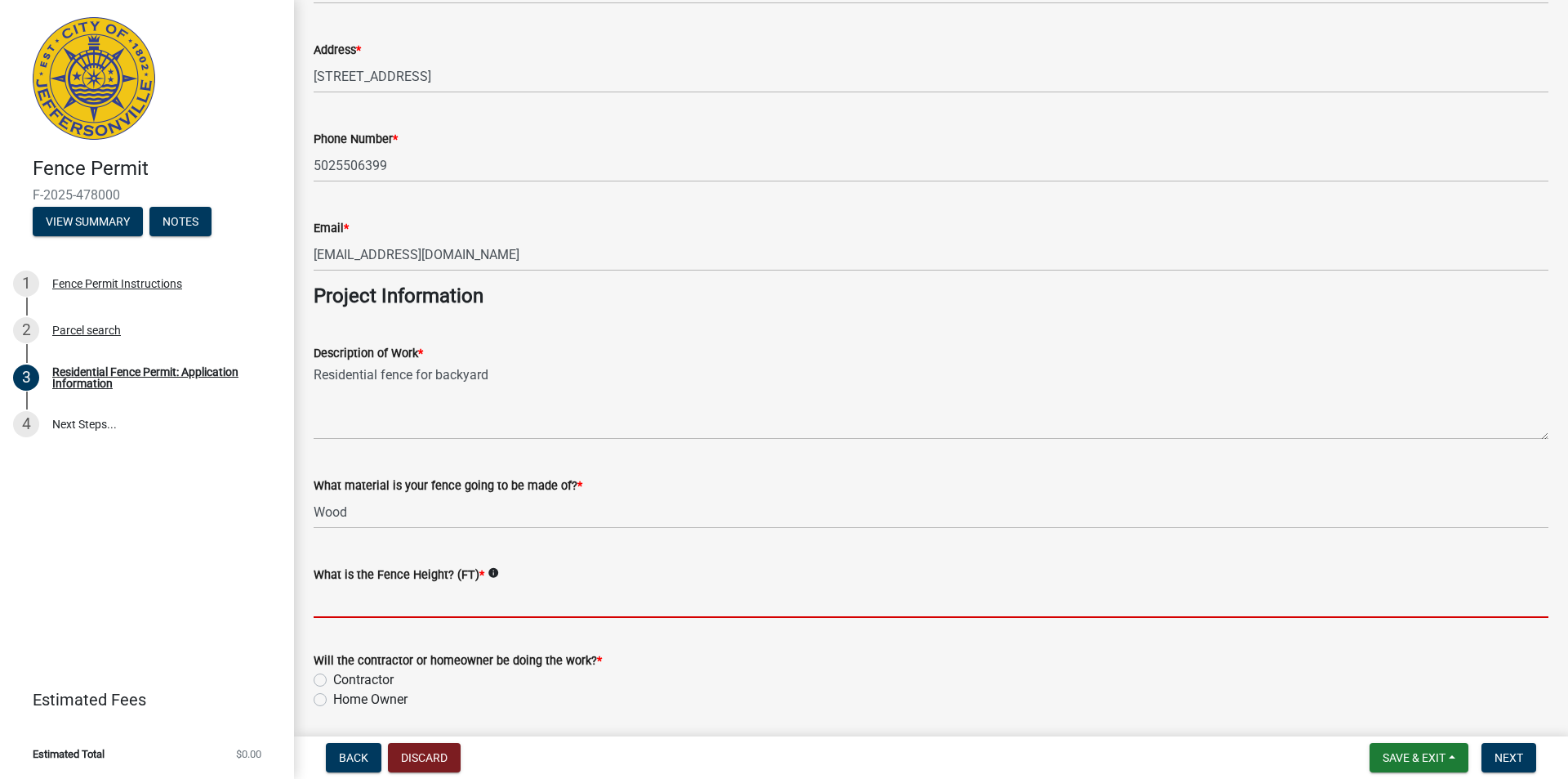
type input "5"
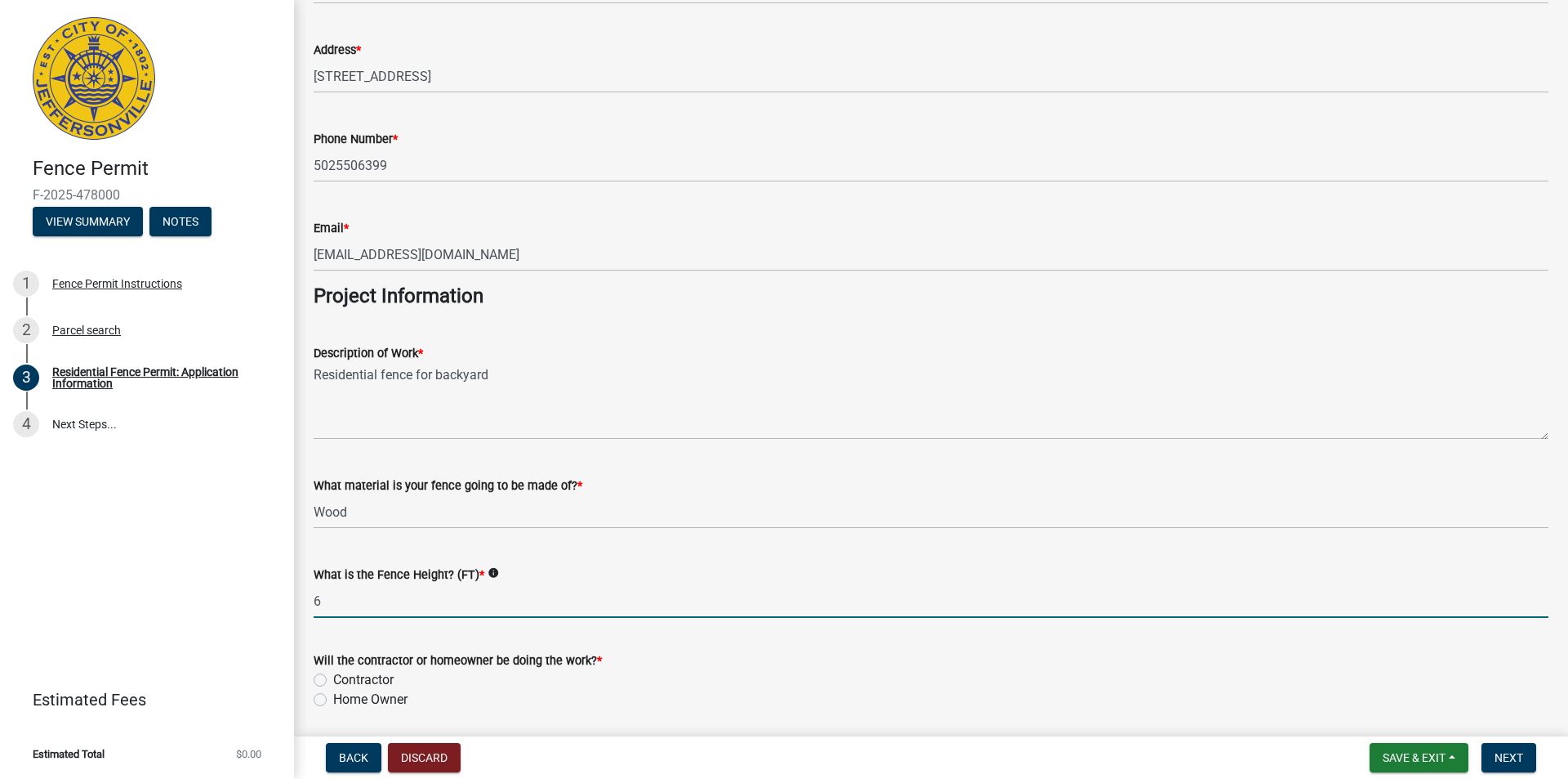
type input "6"
click at [496, 570] on icon "info" at bounding box center [493, 573] width 12 height 12
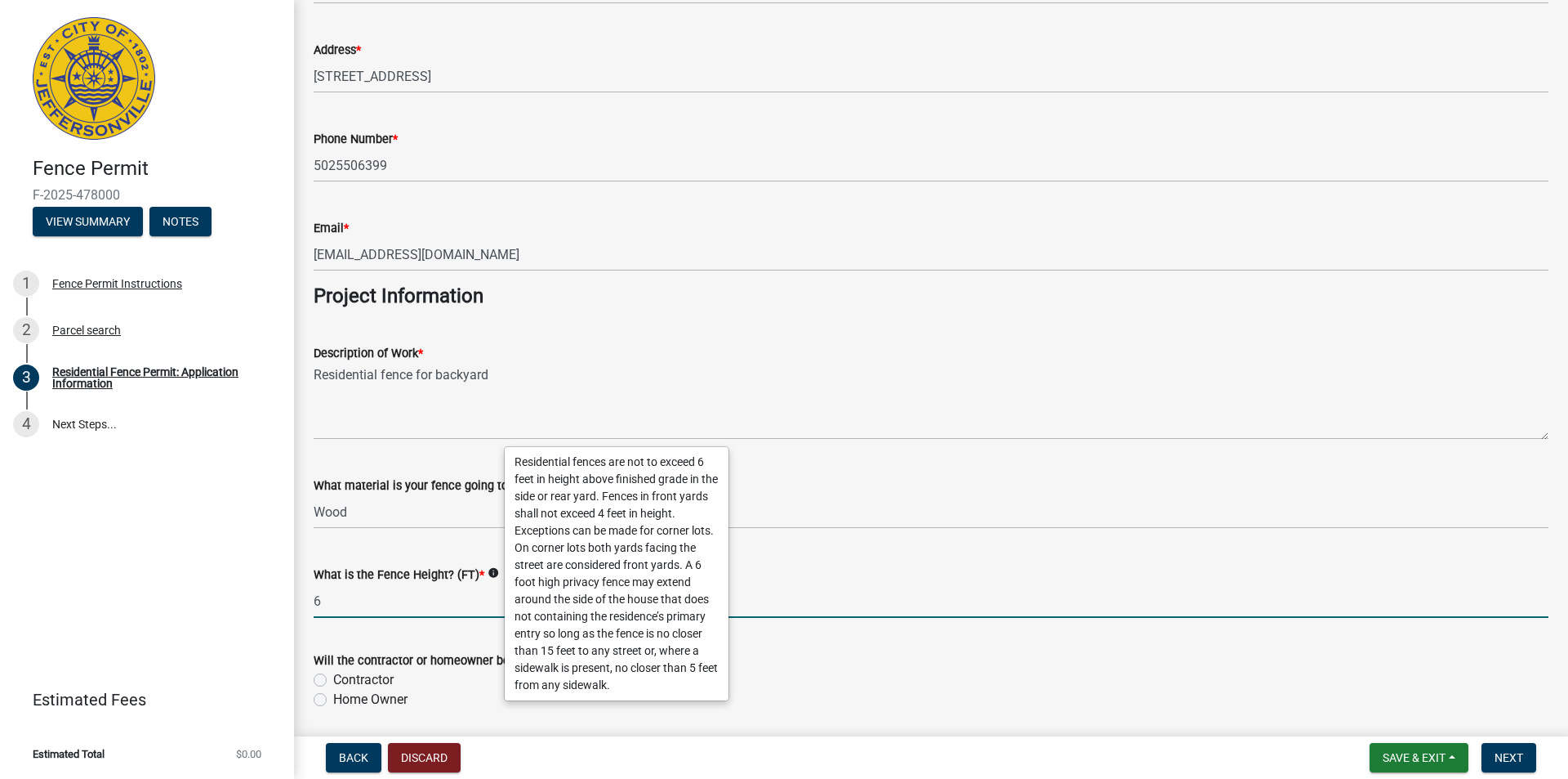
click at [483, 601] on input "6" at bounding box center [931, 601] width 1235 height 34
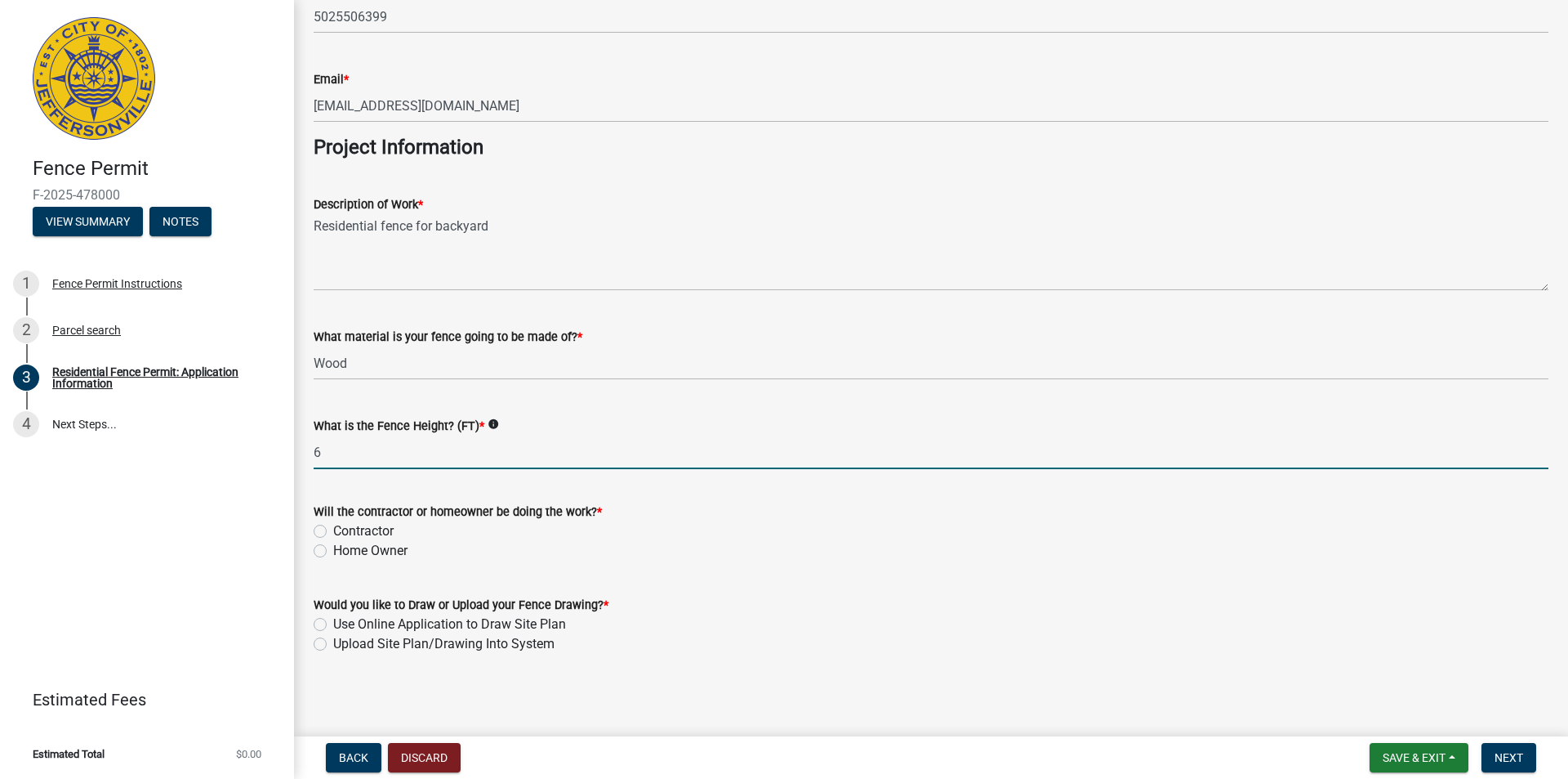
scroll to position [1295, 0]
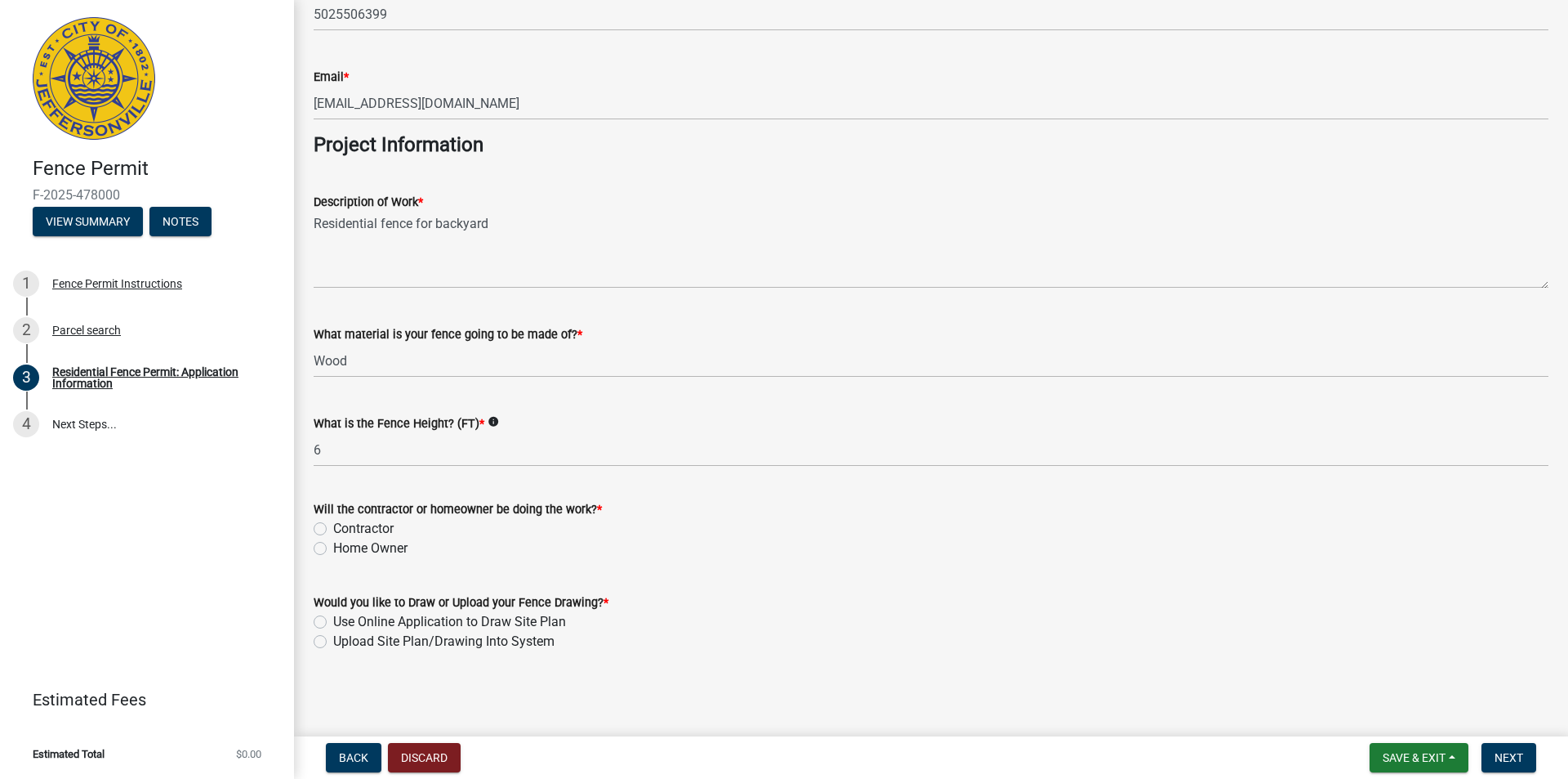
click at [372, 555] on label "Home Owner" at bounding box center [370, 549] width 74 height 20
click at [344, 549] on input "Home Owner" at bounding box center [338, 544] width 11 height 11
radio input "true"
click at [398, 623] on label "Use Online Application to Draw Site Plan" at bounding box center [450, 622] width 233 height 20
click at [344, 623] on input "Use Online Application to Draw Site Plan" at bounding box center [338, 617] width 11 height 11
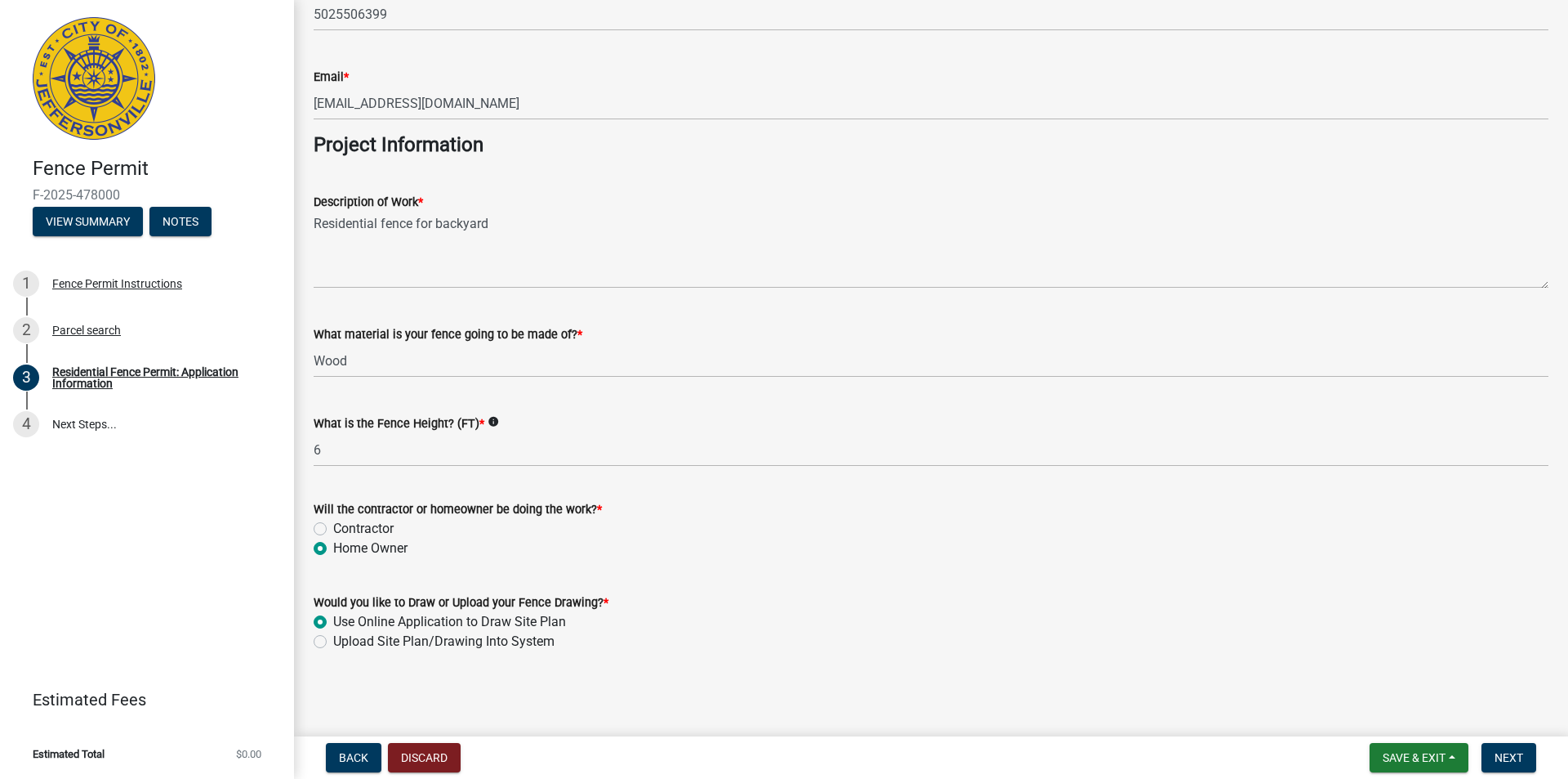
radio input "true"
drag, startPoint x: 1515, startPoint y: 761, endPoint x: 1288, endPoint y: 663, distance: 247.3
click at [1514, 761] on span "Next" at bounding box center [1509, 757] width 29 height 13
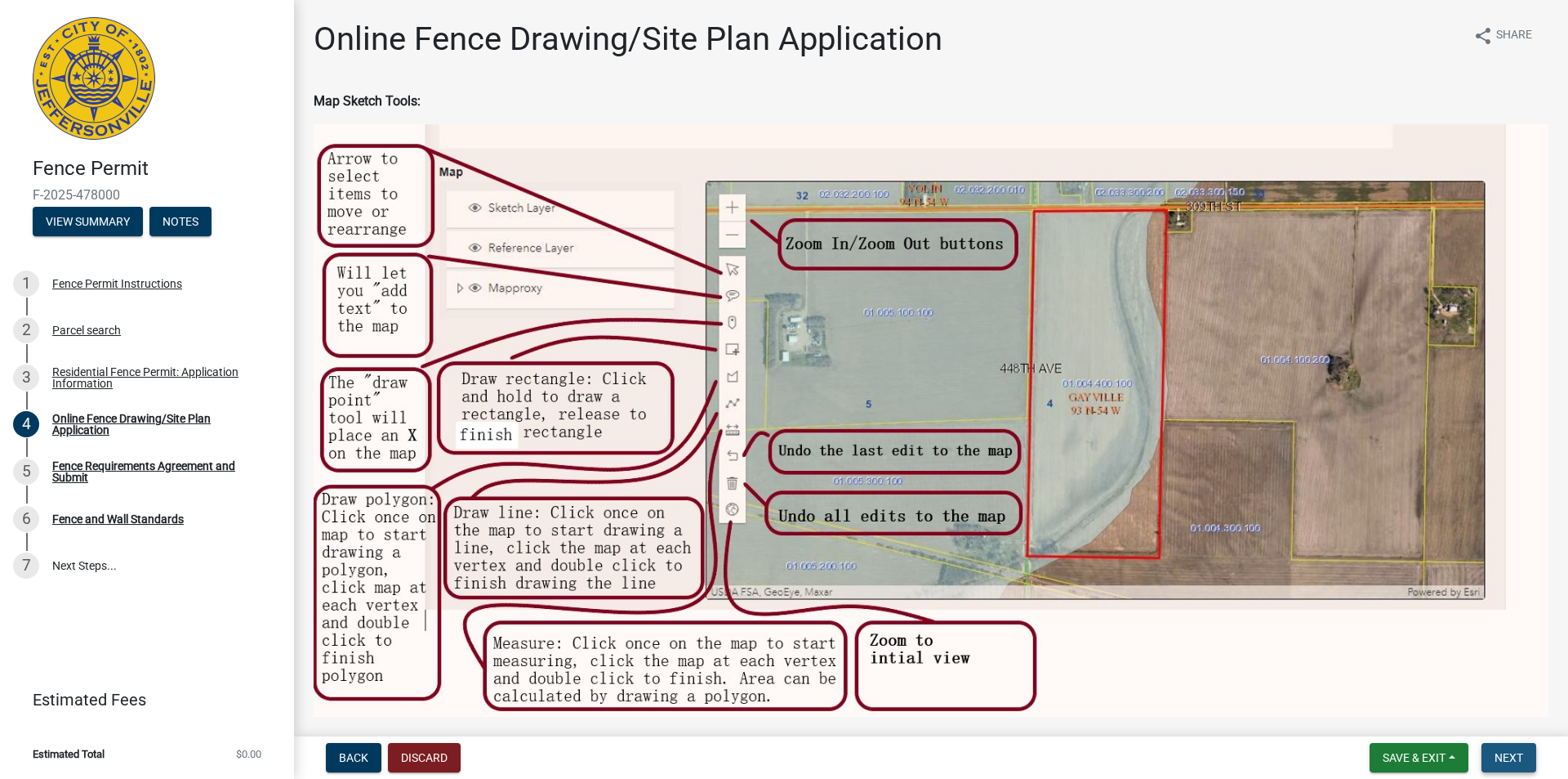
click at [1528, 752] on button "Next" at bounding box center [1508, 757] width 54 height 30
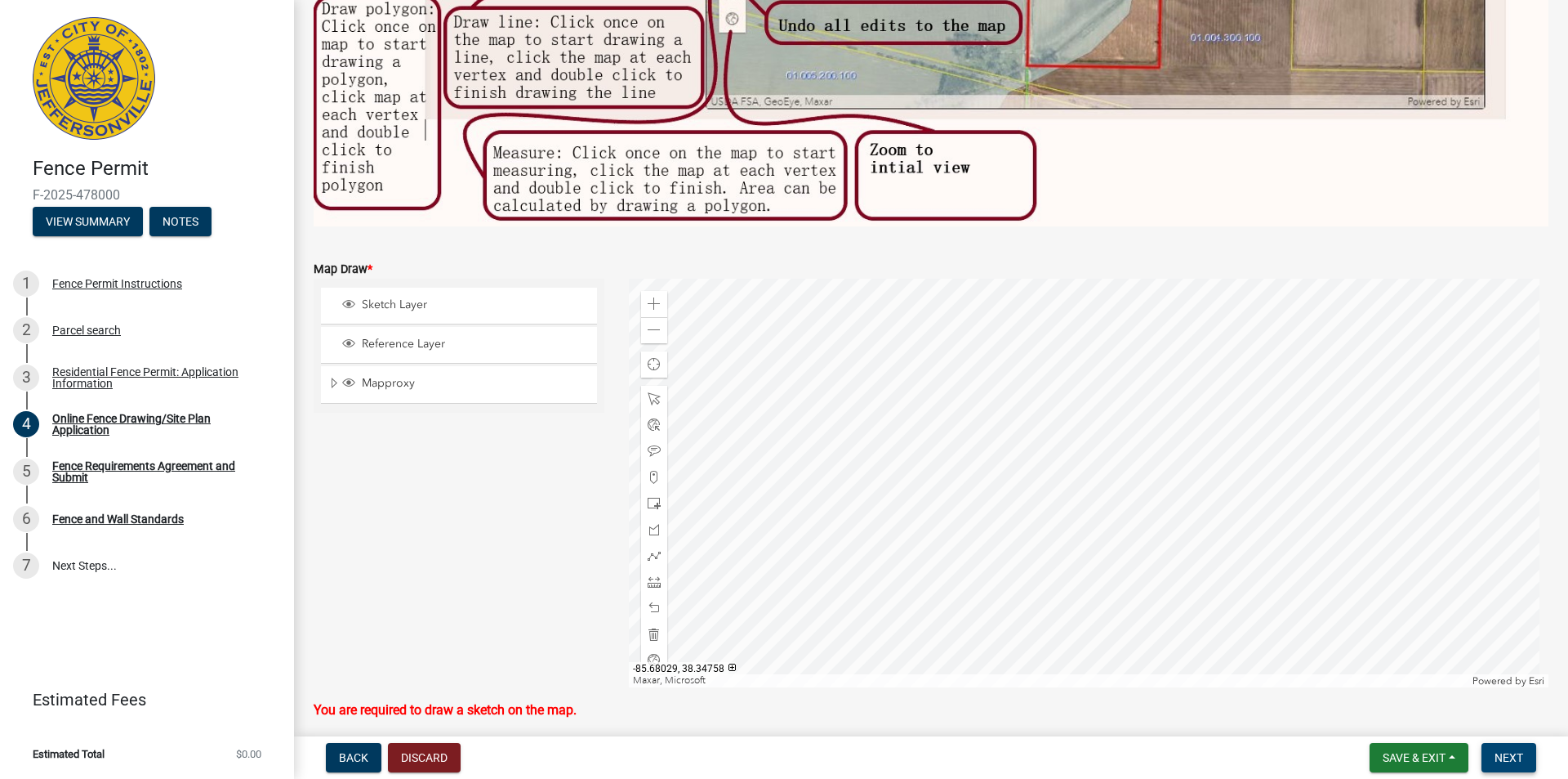
scroll to position [553, 0]
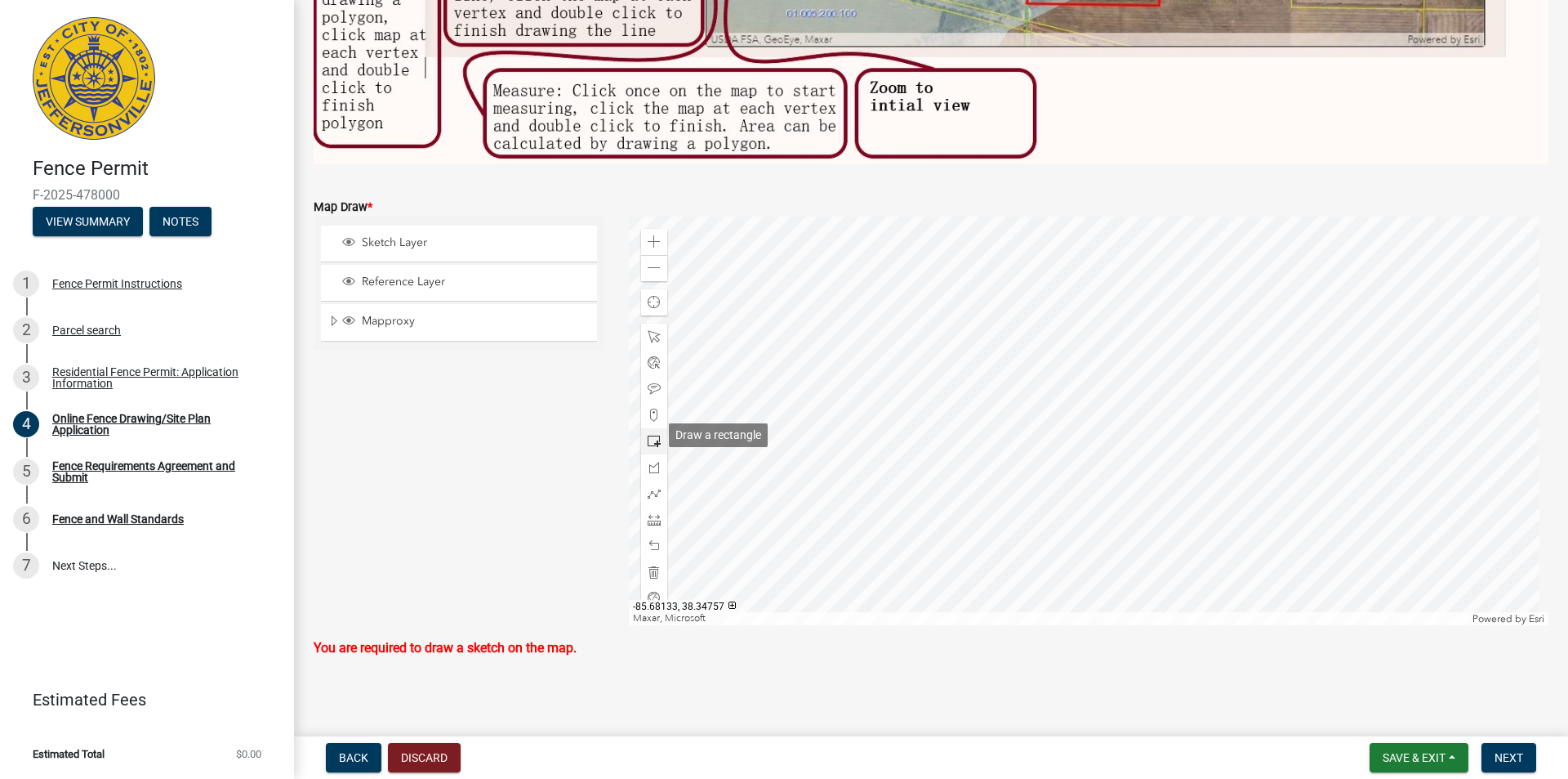
click at [650, 435] on span at bounding box center [653, 441] width 13 height 13
click at [1058, 357] on div at bounding box center [1089, 420] width 921 height 408
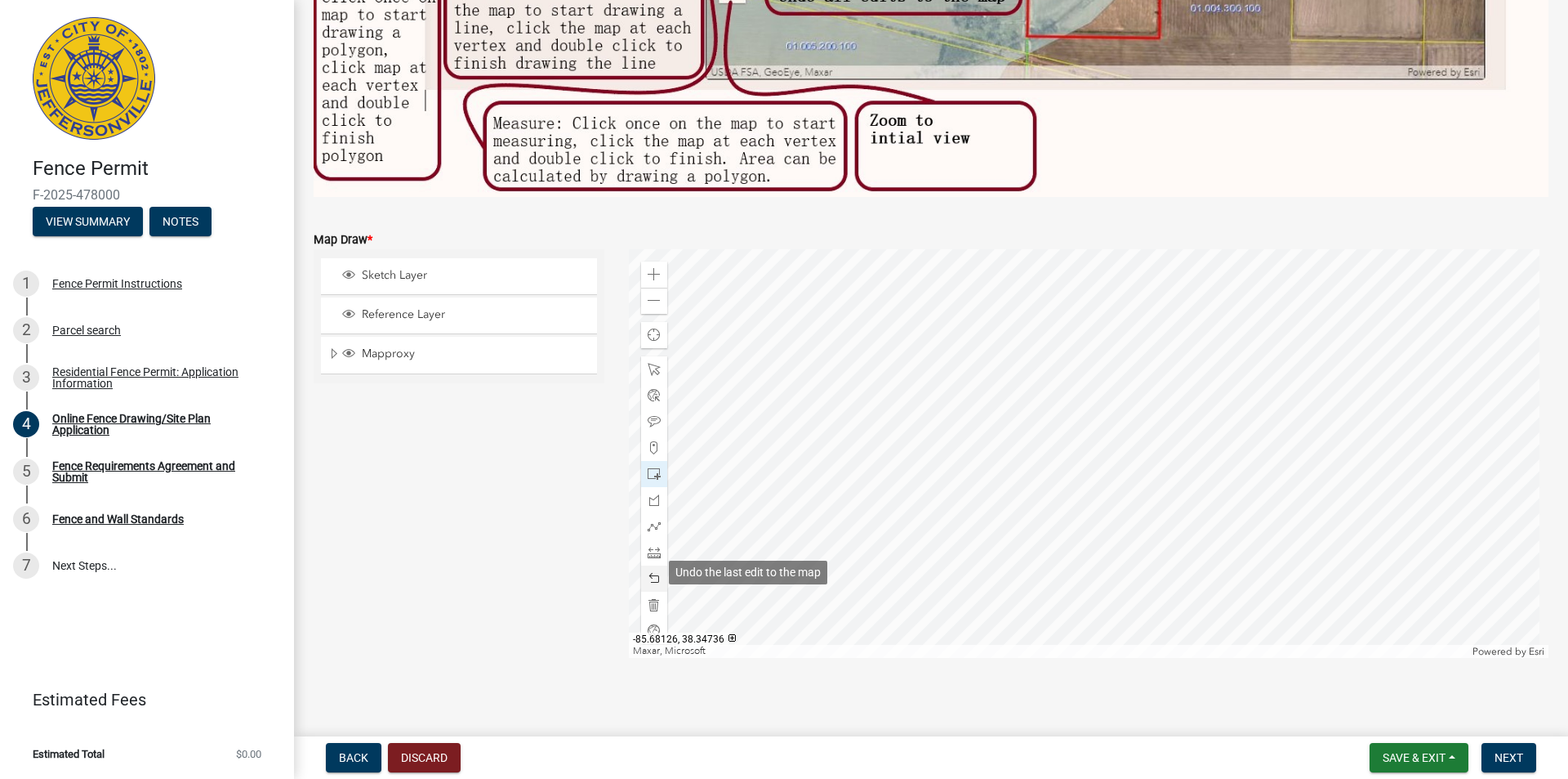
click at [655, 577] on span at bounding box center [653, 578] width 13 height 13
click at [1180, 487] on div at bounding box center [1089, 453] width 921 height 408
click at [654, 575] on span at bounding box center [653, 578] width 13 height 13
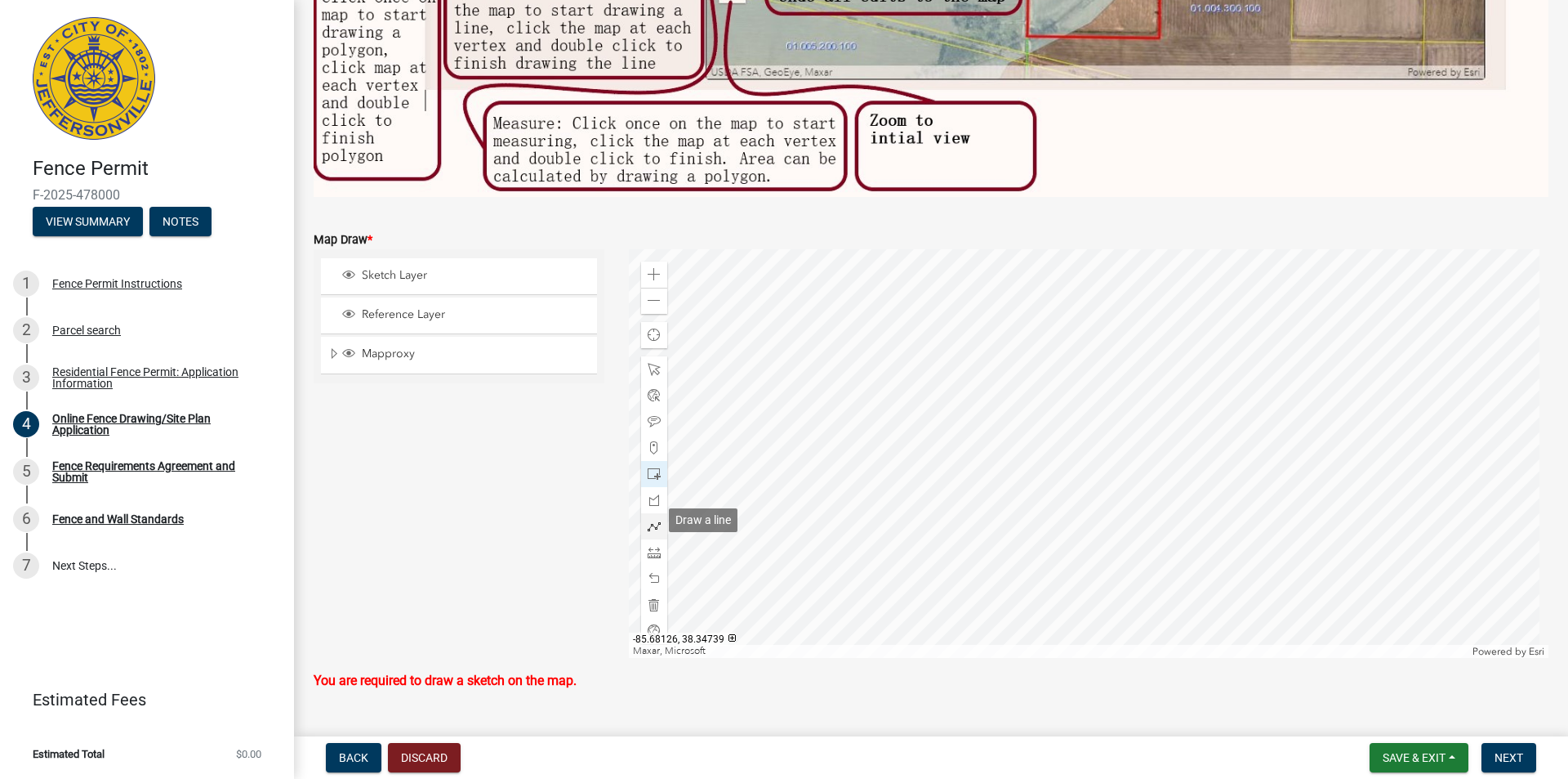
click at [649, 522] on span at bounding box center [653, 526] width 13 height 13
click at [1036, 397] on div at bounding box center [1089, 453] width 921 height 408
click at [1132, 356] on div at bounding box center [1089, 453] width 921 height 408
click at [1176, 418] on div at bounding box center [1089, 453] width 921 height 408
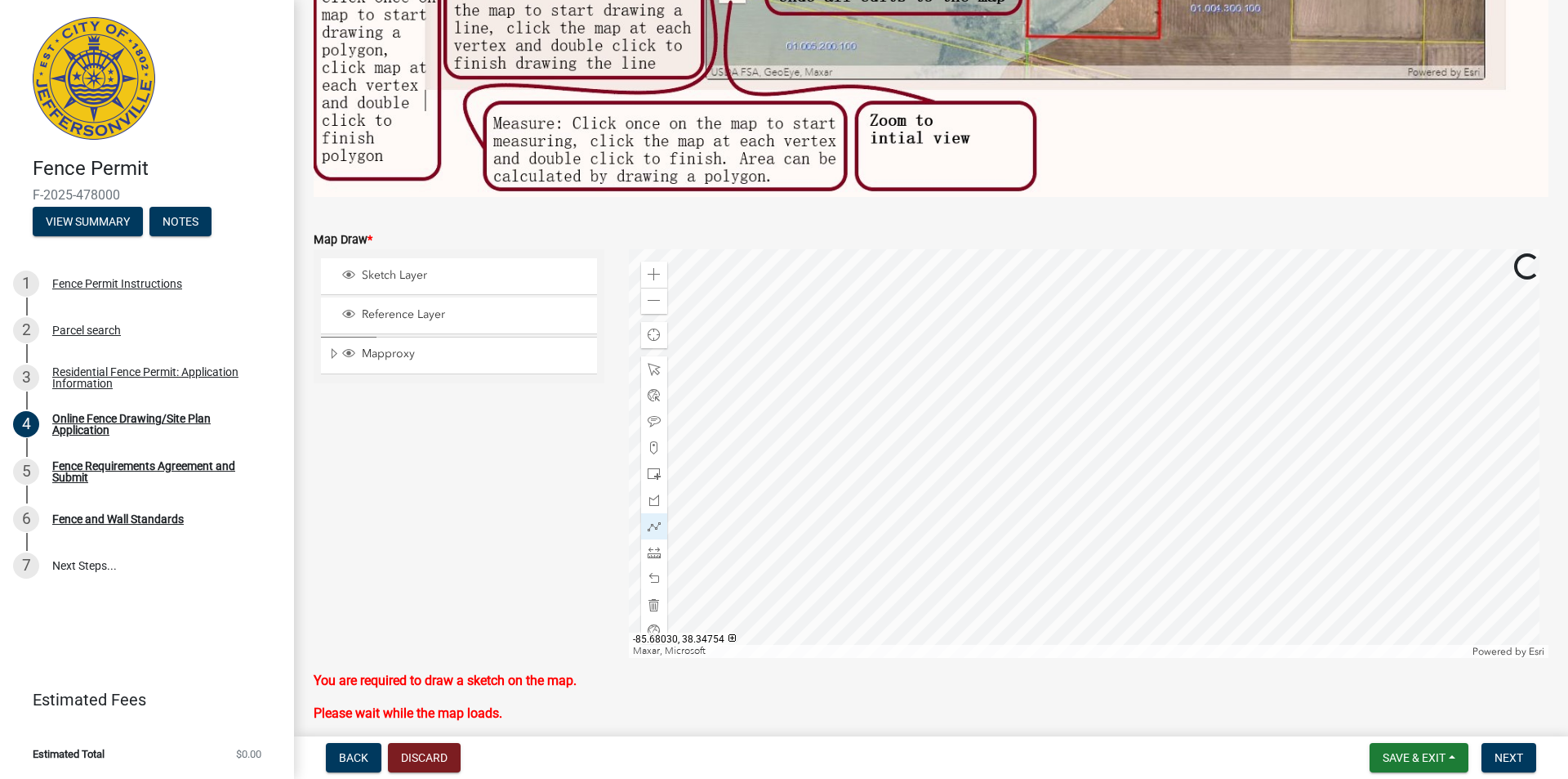
click at [1067, 487] on div at bounding box center [1089, 453] width 921 height 408
click at [1059, 469] on div at bounding box center [1089, 453] width 921 height 408
click at [1166, 403] on div at bounding box center [1089, 453] width 921 height 408
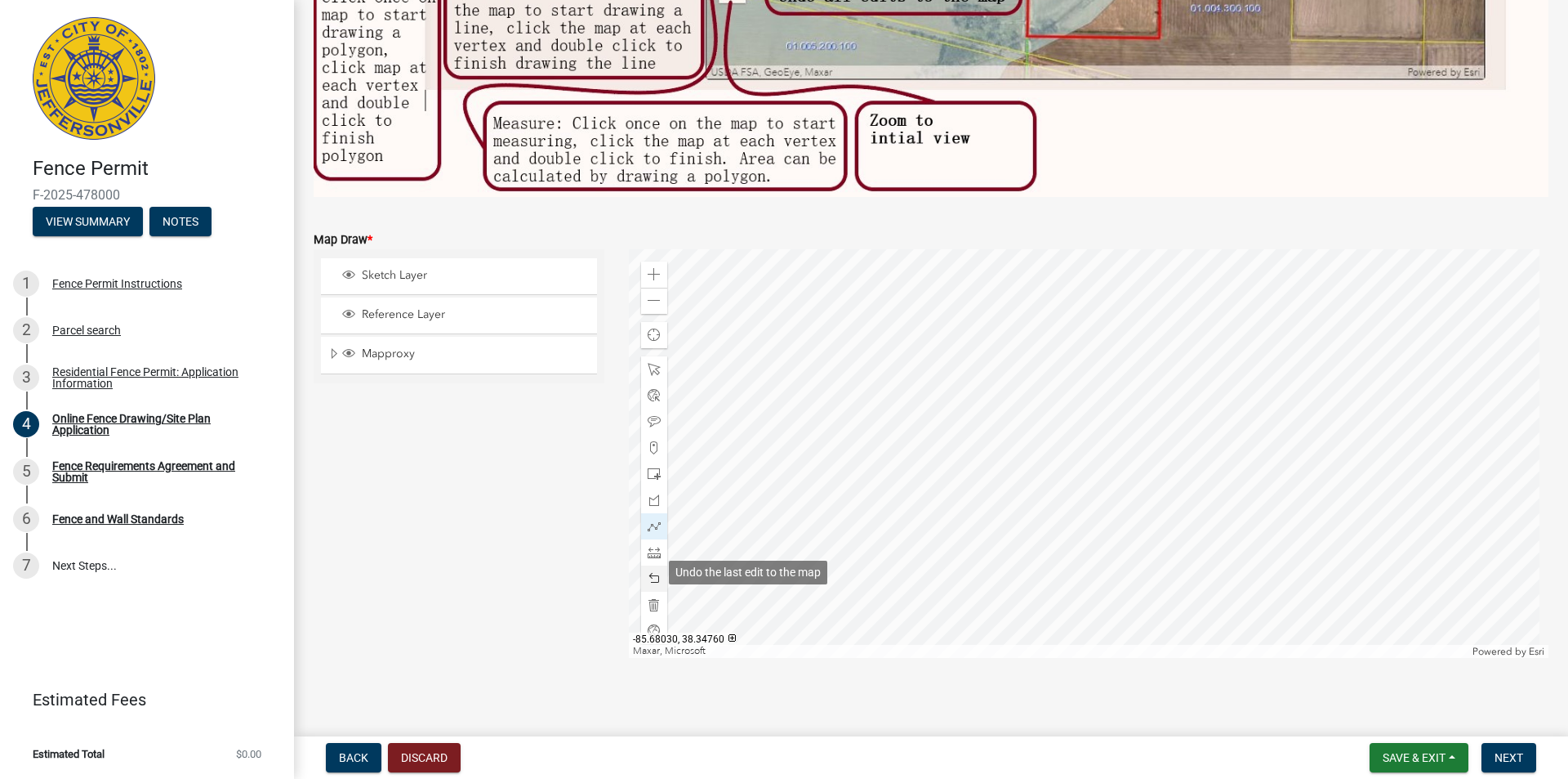
click at [654, 572] on span at bounding box center [653, 578] width 13 height 13
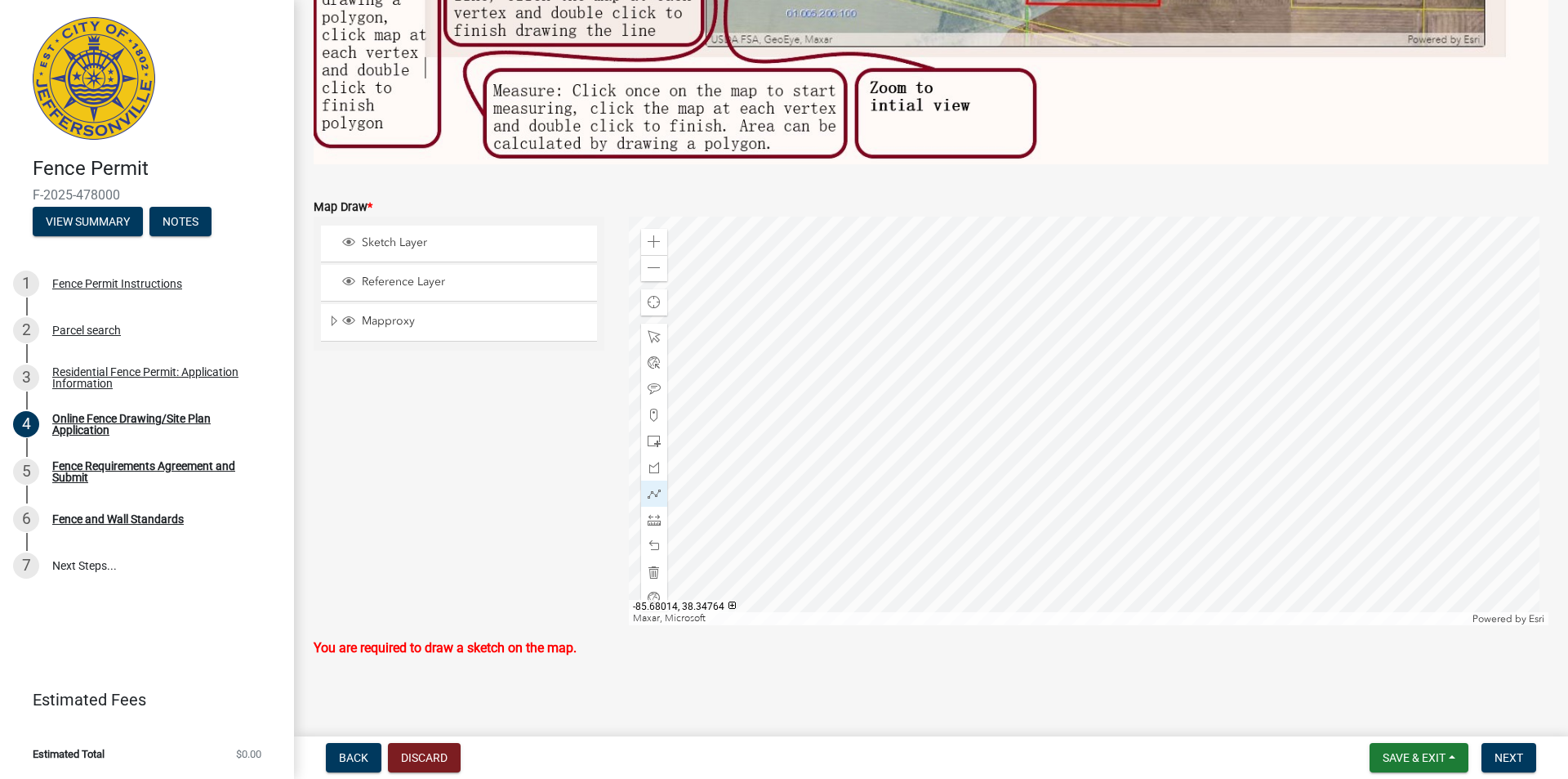
click at [1283, 527] on div at bounding box center [1089, 420] width 921 height 408
click at [896, 375] on div at bounding box center [1089, 420] width 921 height 408
click at [892, 570] on div at bounding box center [1089, 420] width 921 height 408
click at [641, 266] on div "Zoom out" at bounding box center [654, 268] width 26 height 26
click at [940, 428] on div at bounding box center [1089, 420] width 921 height 408
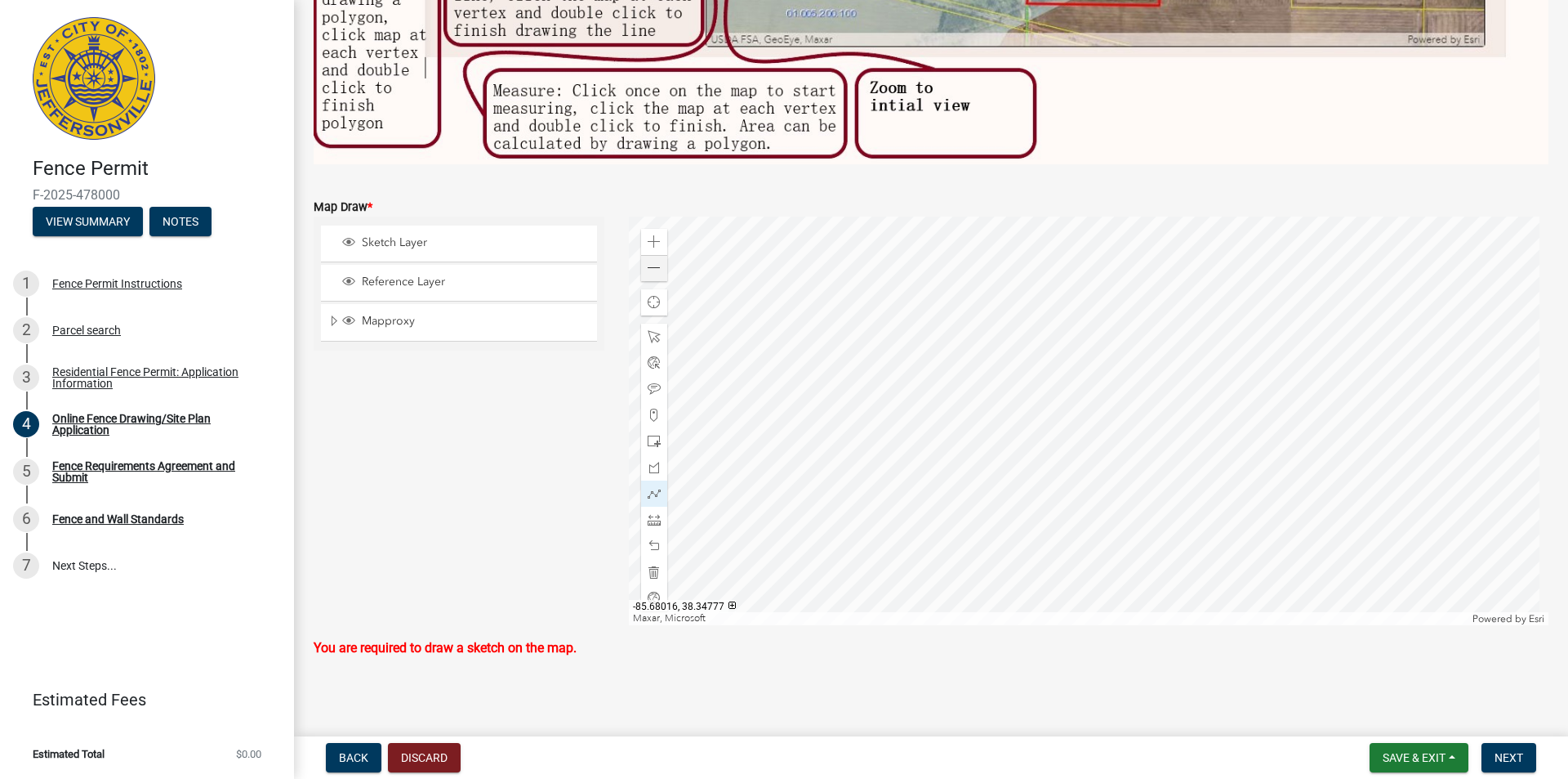
click at [1198, 316] on div at bounding box center [1089, 420] width 921 height 408
click at [1325, 479] on div at bounding box center [1089, 420] width 921 height 408
click at [953, 375] on div at bounding box center [1089, 420] width 921 height 408
click at [925, 301] on div at bounding box center [1089, 420] width 921 height 408
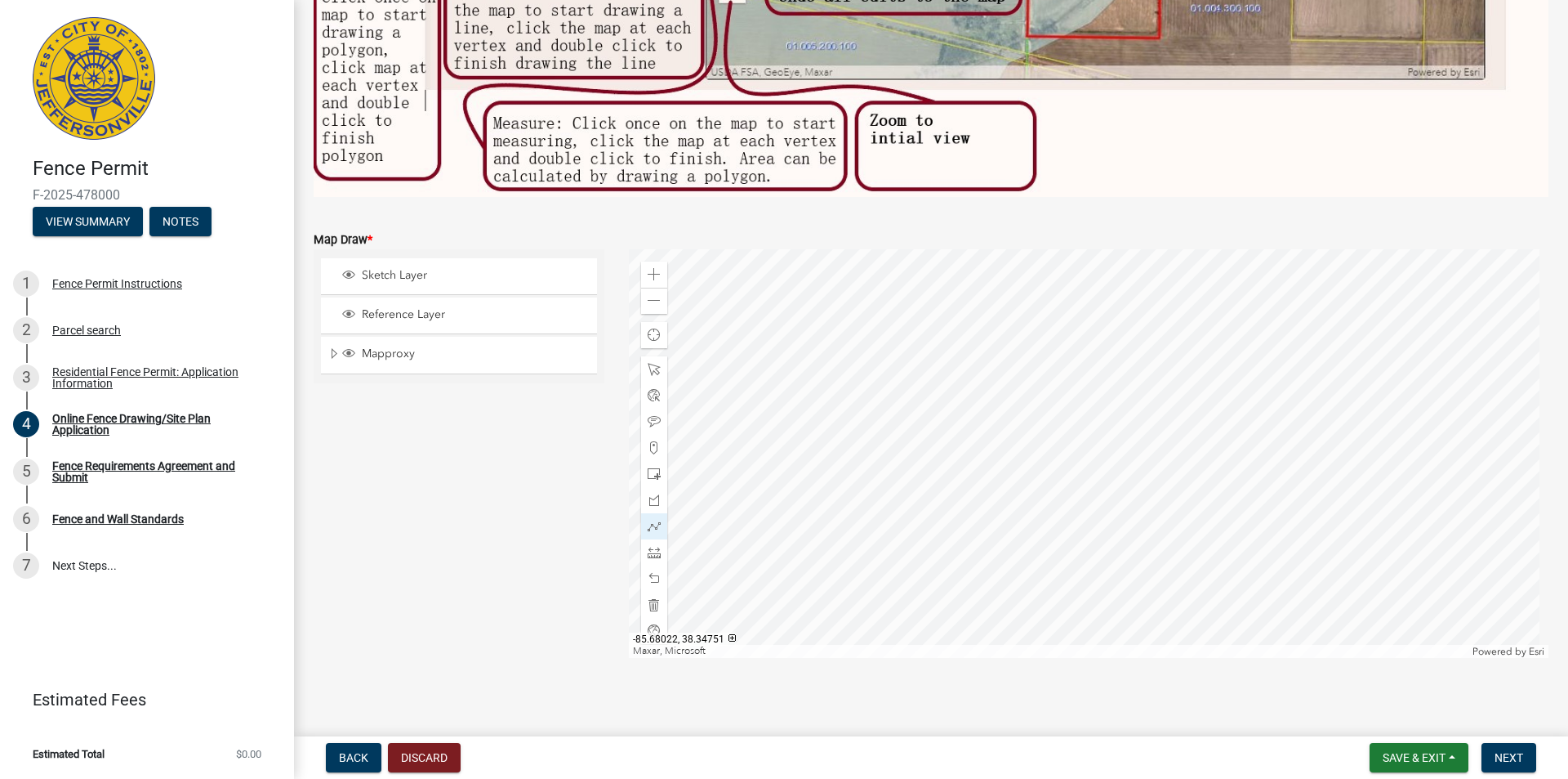
click at [1033, 567] on div at bounding box center [1089, 453] width 921 height 408
click at [1515, 749] on button "Next" at bounding box center [1508, 757] width 54 height 30
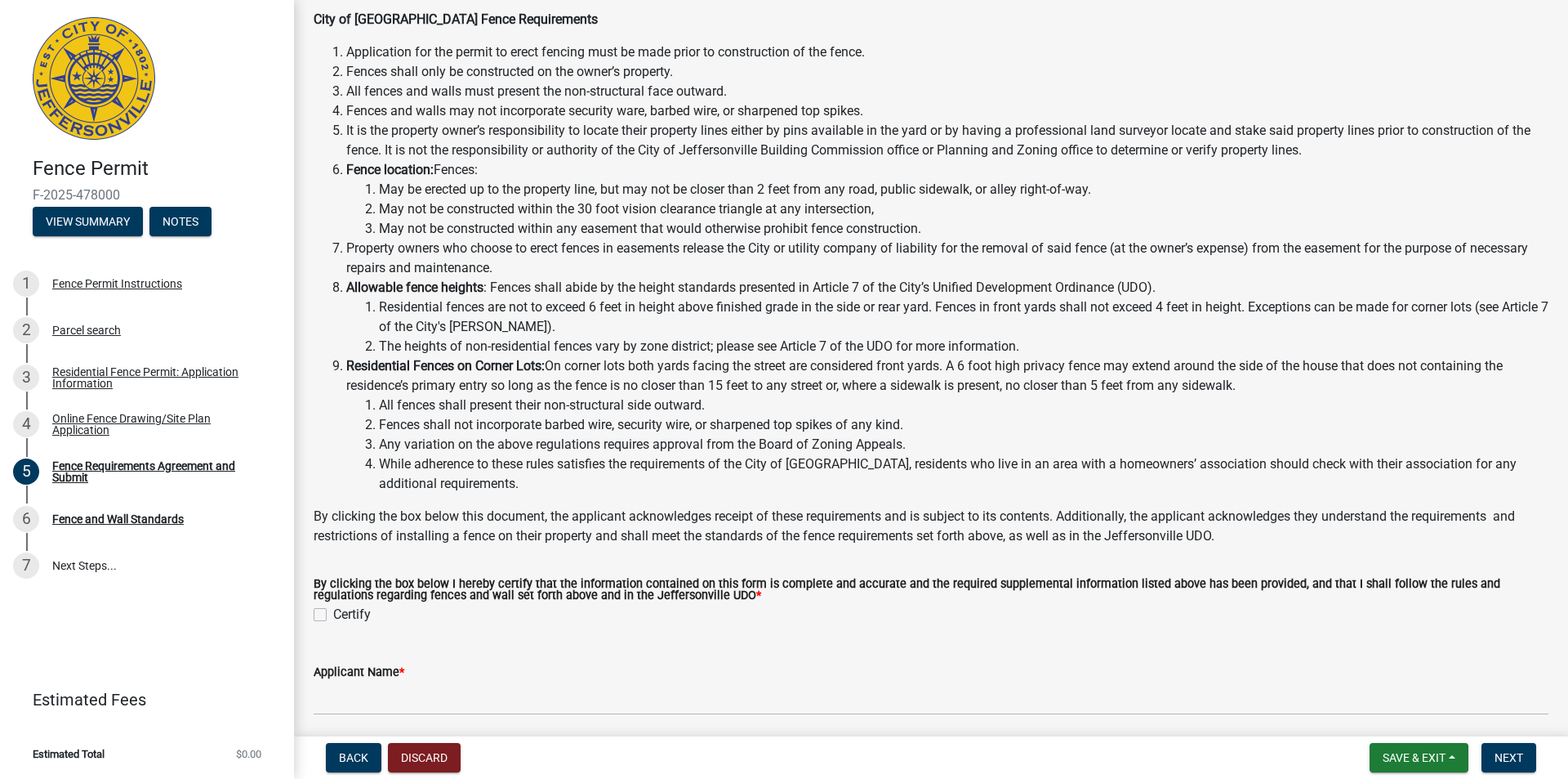
scroll to position [163, 0]
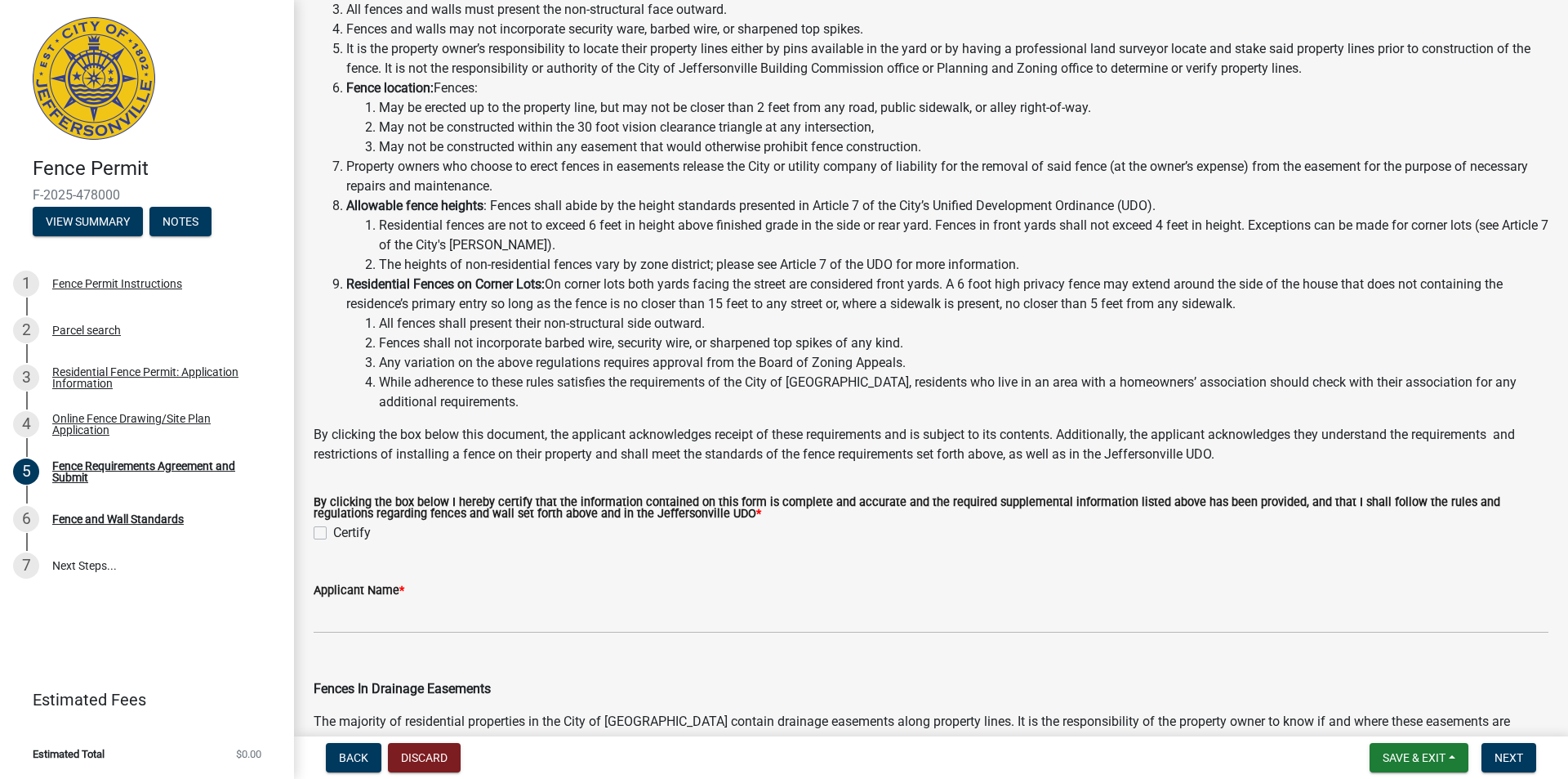
click at [333, 533] on label "Certify" at bounding box center [352, 533] width 38 height 20
click at [333, 533] on input "Certify" at bounding box center [338, 528] width 11 height 11
checkbox input "true"
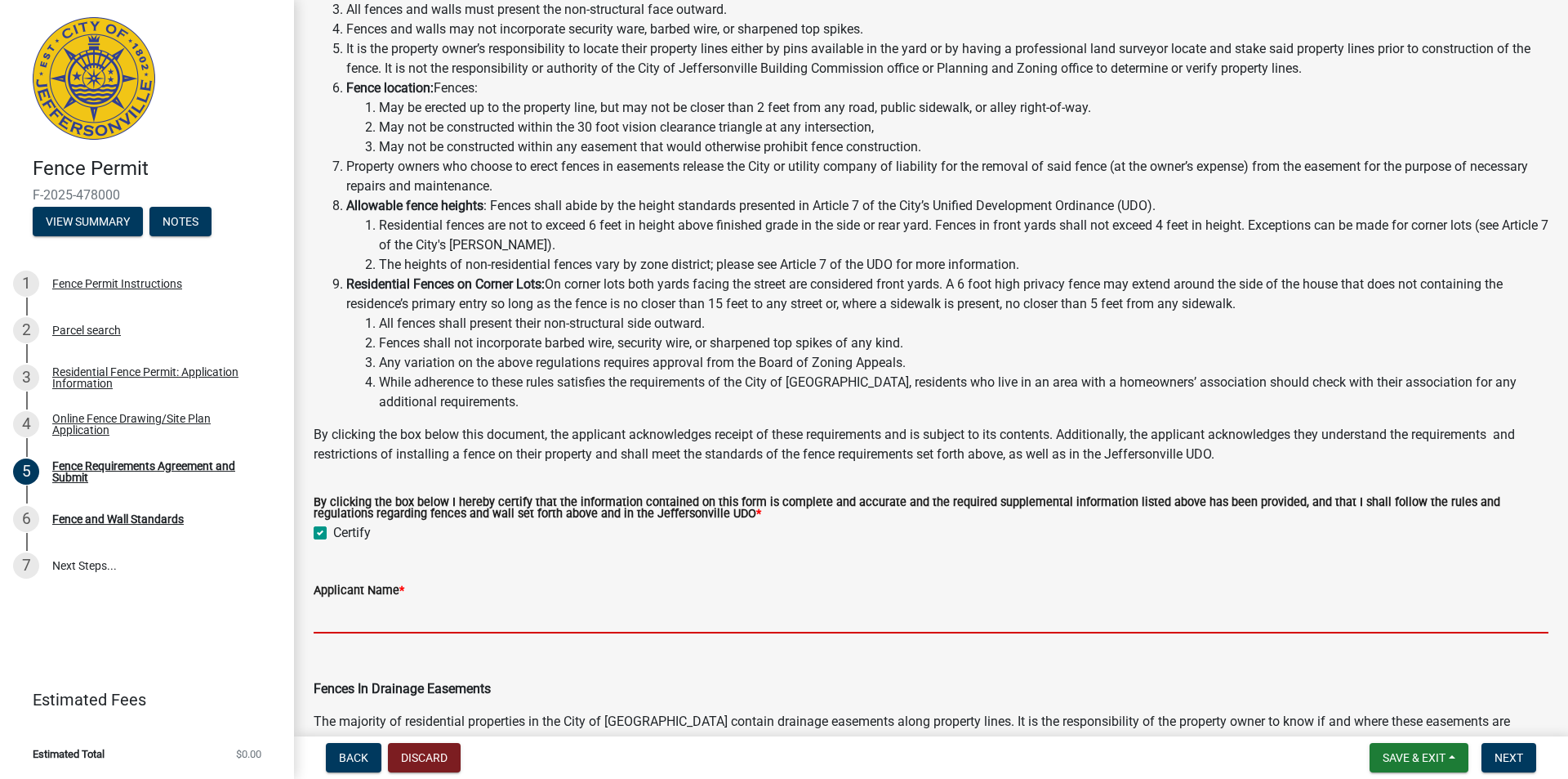
click at [536, 614] on input "Applicant Name *" at bounding box center [931, 617] width 1235 height 34
type input "[PERSON_NAME]"
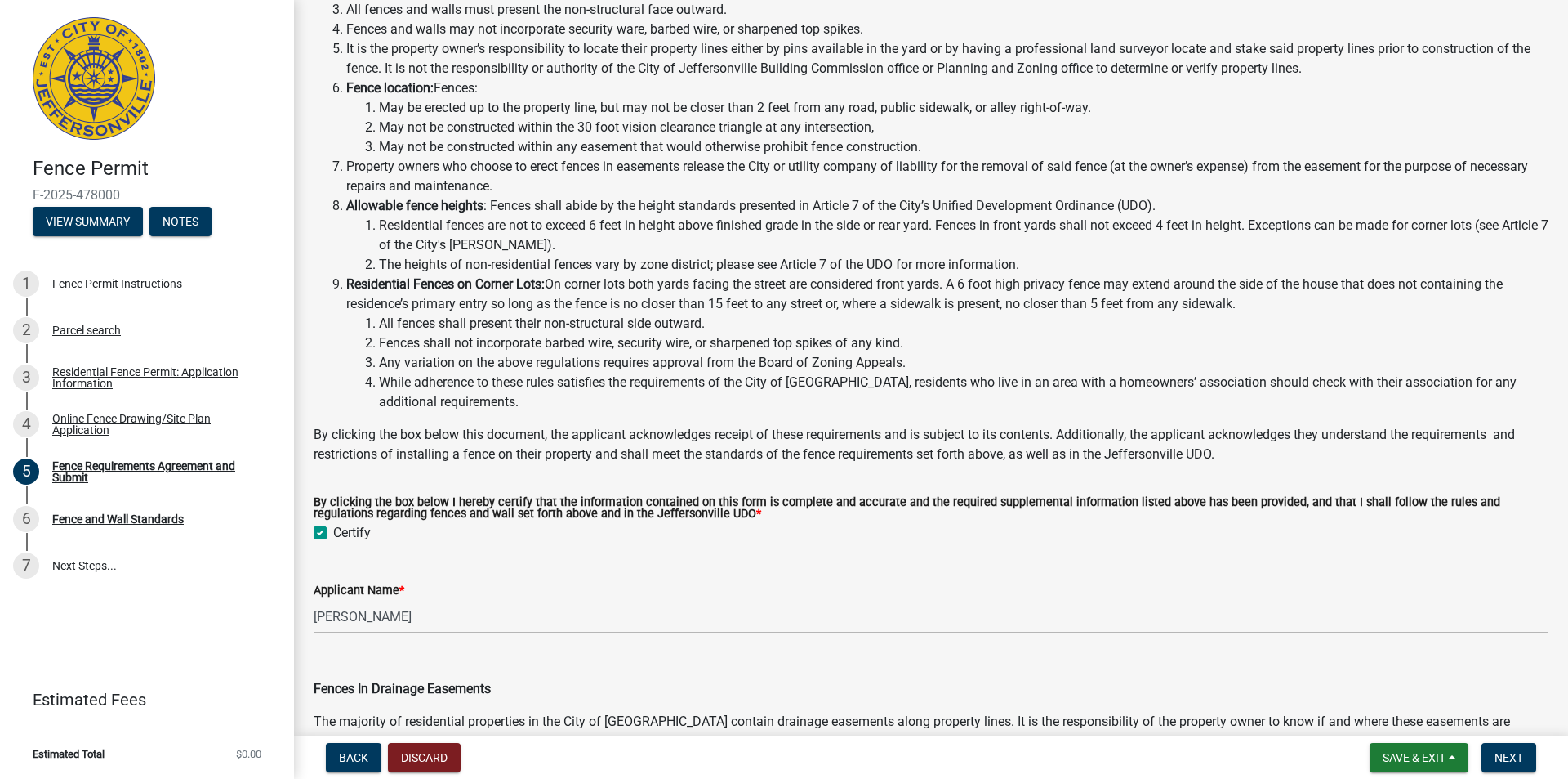
click at [705, 549] on wm-data-entity-input "By clicking the box below I hereby certify that the information contained on th…" at bounding box center [931, 517] width 1235 height 80
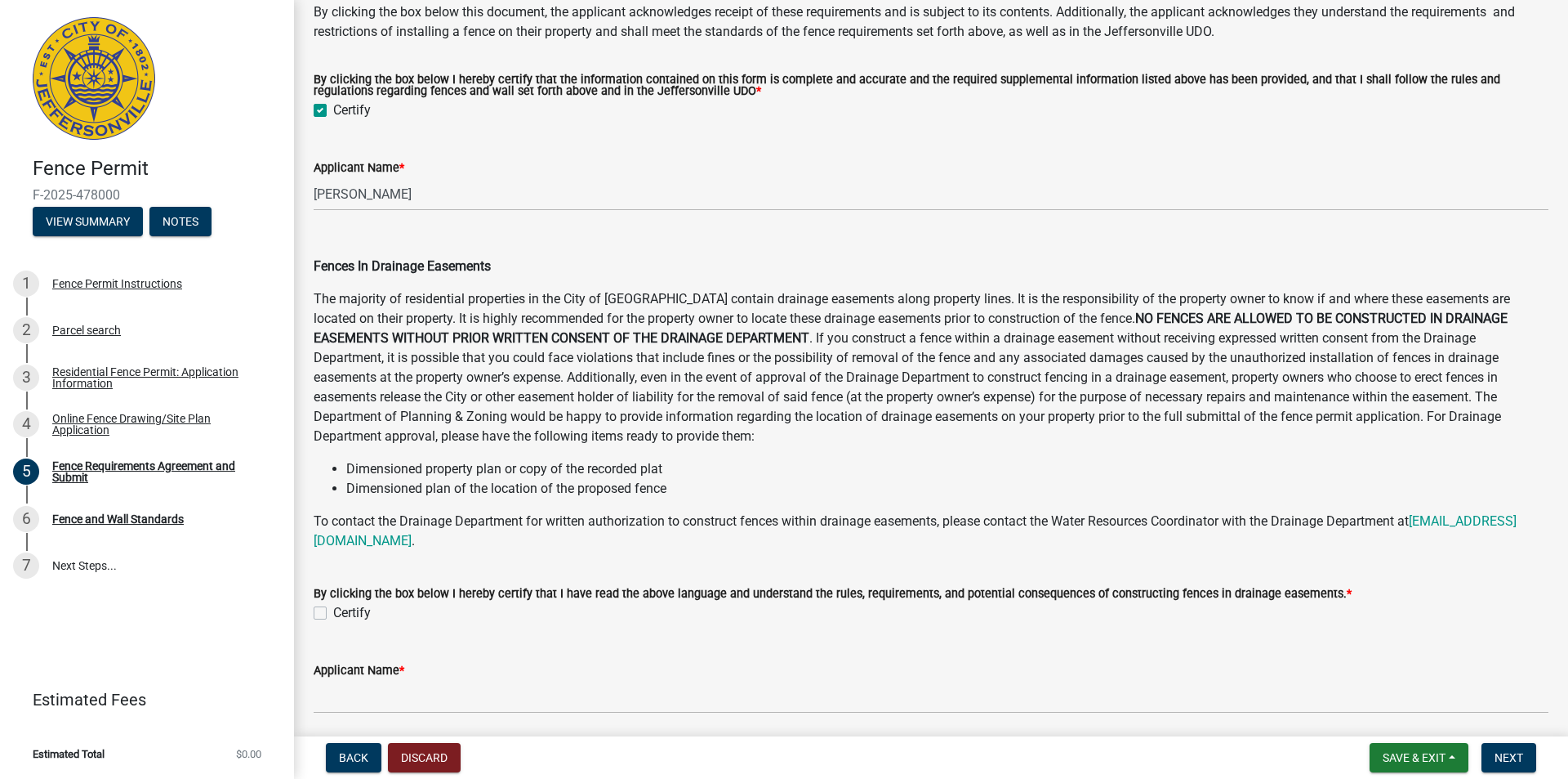
scroll to position [653, 0]
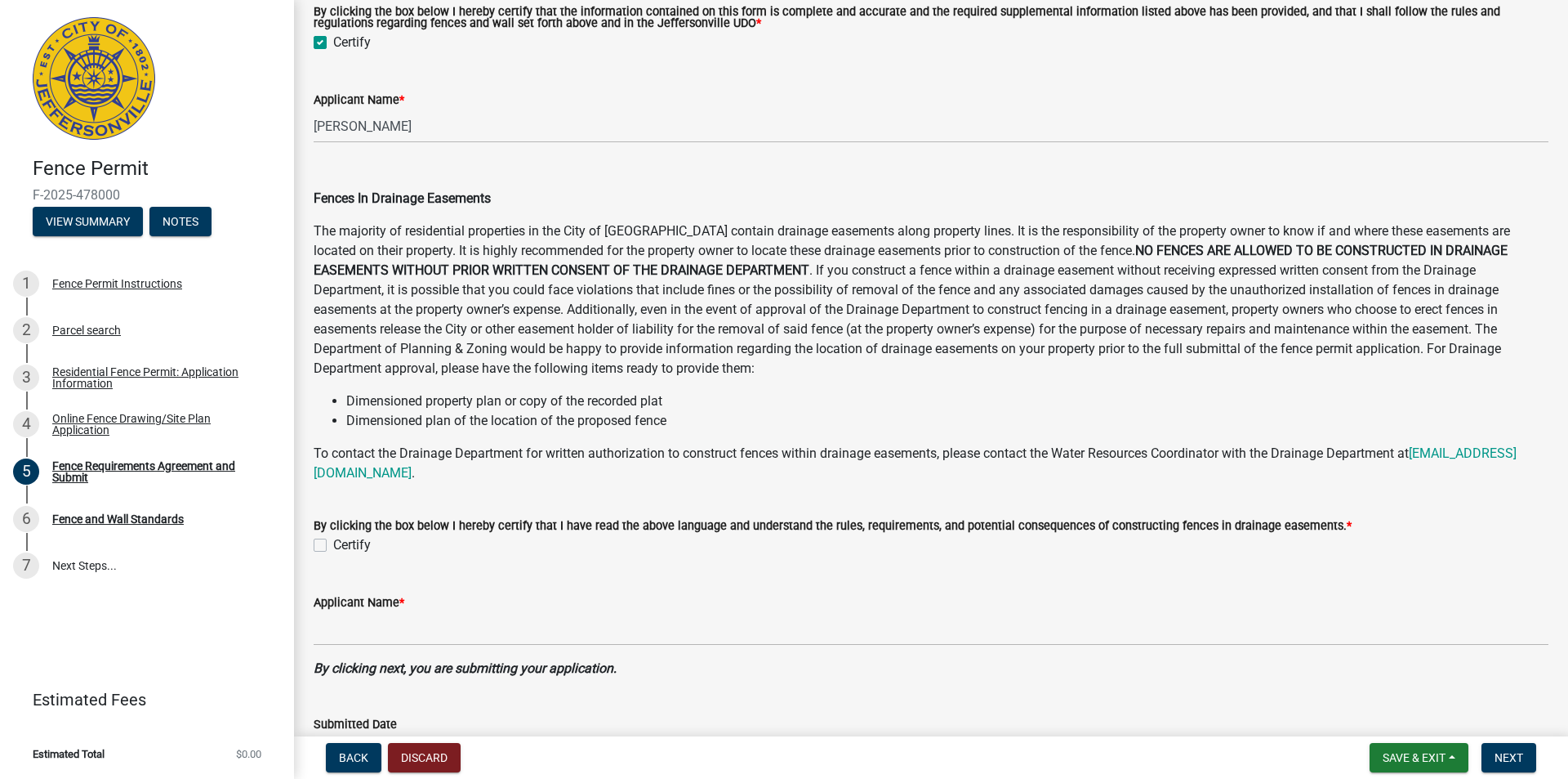
click at [333, 543] on label "Certify" at bounding box center [352, 545] width 38 height 20
click at [333, 543] on input "Certify" at bounding box center [338, 540] width 11 height 11
checkbox input "true"
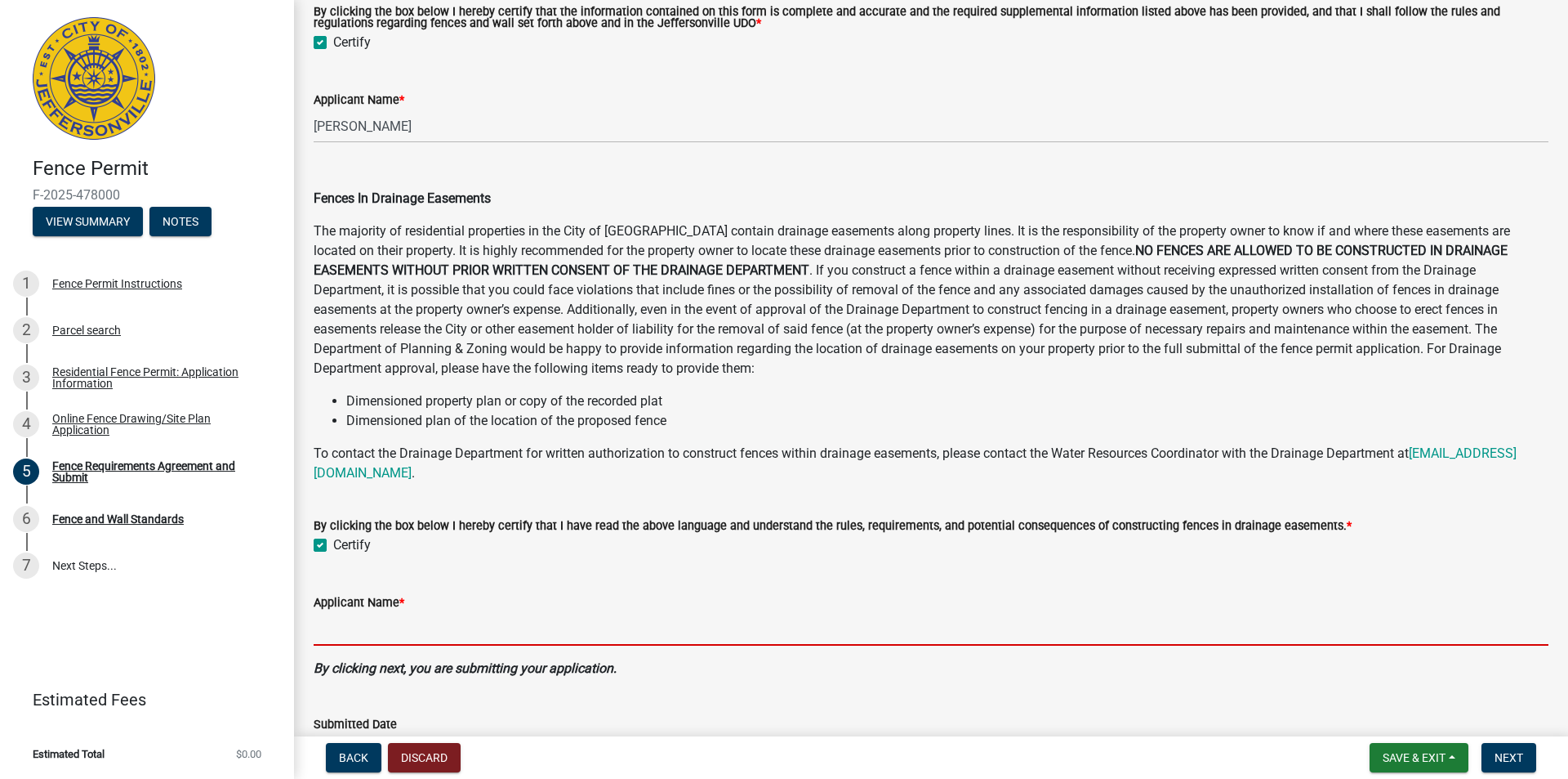
click at [454, 620] on input "Applicant Name *" at bounding box center [931, 629] width 1235 height 34
type input "[PERSON_NAME]"
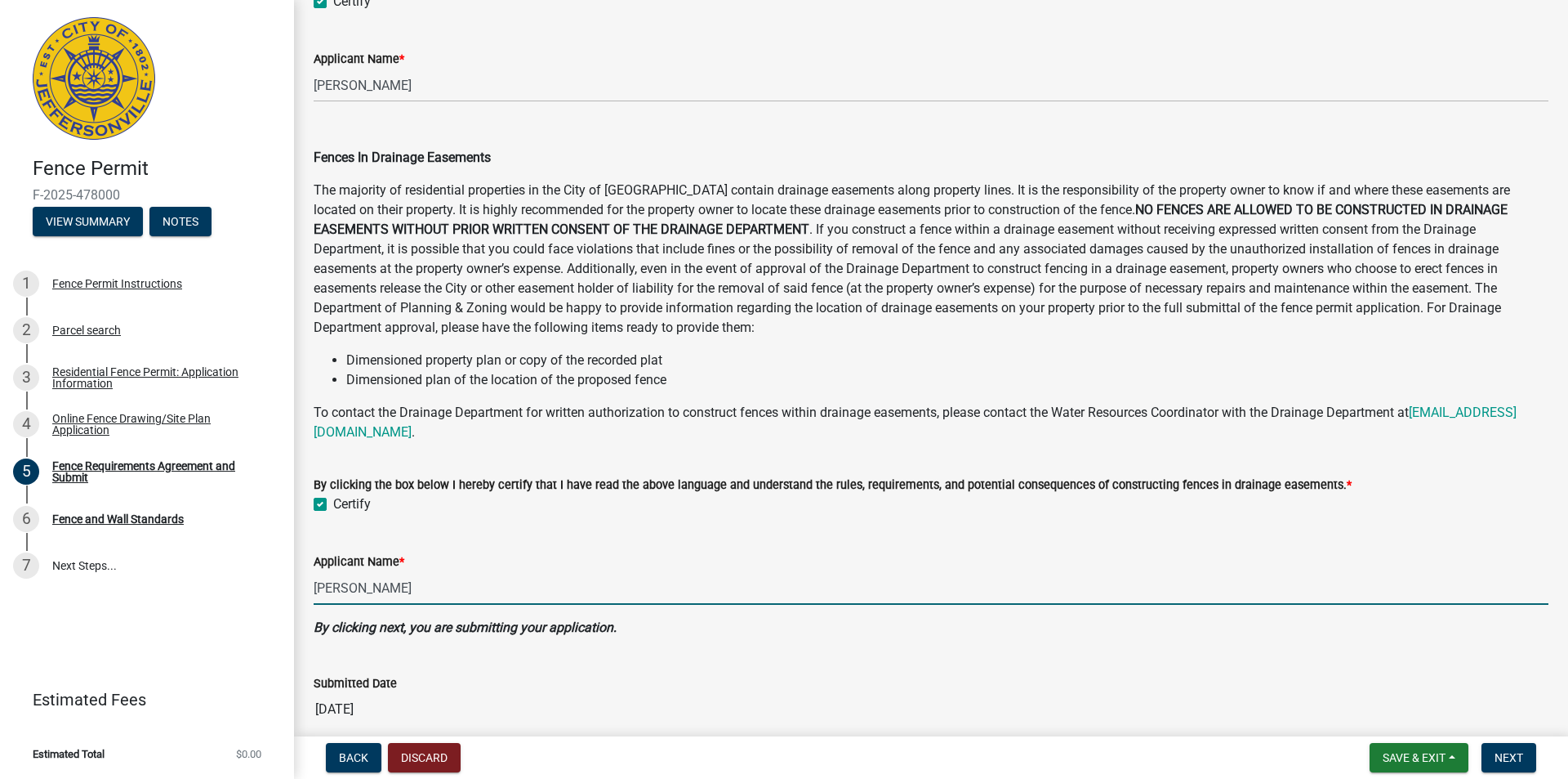
scroll to position [768, 0]
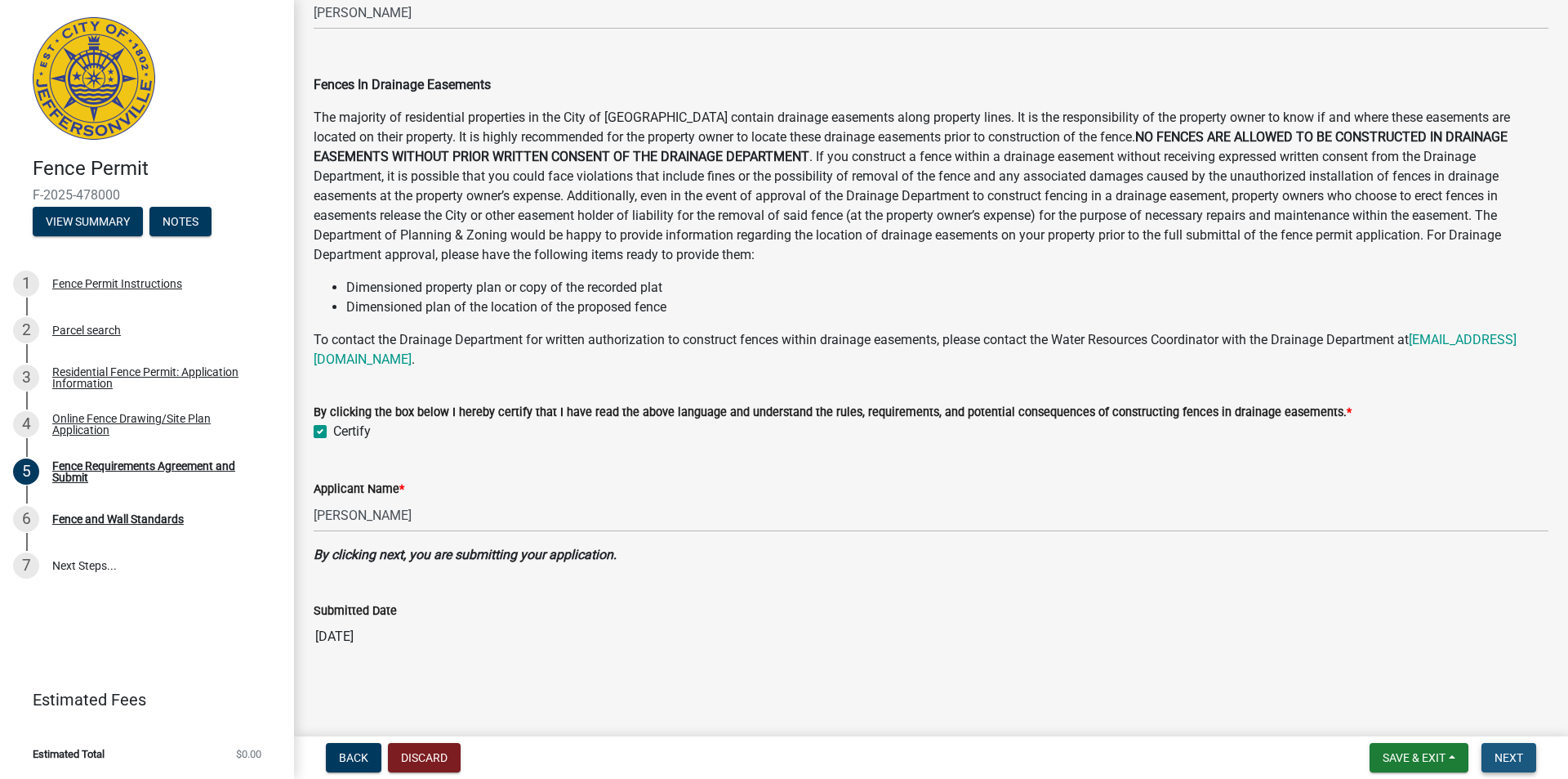
click at [1500, 761] on span "Next" at bounding box center [1509, 757] width 29 height 13
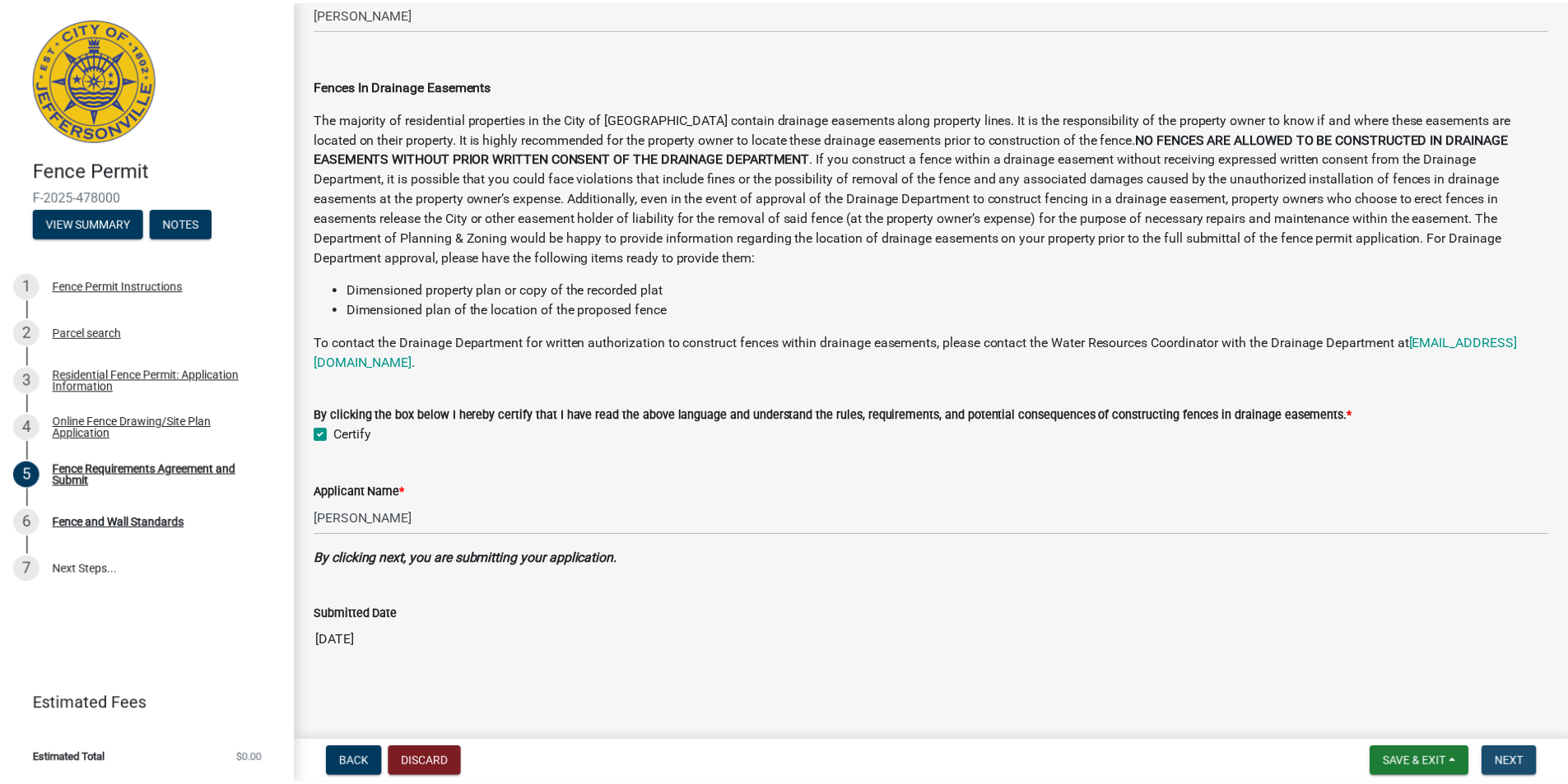
scroll to position [0, 0]
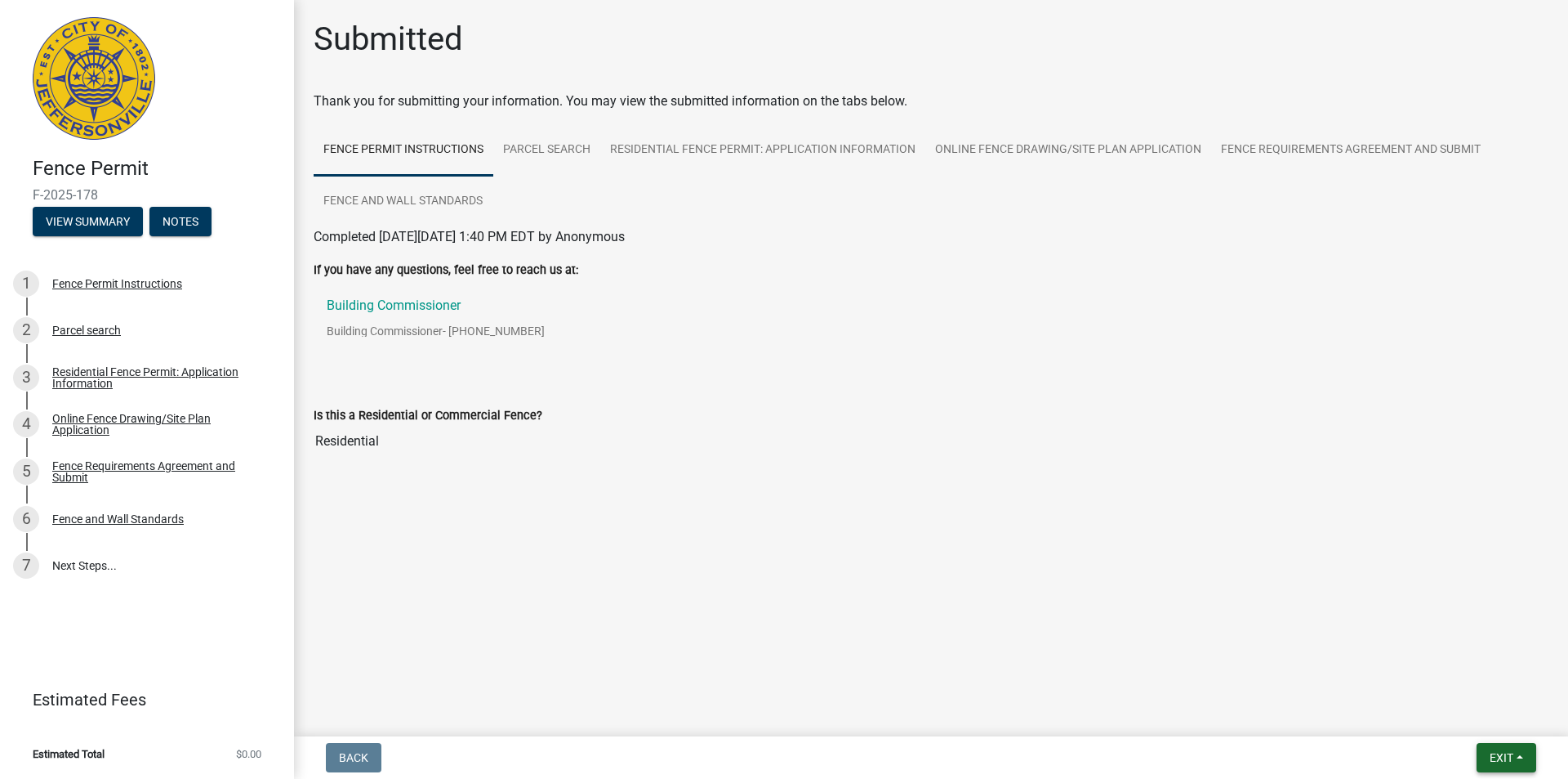
click at [1501, 756] on span "Exit" at bounding box center [1502, 757] width 24 height 13
click at [1461, 708] on button "Save & Exit" at bounding box center [1471, 715] width 130 height 40
